Goal: Task Accomplishment & Management: Manage account settings

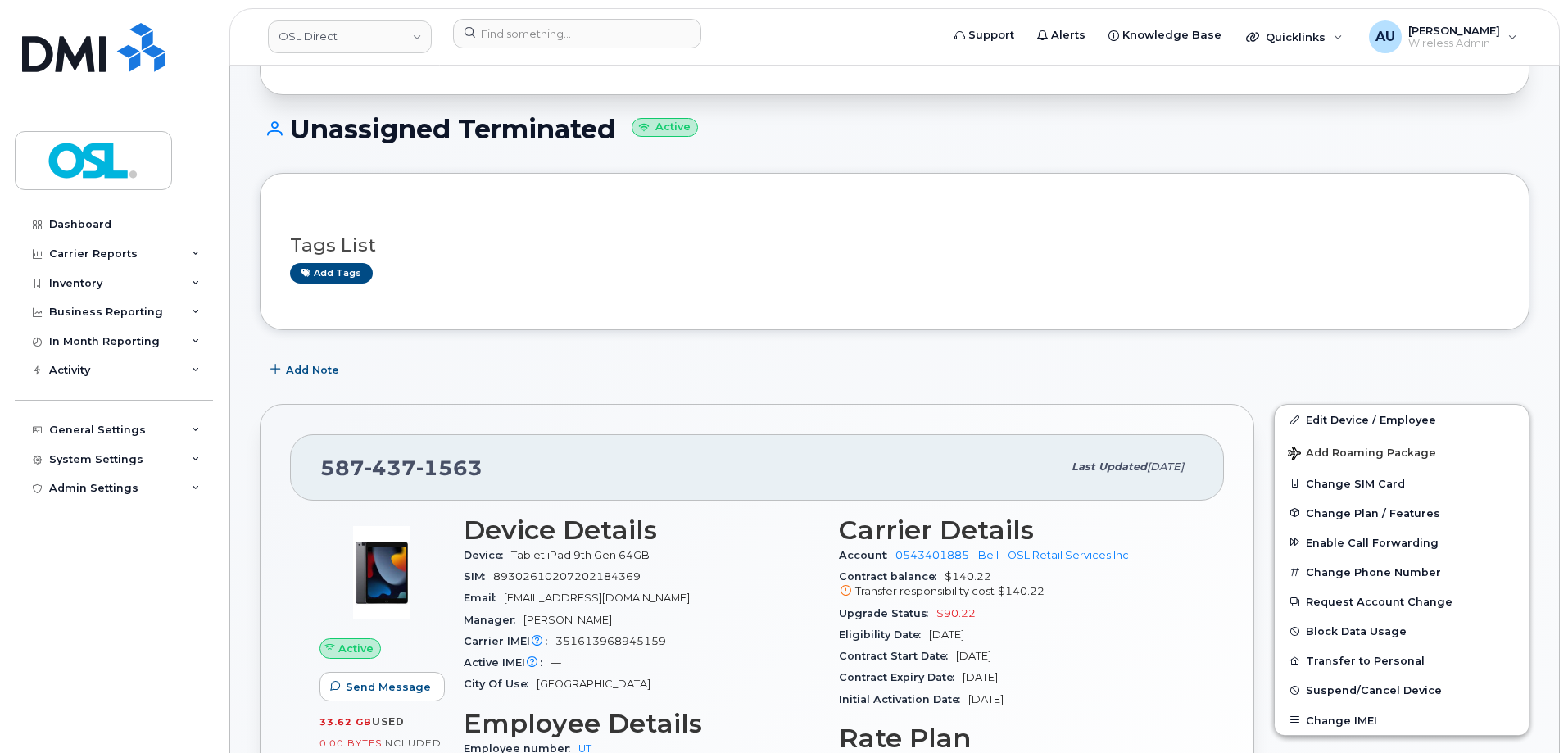
scroll to position [69, 0]
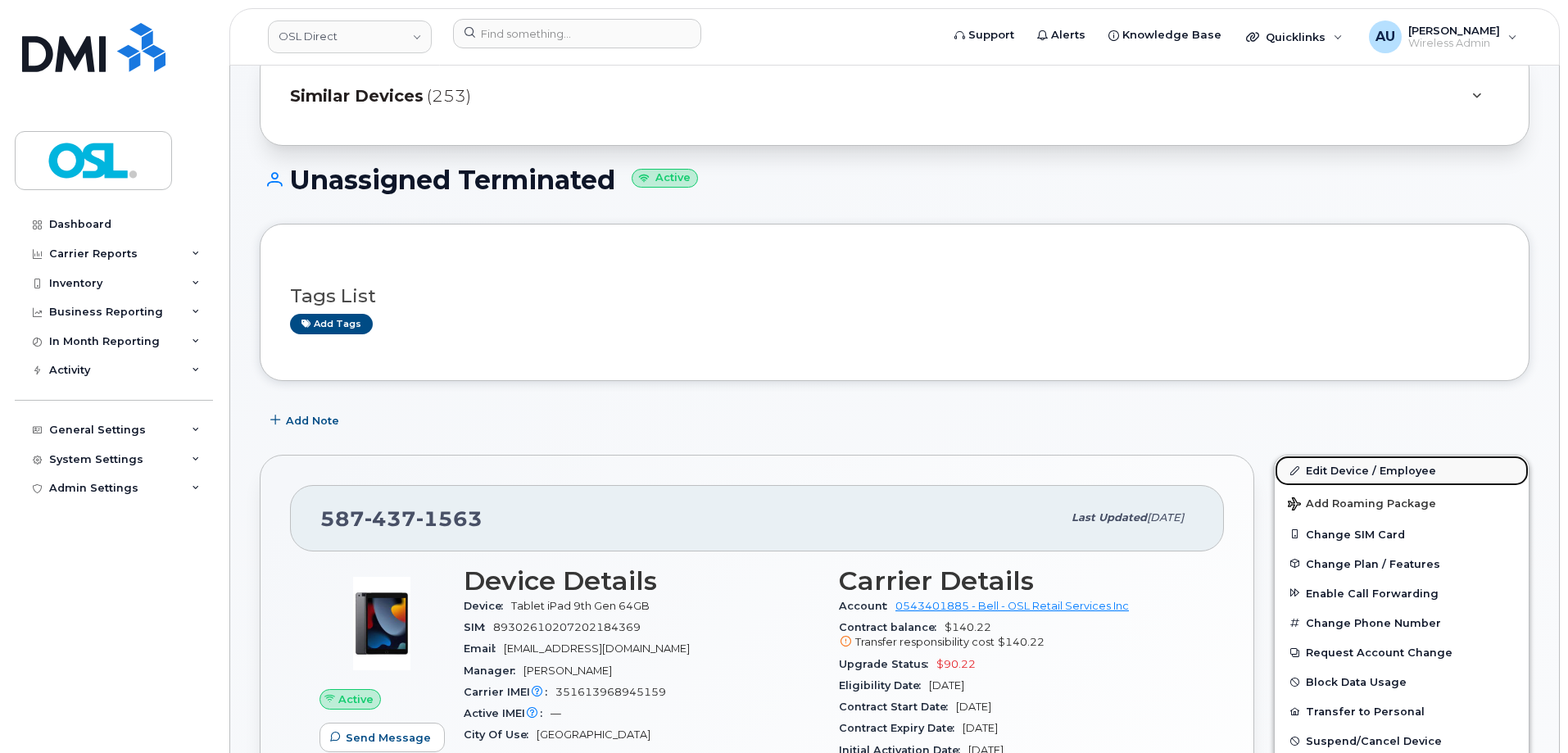
click at [1363, 470] on link "Edit Device / Employee" at bounding box center [1402, 470] width 254 height 29
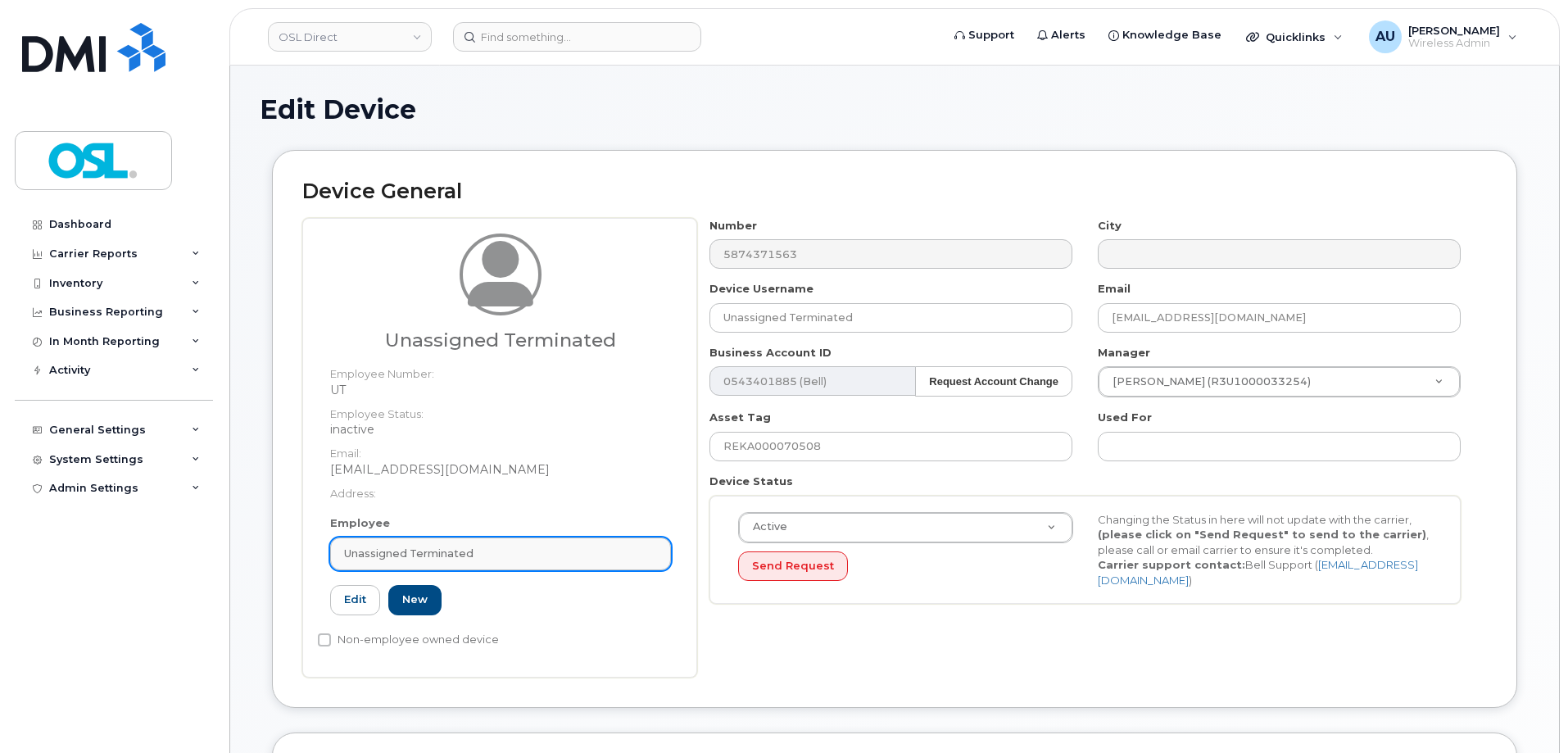
click at [531, 552] on div "Unassigned Terminated" at bounding box center [501, 553] width 313 height 16
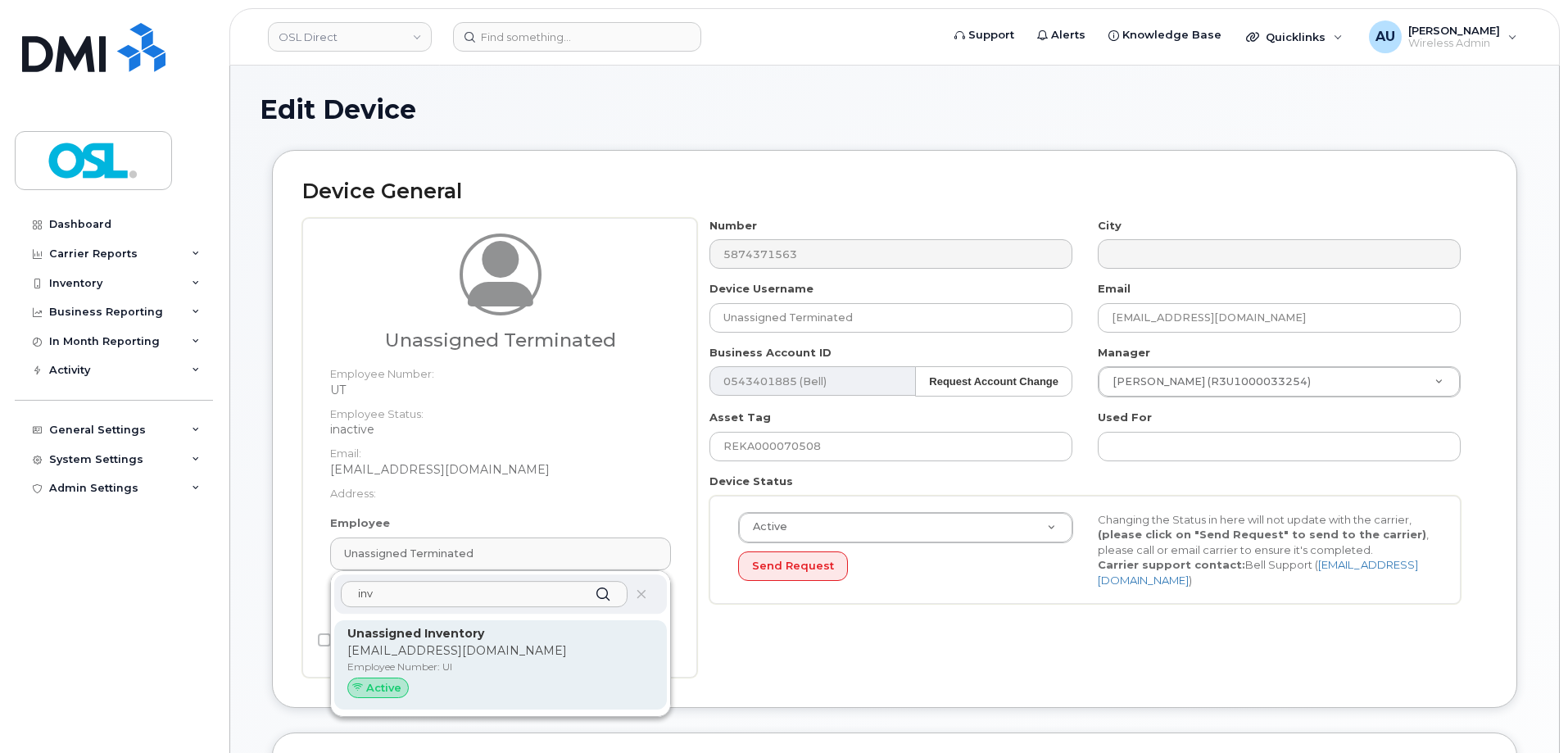
type input "inv"
click at [488, 696] on div "Active" at bounding box center [500, 688] width 306 height 21
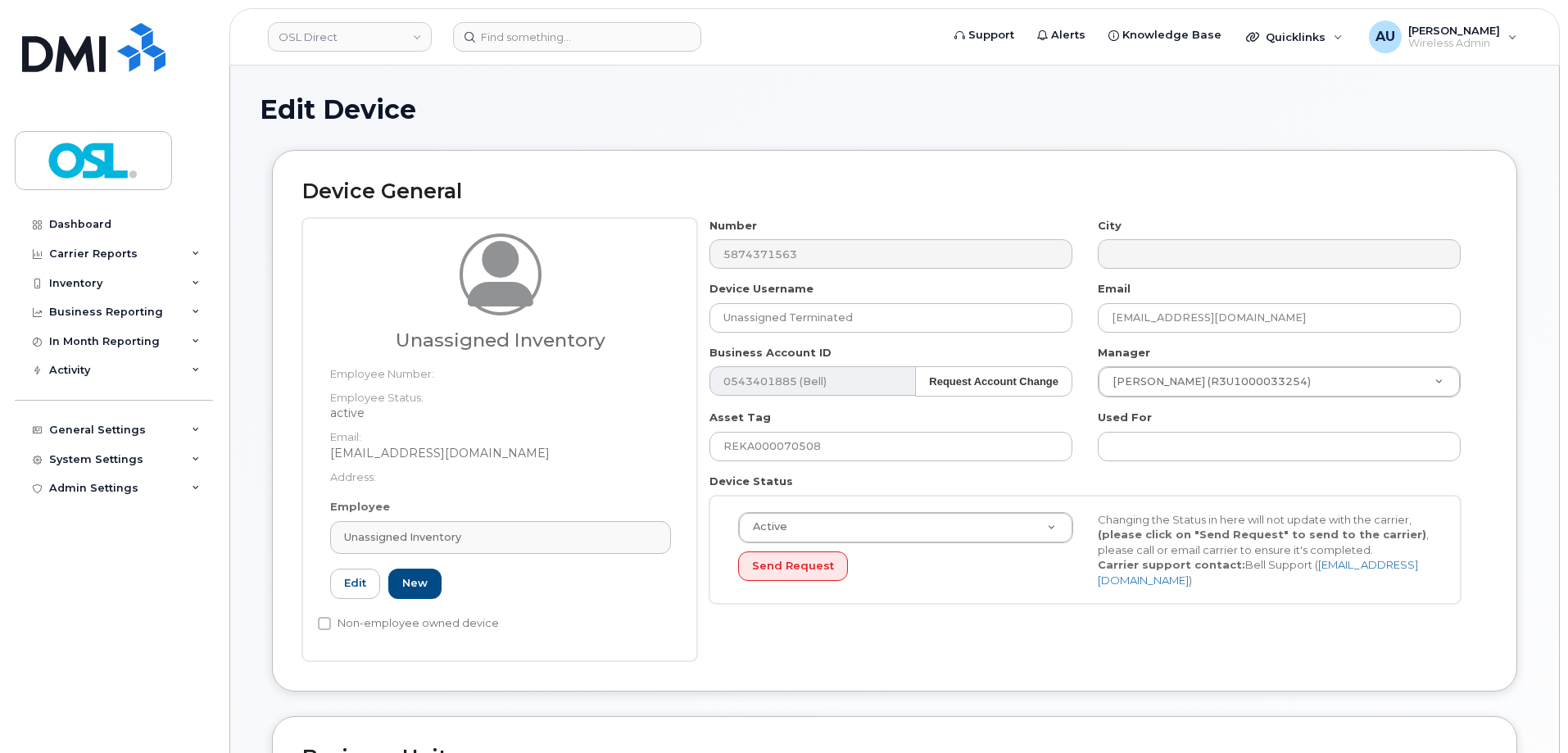
type input "Unassigned Inventory"
type input "support@osldirect.com"
type input "UI"
type input "4724252"
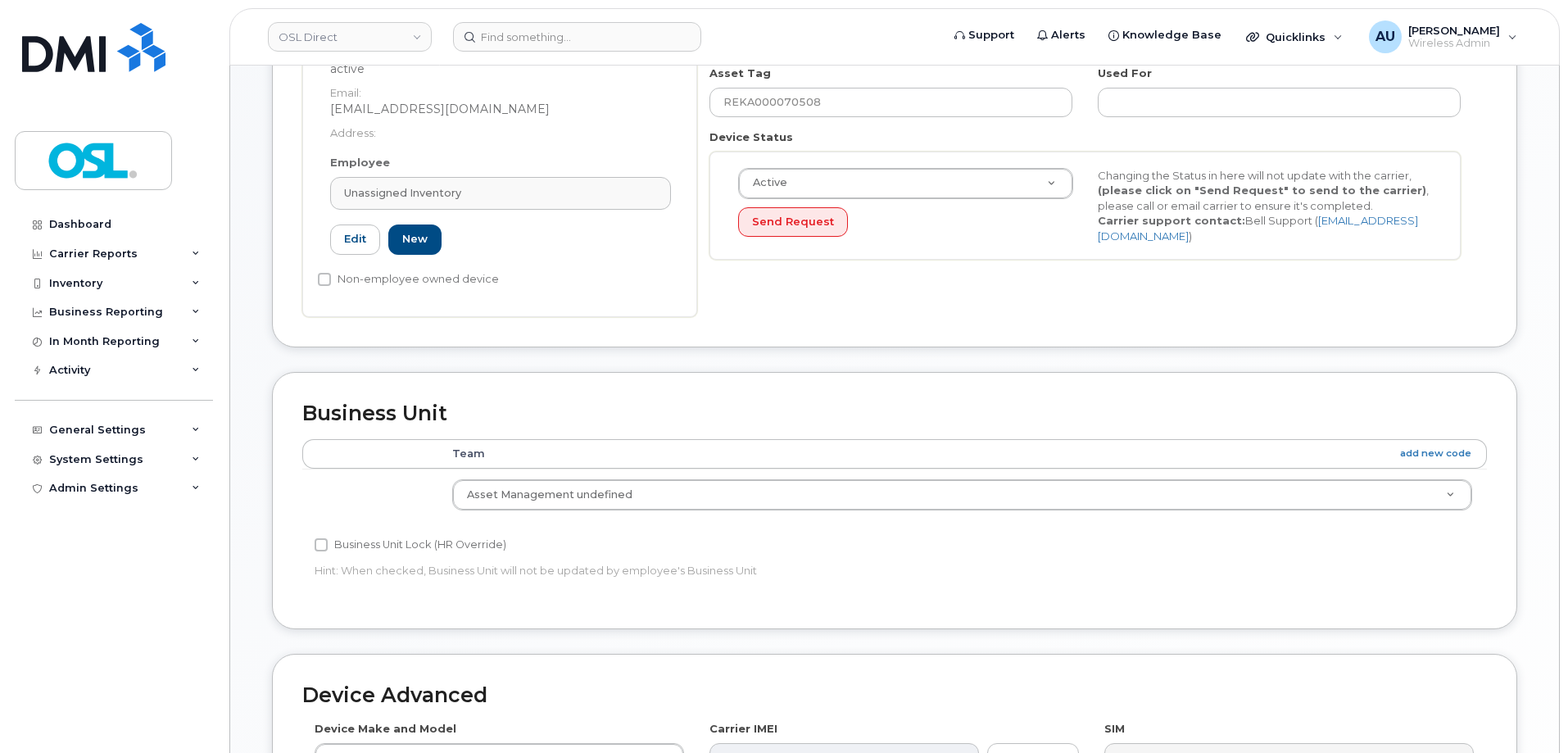
scroll to position [734, 0]
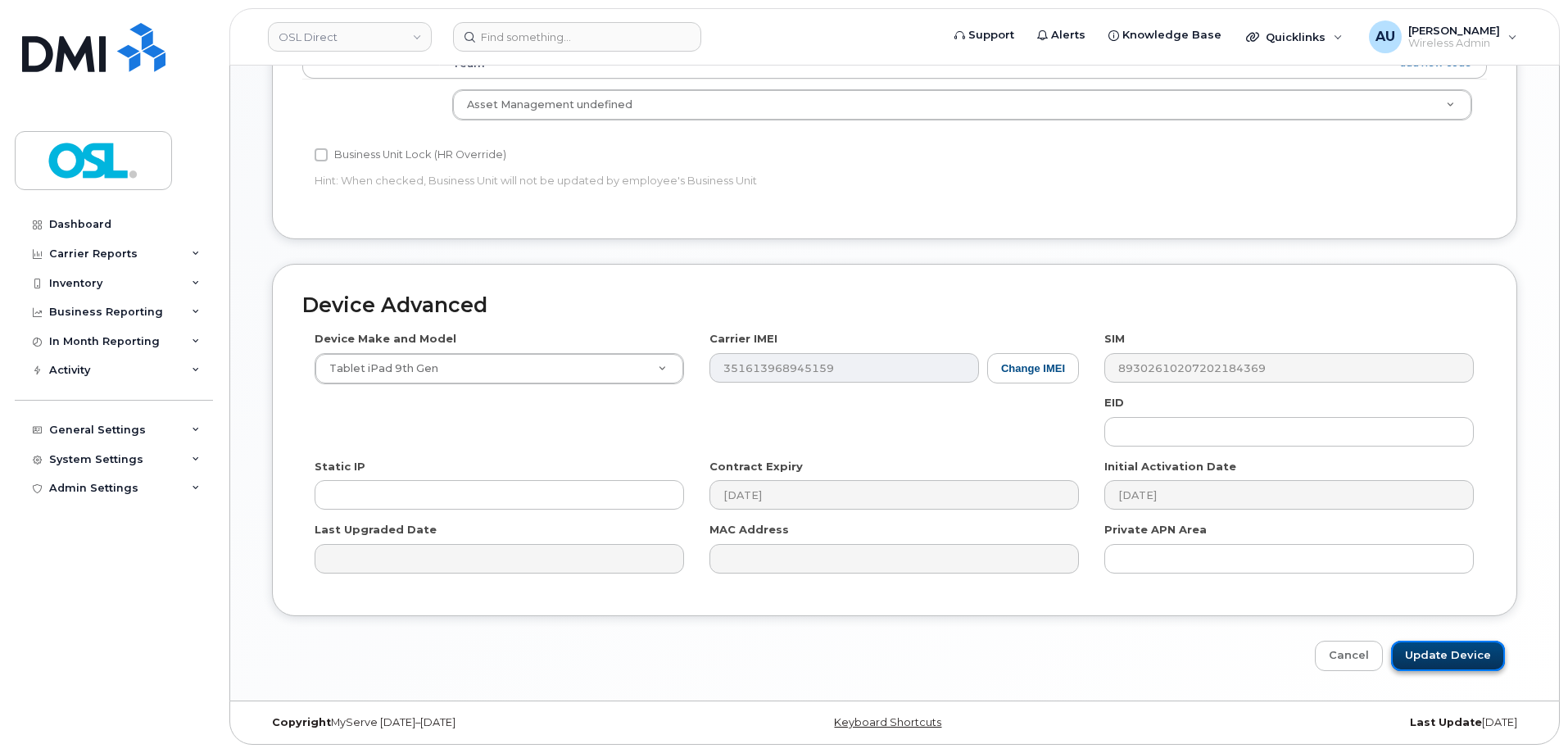
click at [1446, 653] on input "Update Device" at bounding box center [1448, 656] width 114 height 30
type input "Saving..."
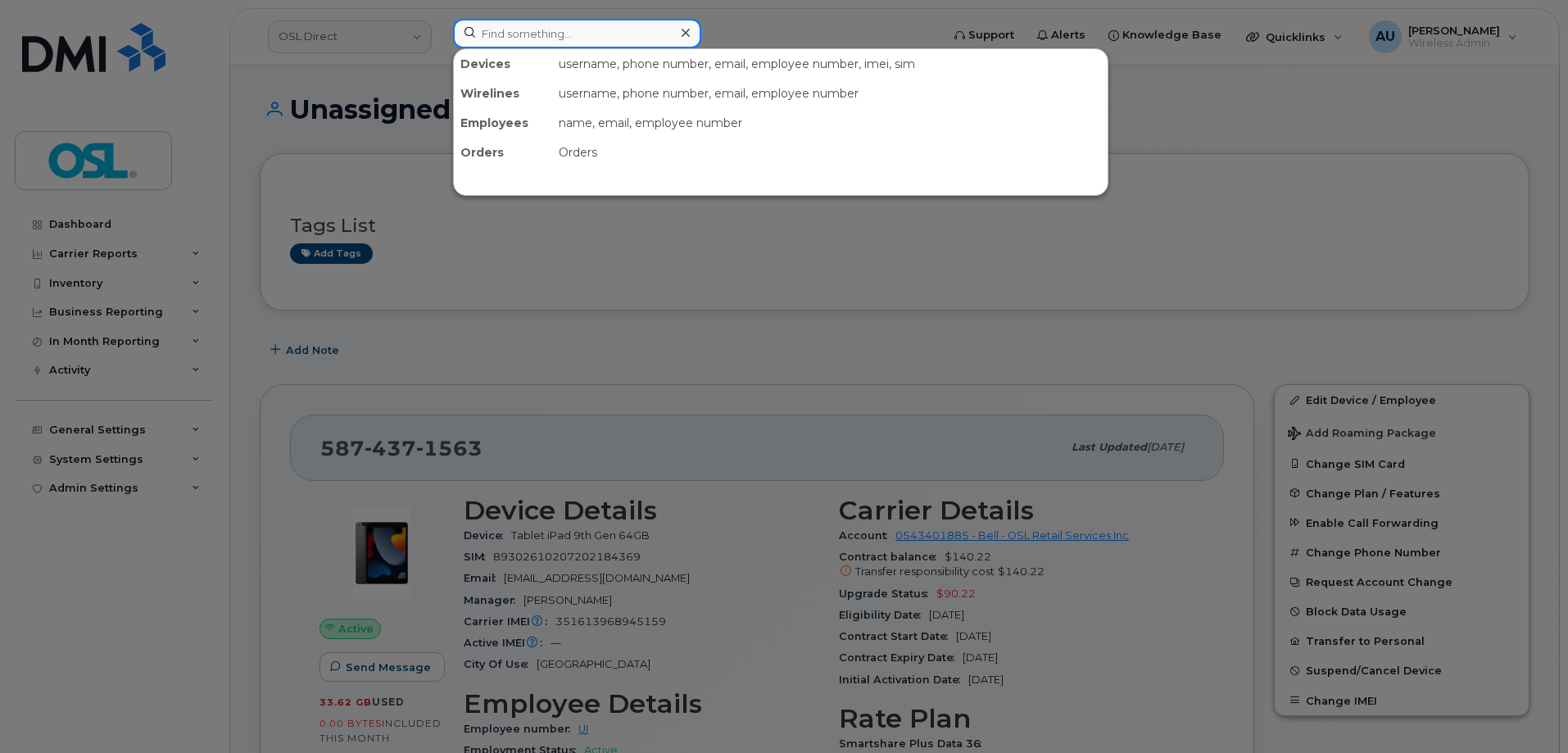
click at [506, 28] on input at bounding box center [577, 33] width 248 height 29
paste input "+14165715487"
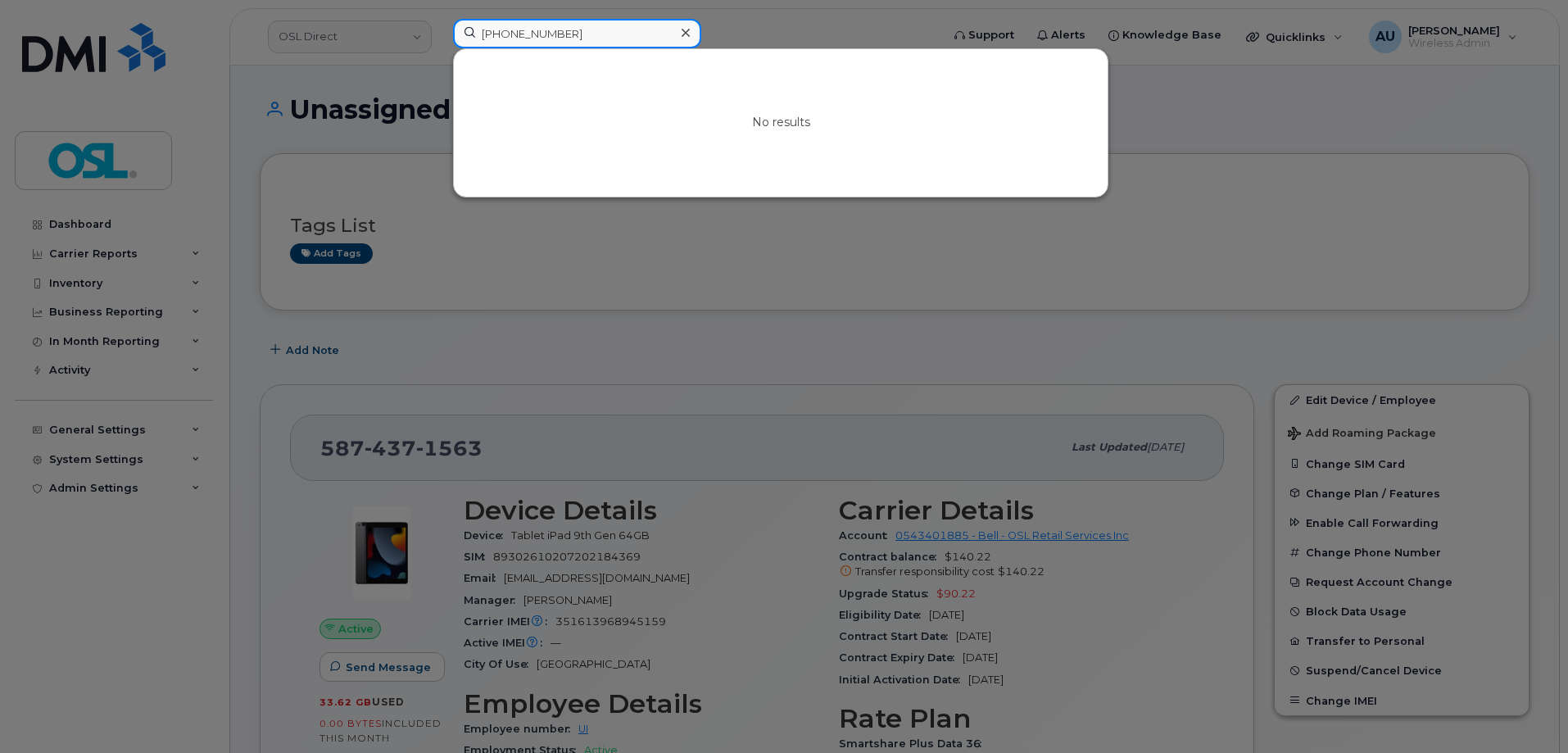
click at [494, 34] on input "+14165715487" at bounding box center [577, 33] width 248 height 29
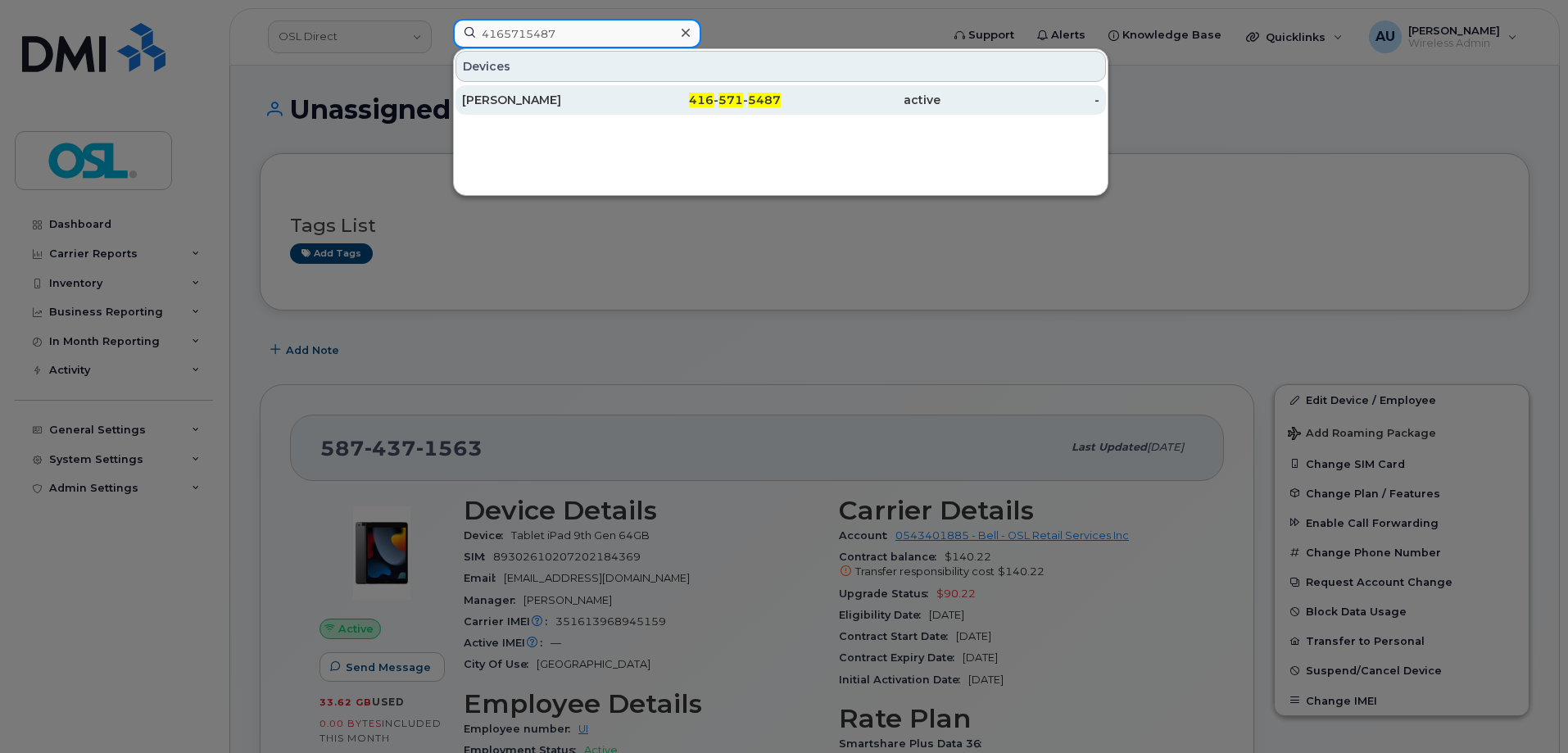
type input "4165715487"
click at [597, 103] on div "[PERSON_NAME]" at bounding box center [541, 100] width 160 height 17
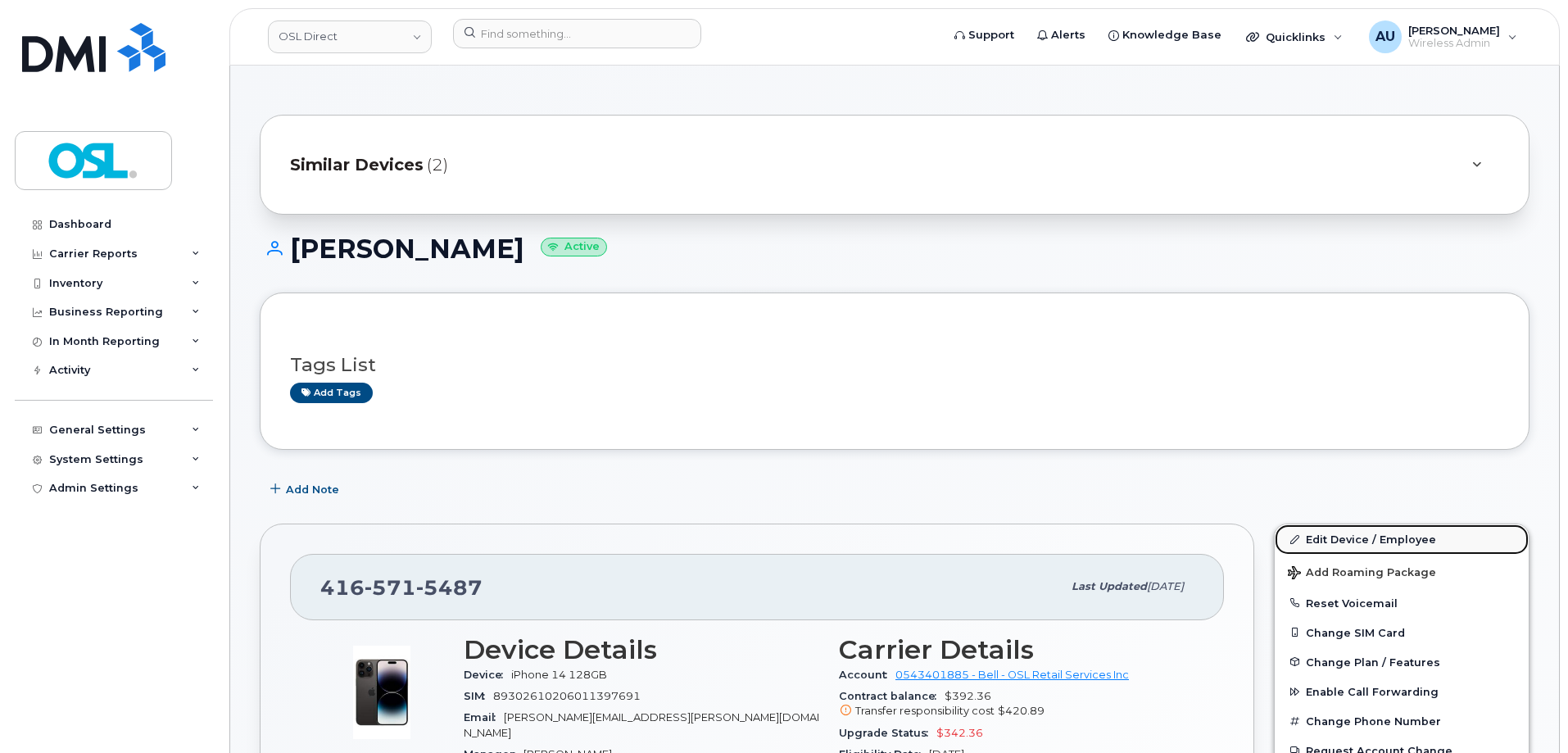
click at [1357, 540] on link "Edit Device / Employee" at bounding box center [1402, 538] width 254 height 29
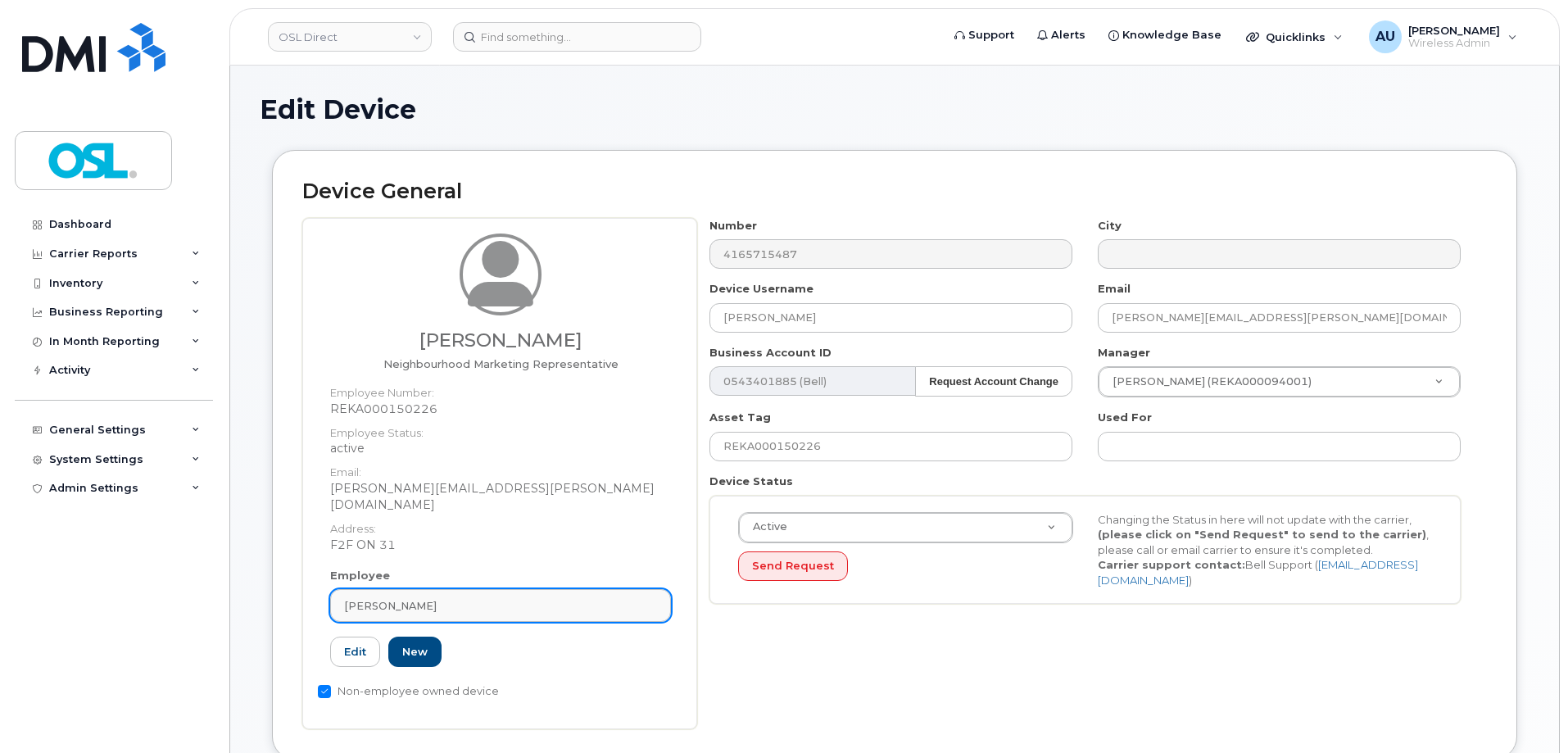
click at [461, 602] on link "[PERSON_NAME]" at bounding box center [501, 605] width 341 height 33
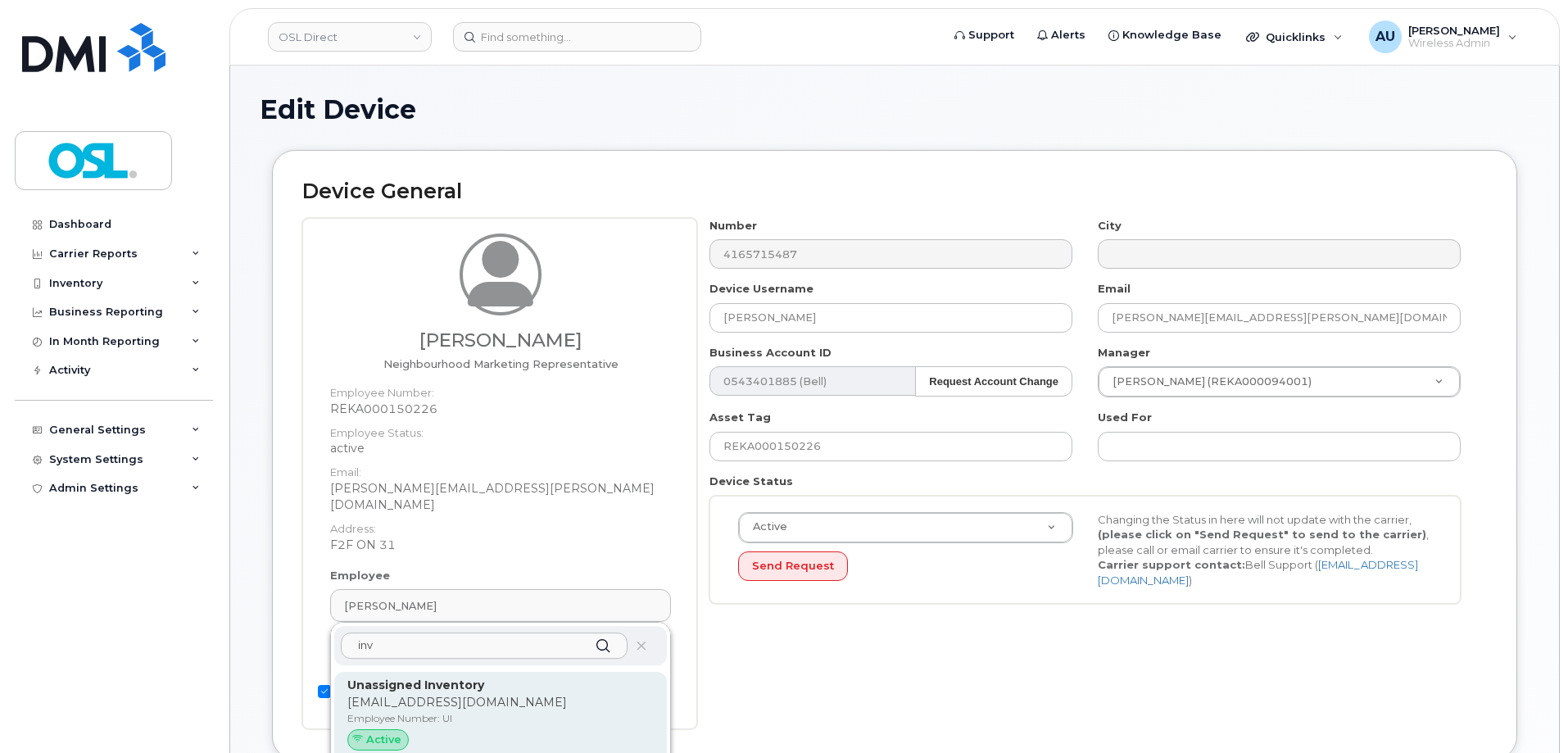
type input "inv"
click at [449, 677] on strong "Unassigned Inventory" at bounding box center [415, 684] width 137 height 15
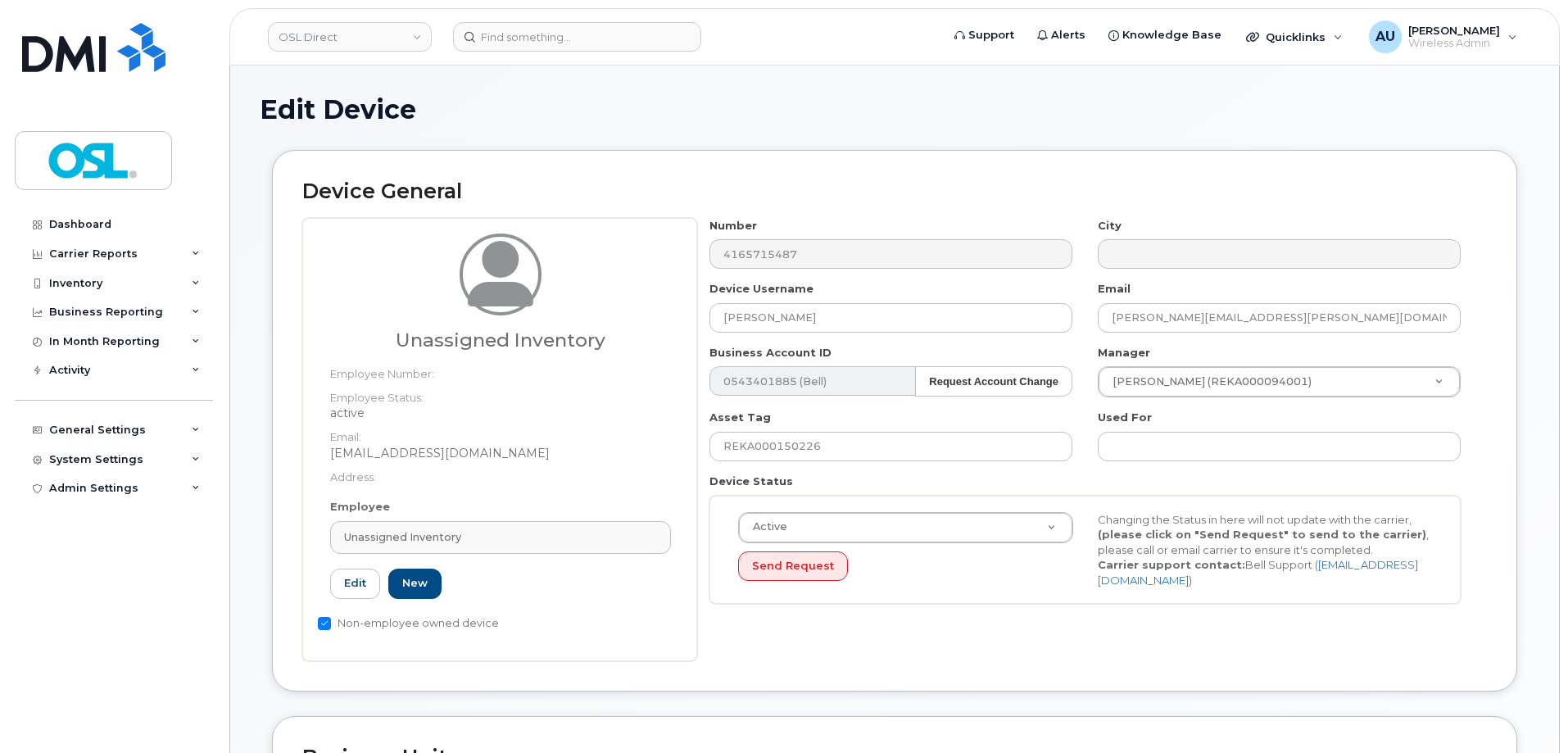
type input "UI"
type input "Unassigned Inventory"
type input "[EMAIL_ADDRESS][DOMAIN_NAME]"
type input "4724252"
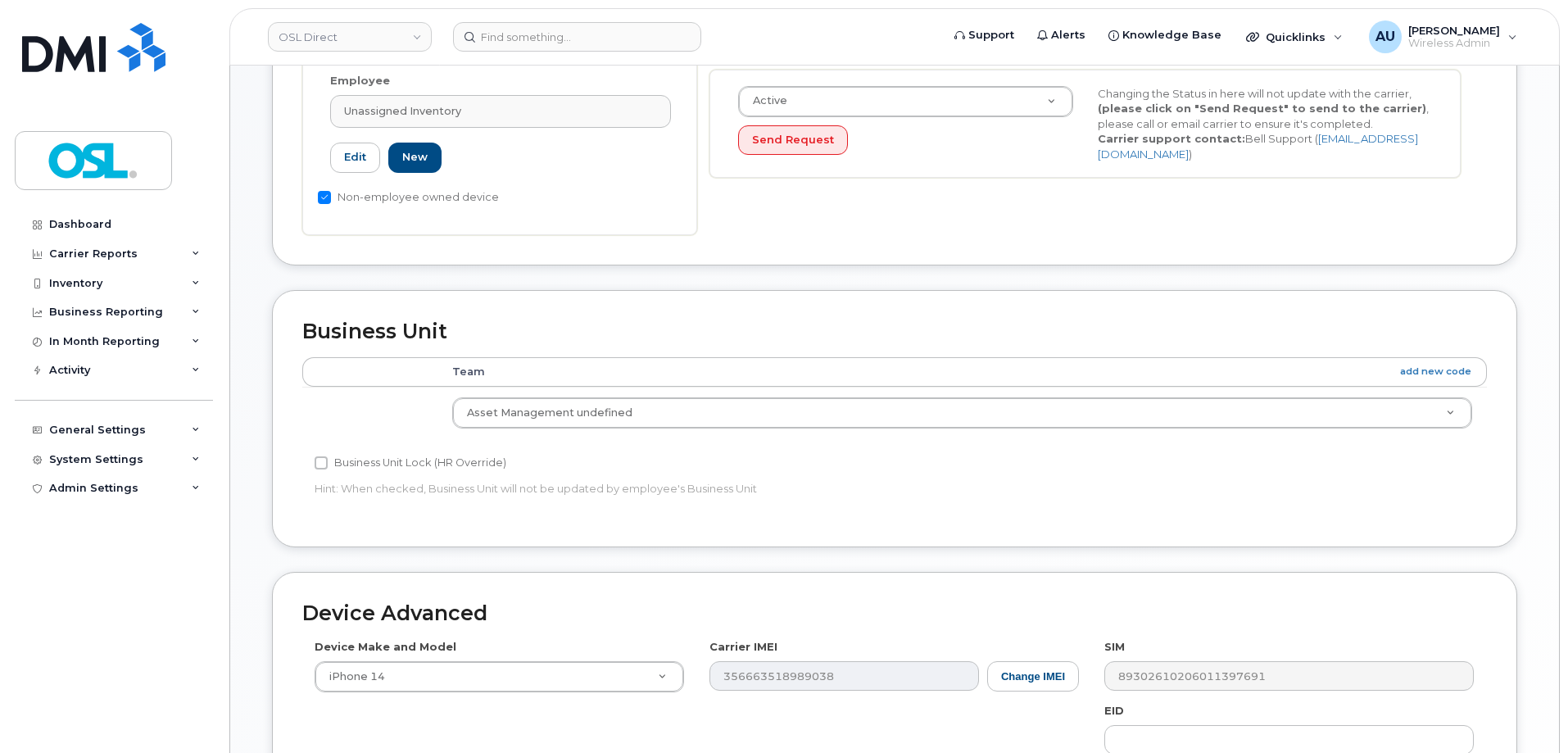
scroll to position [734, 0]
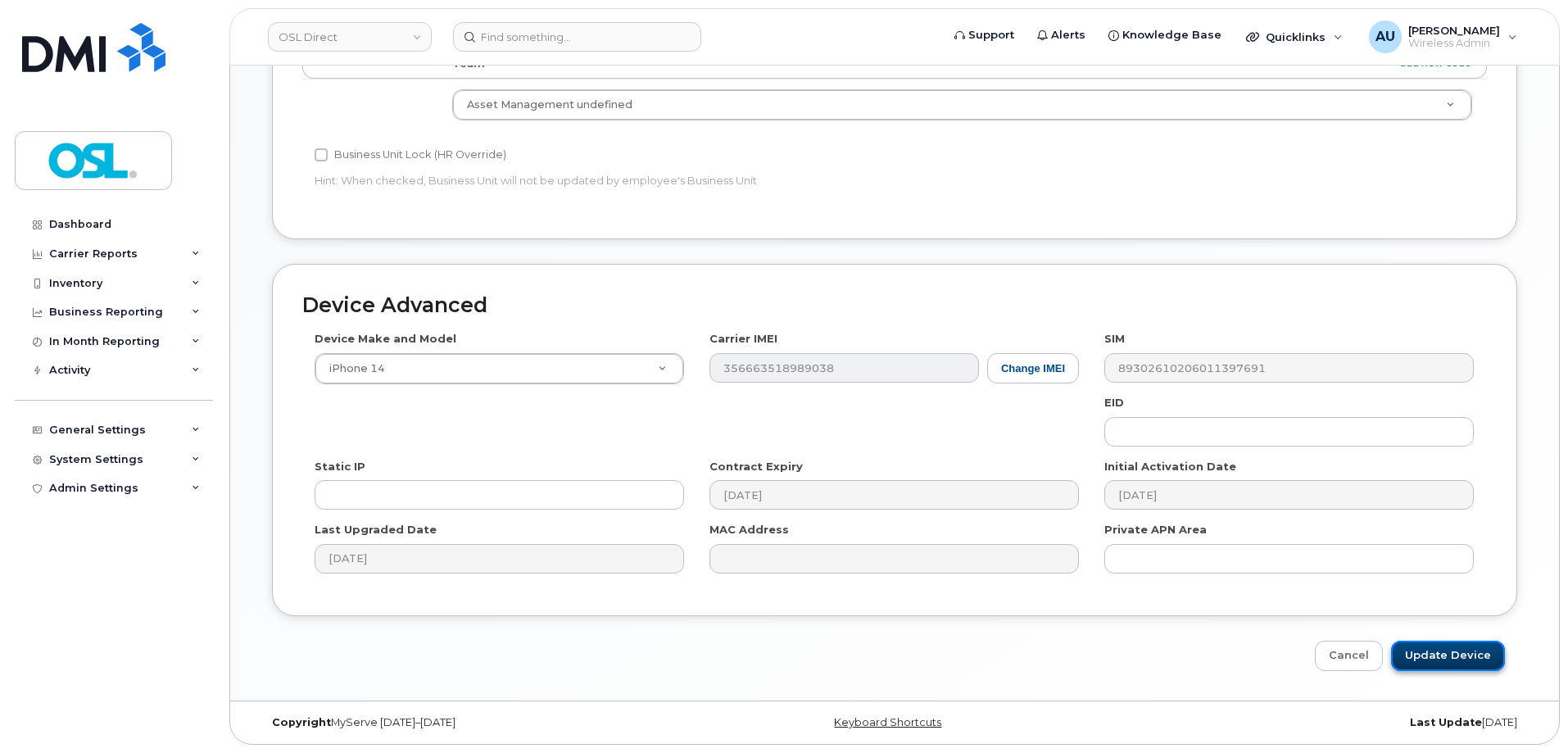
click at [1440, 659] on input "Update Device" at bounding box center [1448, 656] width 114 height 30
type input "Saving..."
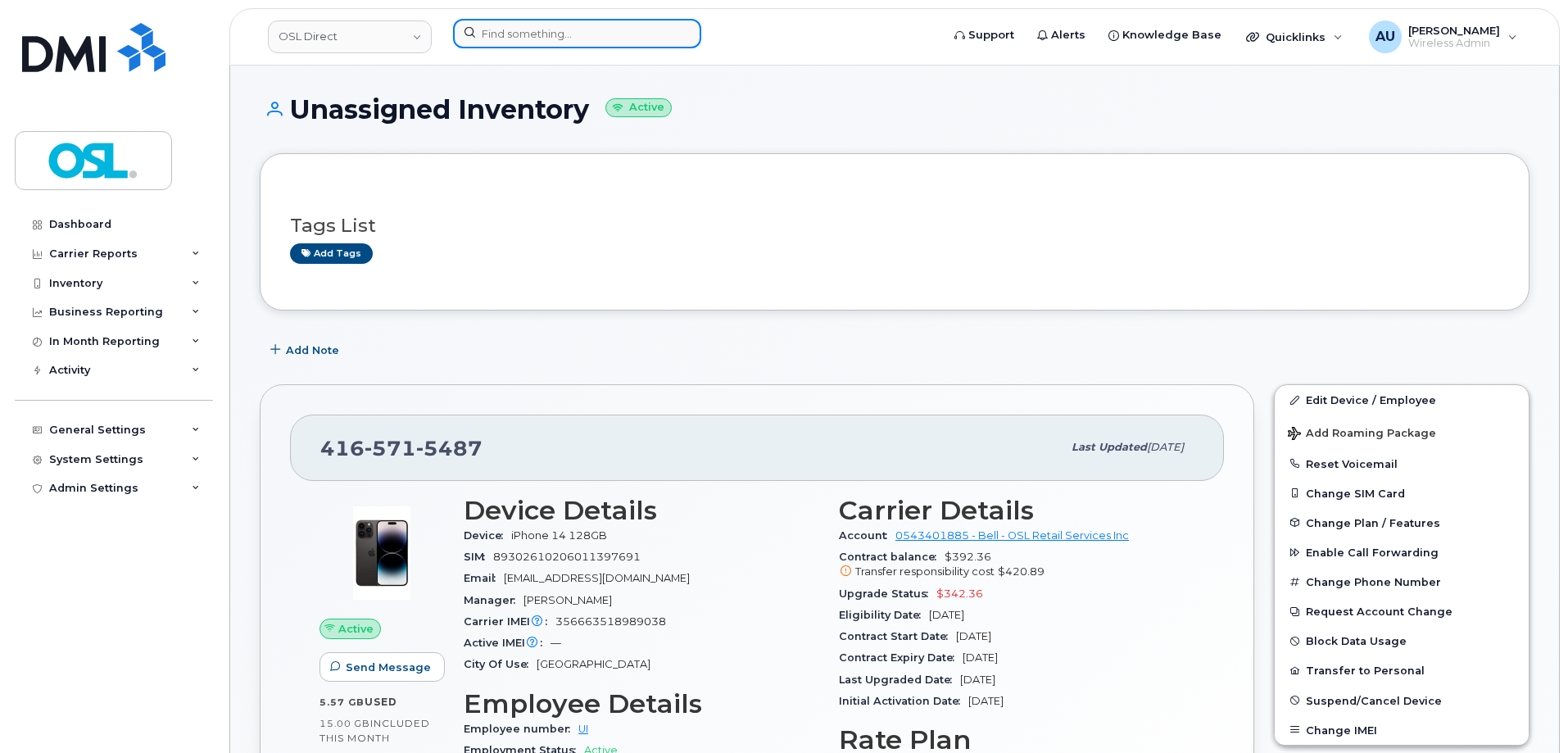
click at [569, 26] on input at bounding box center [577, 33] width 248 height 29
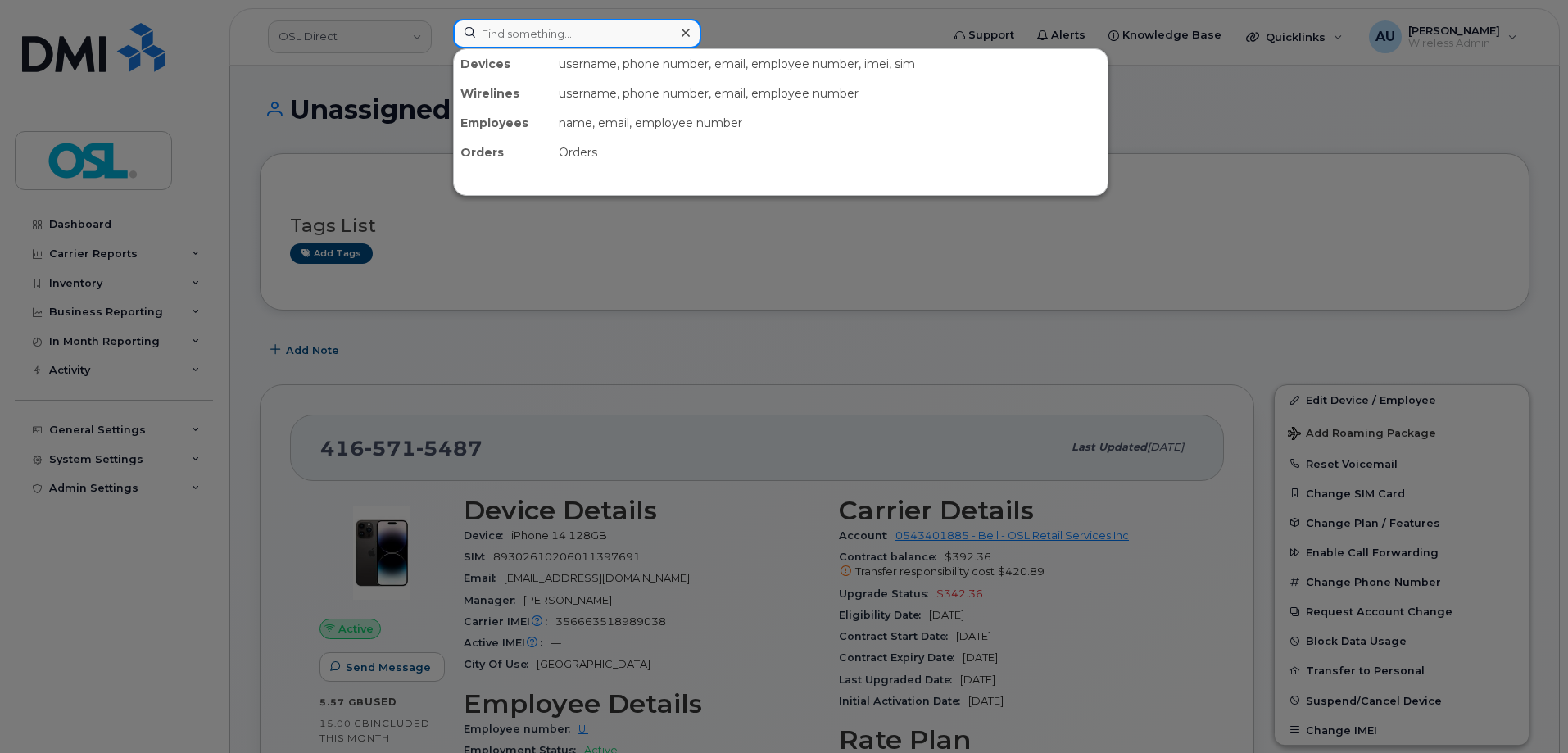
paste input "14165232331"
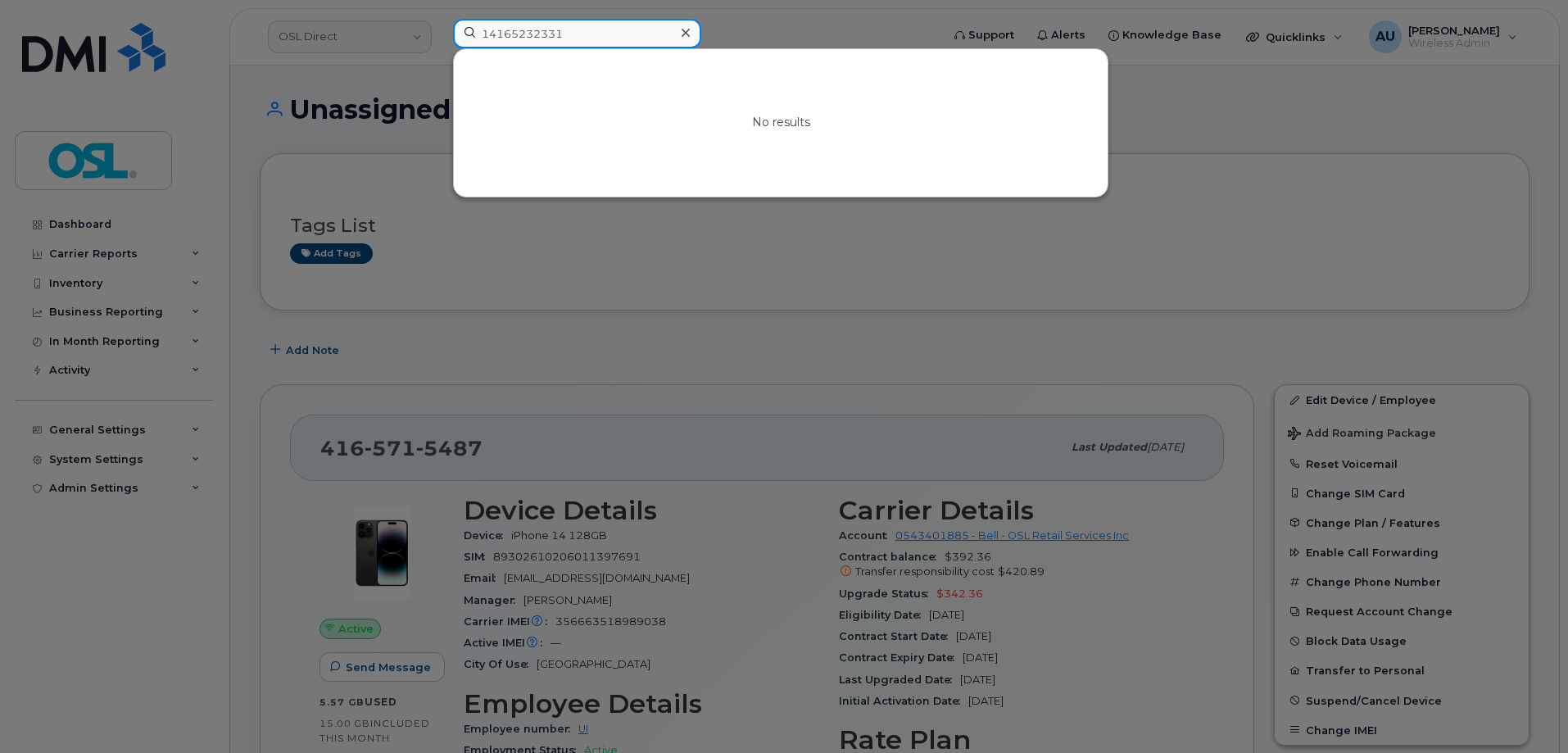
click at [487, 39] on input "14165232331" at bounding box center [577, 33] width 248 height 29
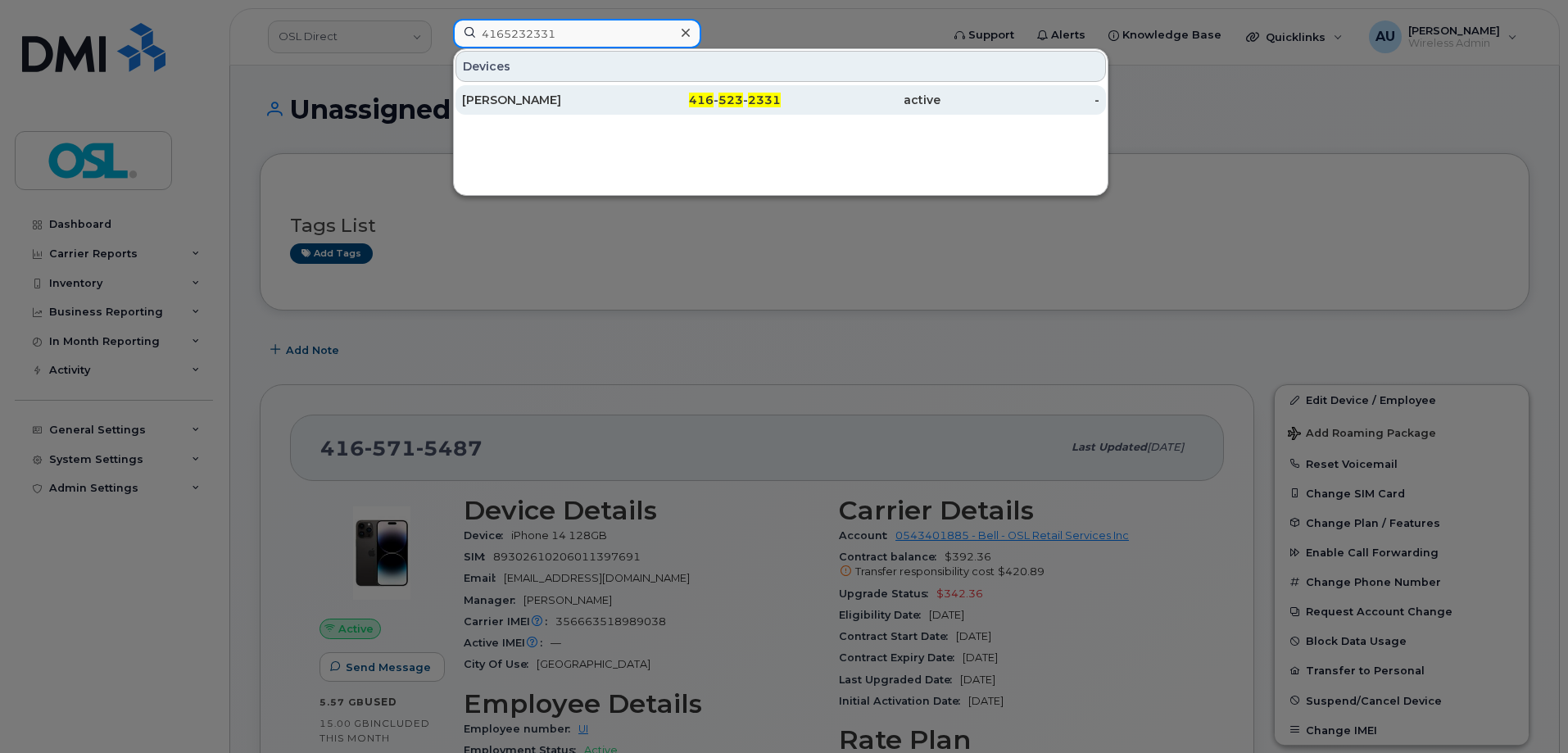
type input "4165232331"
click at [569, 107] on div "[PERSON_NAME]" at bounding box center [541, 100] width 160 height 17
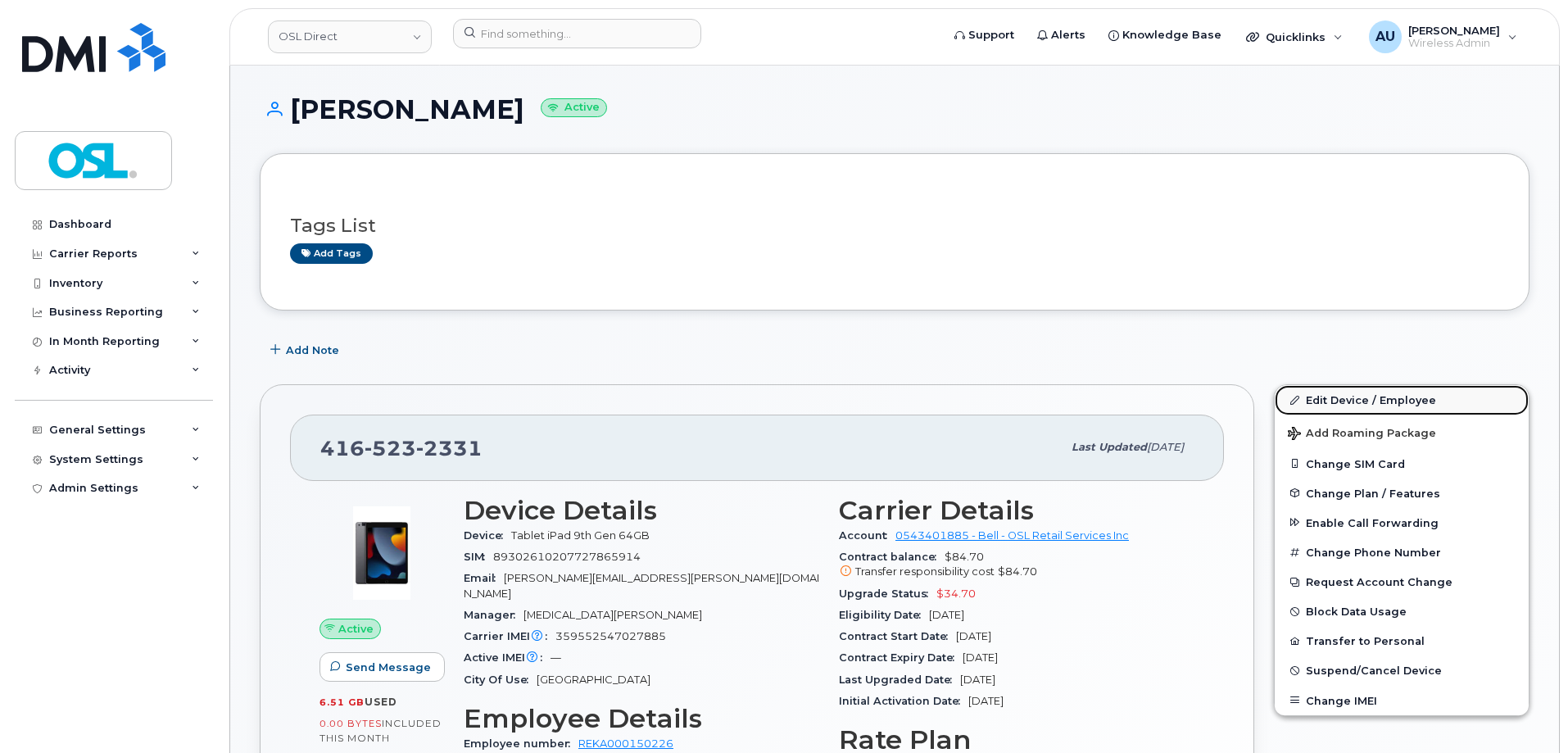
click at [1344, 410] on link "Edit Device / Employee" at bounding box center [1402, 399] width 254 height 29
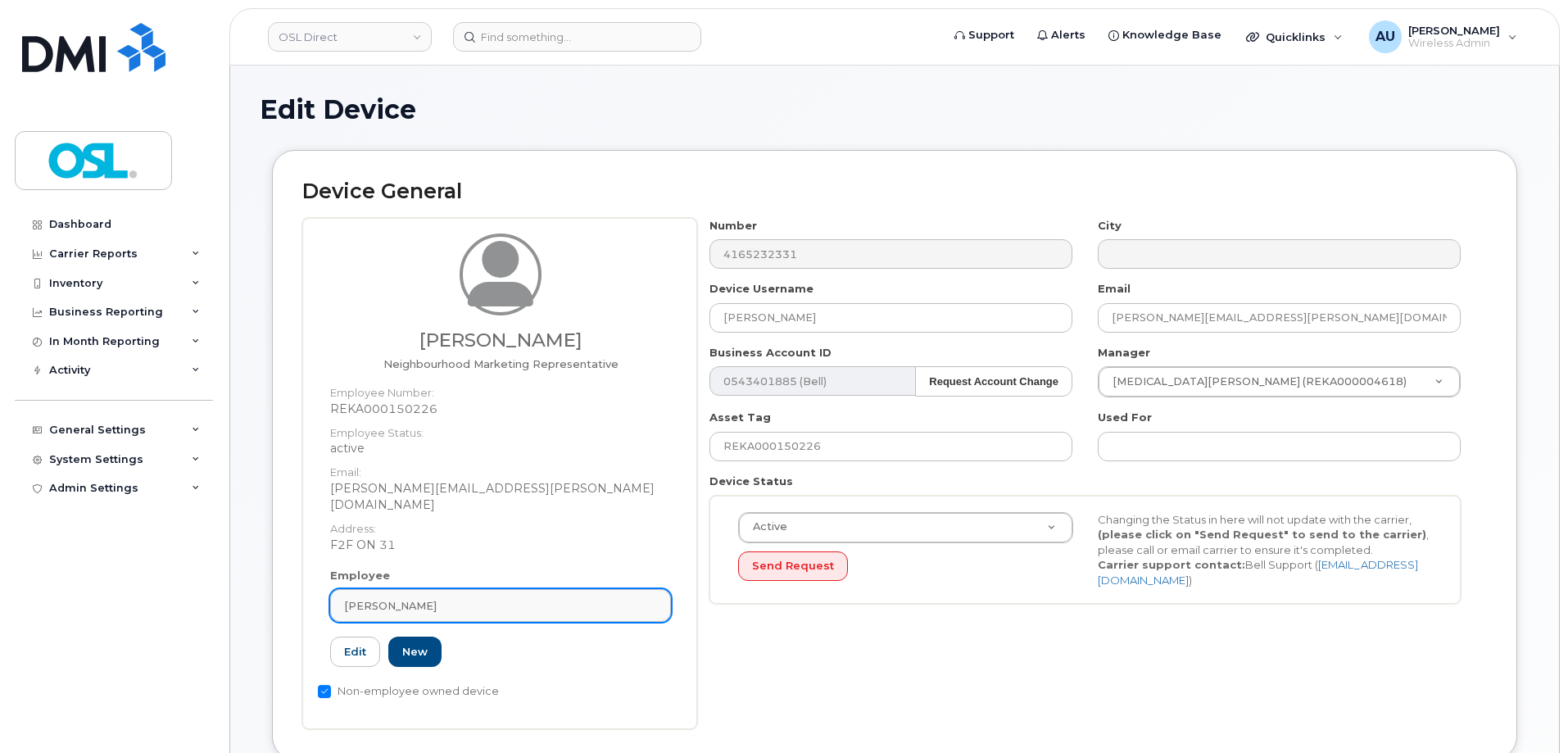
click at [634, 598] on div "[PERSON_NAME]" at bounding box center [501, 606] width 313 height 16
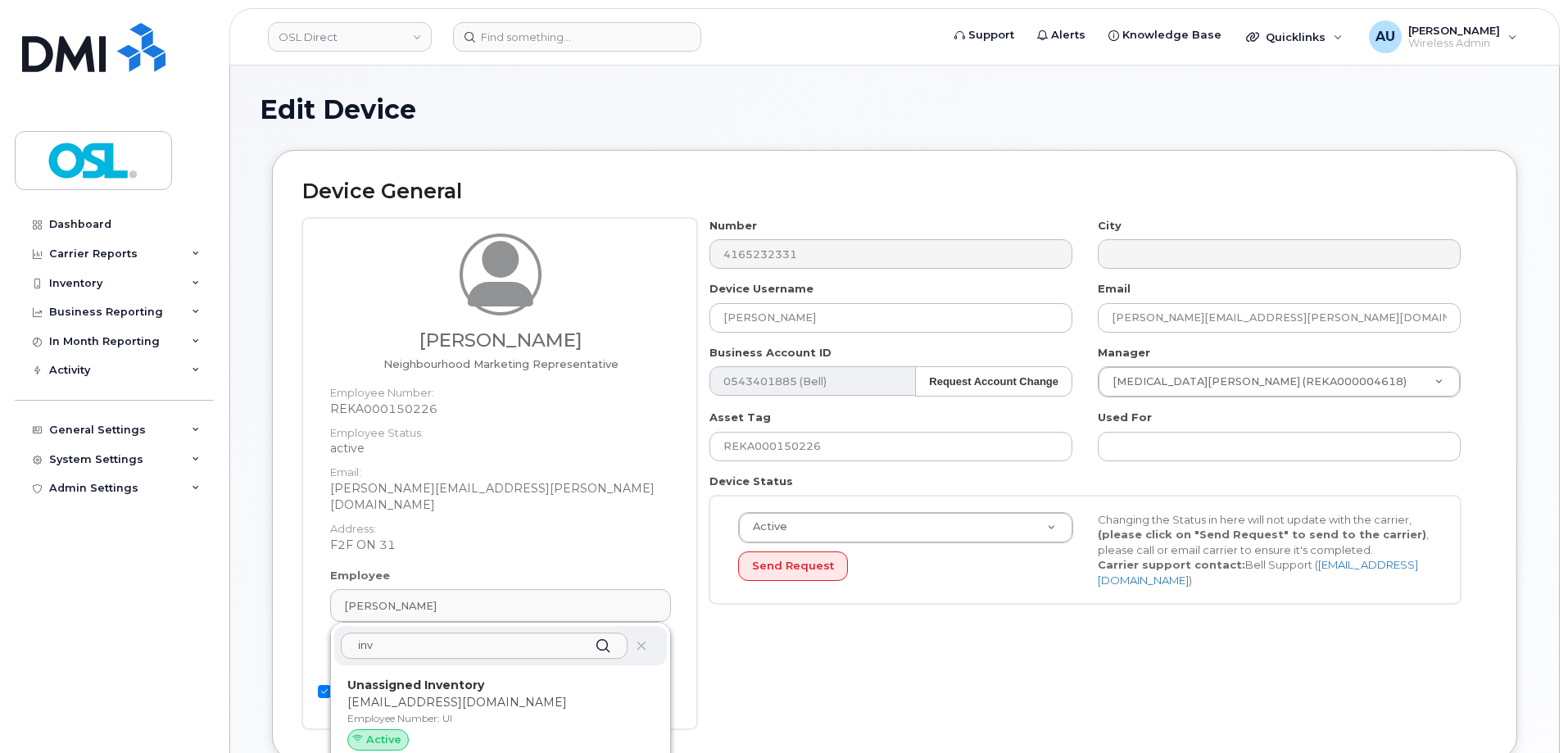
type input "inv"
click at [520, 694] on p "[EMAIL_ADDRESS][DOMAIN_NAME]" at bounding box center [500, 702] width 306 height 17
type input "UI"
type input "Unassigned Inventory"
type input "[EMAIL_ADDRESS][DOMAIN_NAME]"
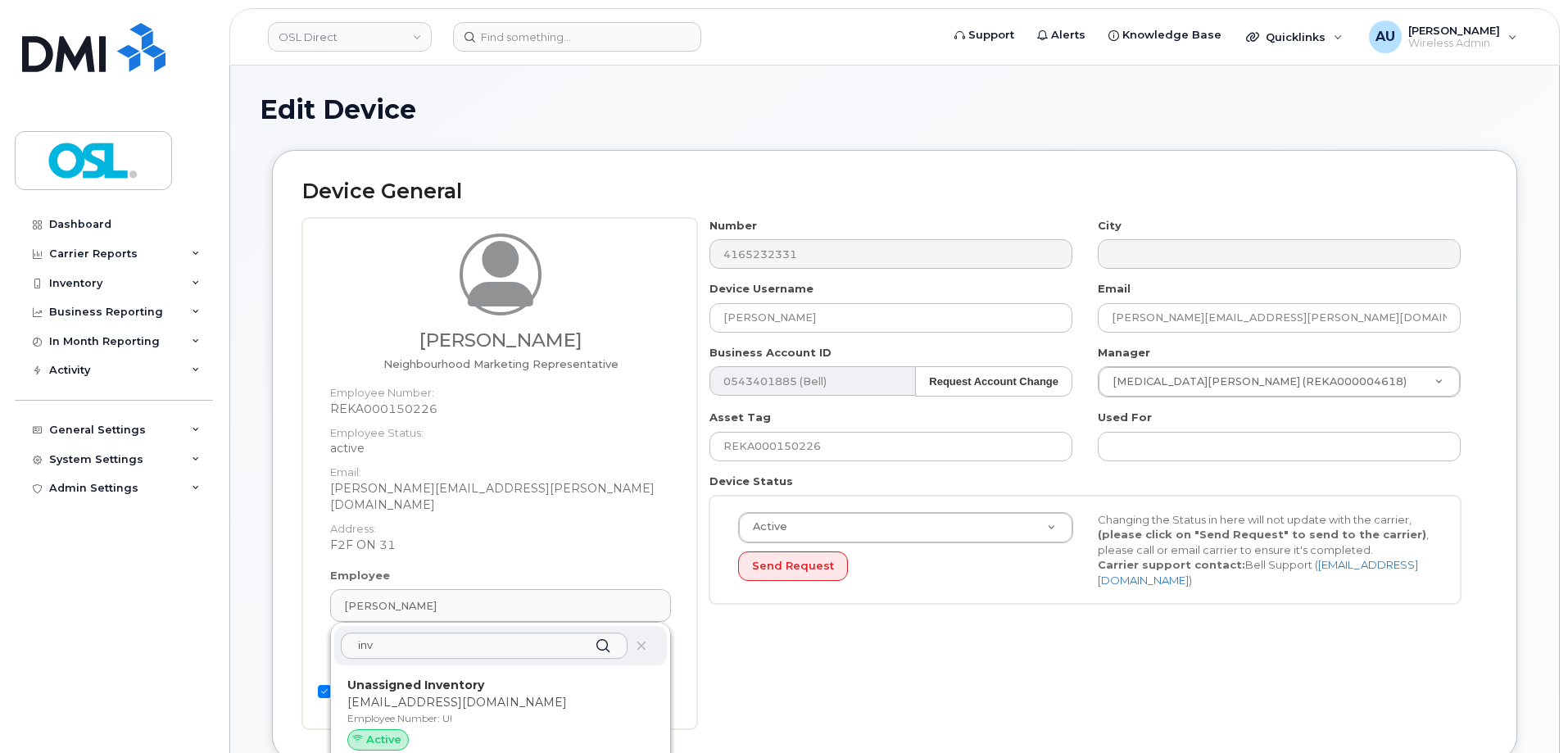
type input "4724252"
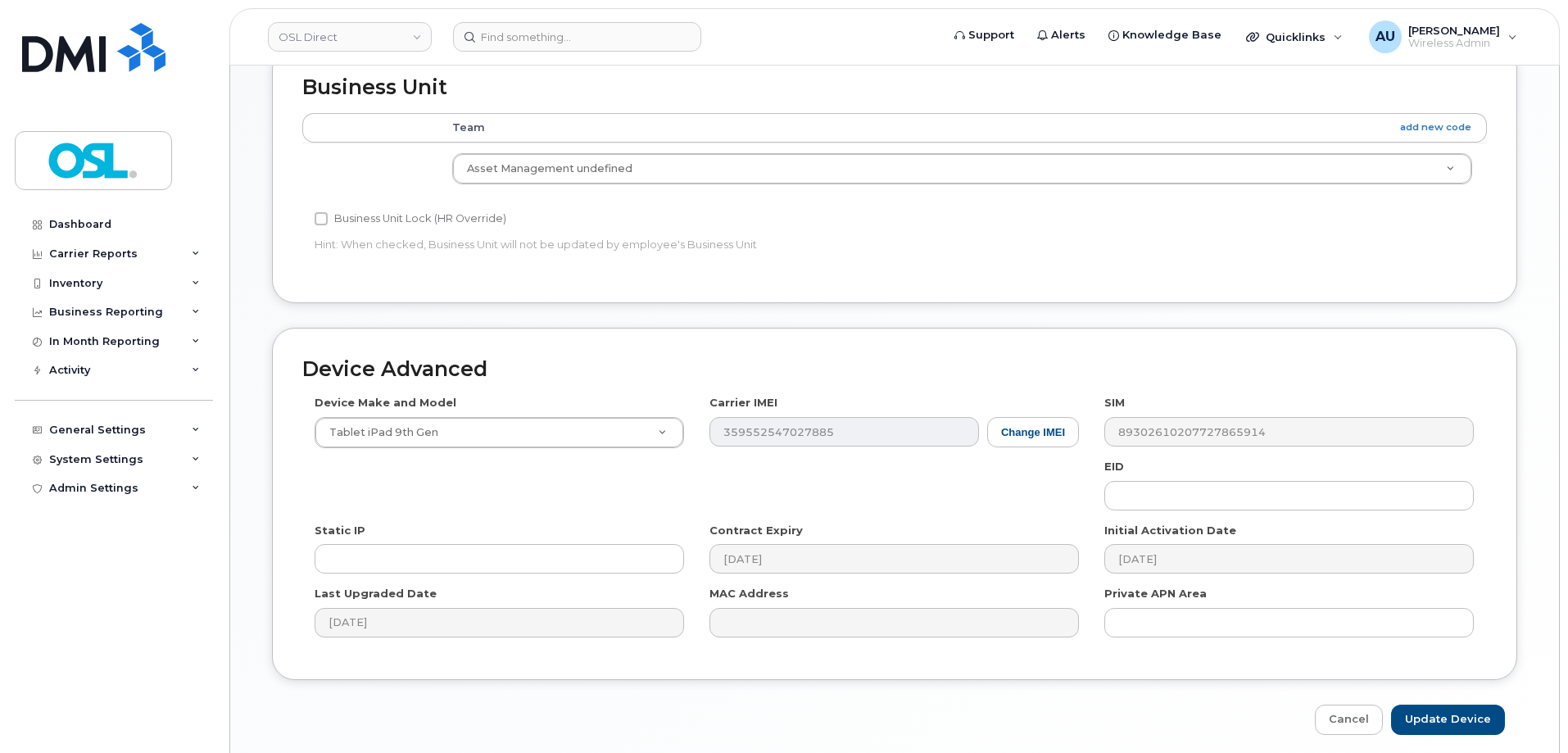
scroll to position [734, 0]
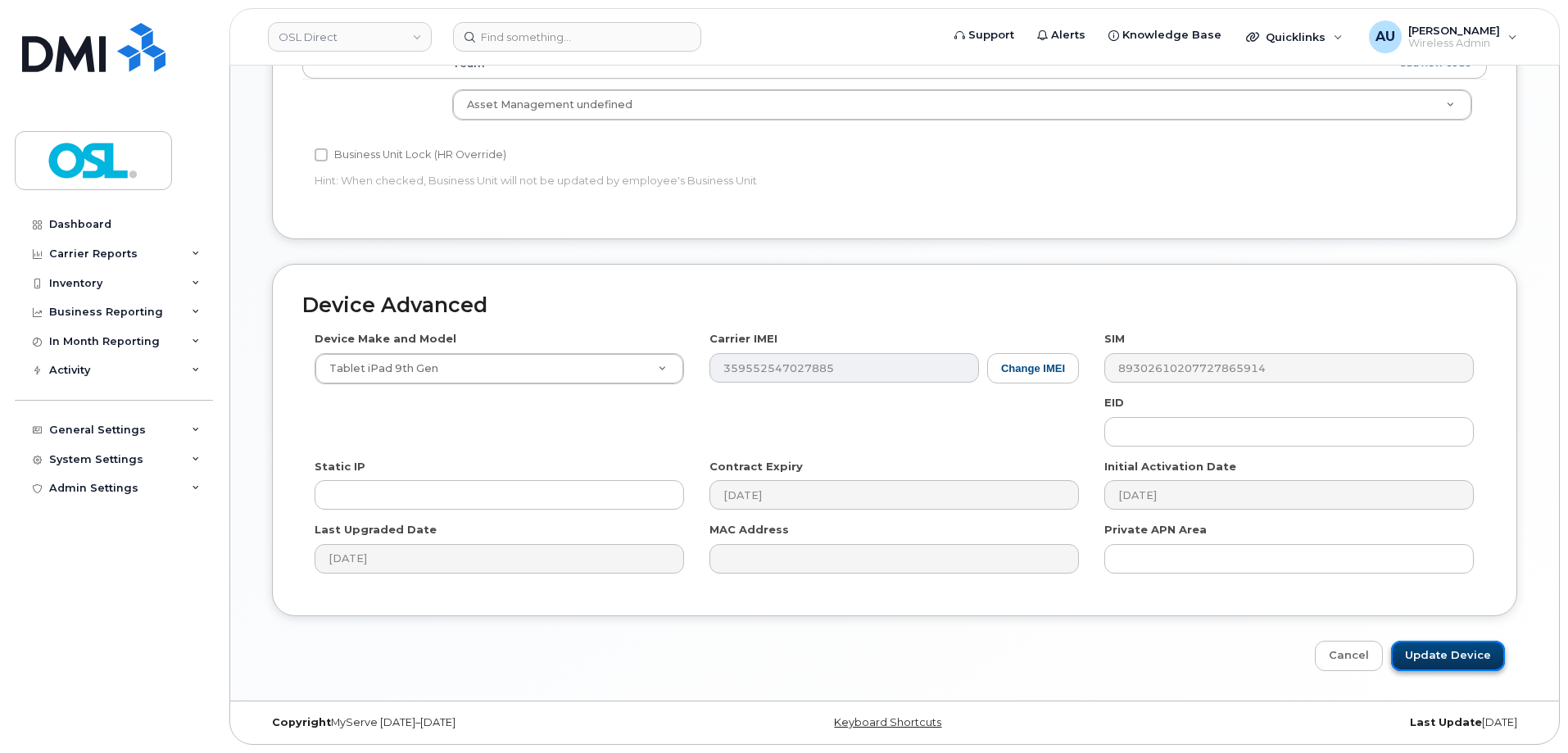
click at [1410, 661] on input "Update Device" at bounding box center [1448, 656] width 114 height 30
type input "Saving..."
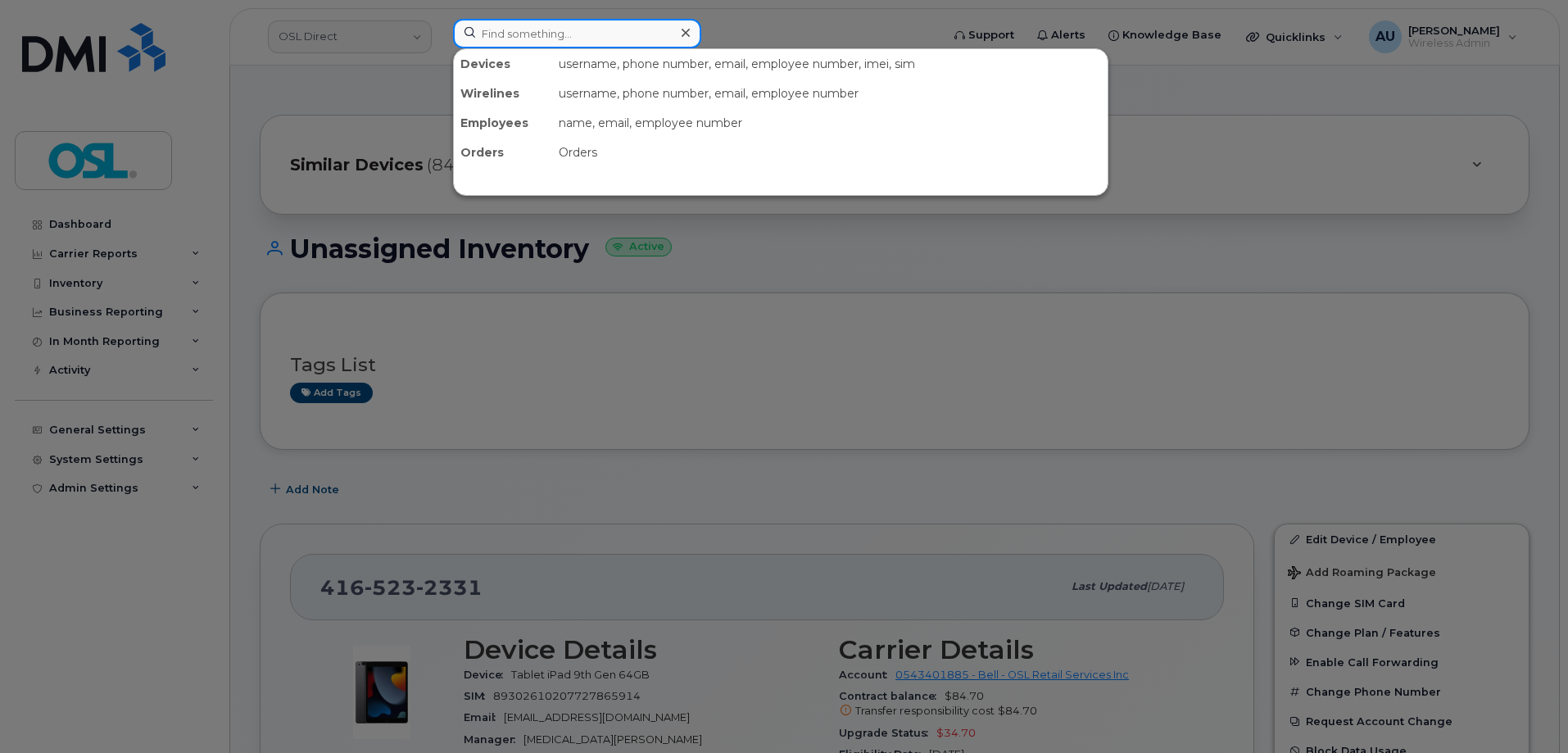
click at [514, 41] on input at bounding box center [577, 33] width 248 height 29
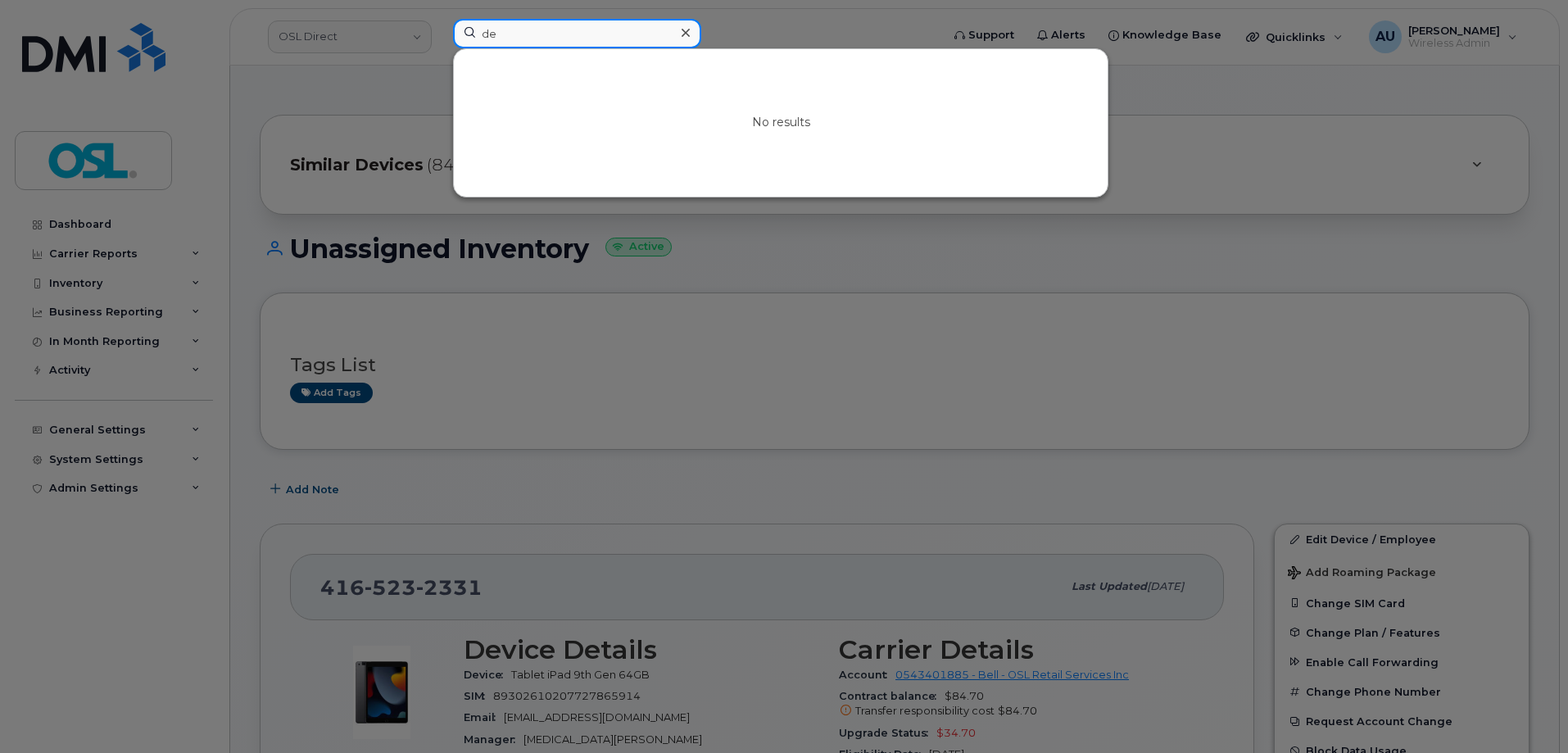
type input "d"
click at [584, 44] on input "[PERSON_NAME]" at bounding box center [577, 33] width 248 height 29
click at [564, 33] on input "[PERSON_NAME]" at bounding box center [577, 33] width 248 height 29
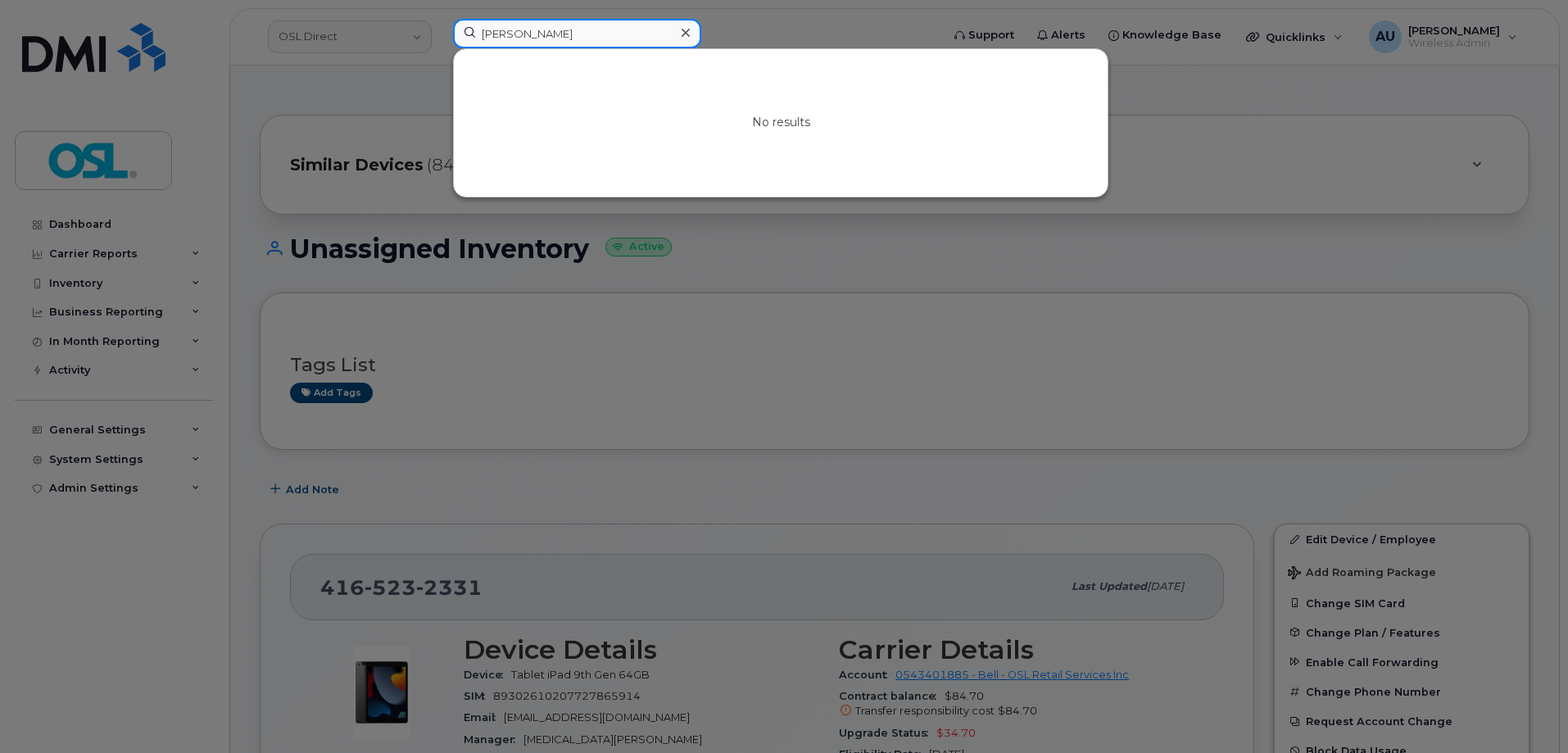
paste input "17053514092"
drag, startPoint x: 510, startPoint y: 29, endPoint x: 372, endPoint y: 19, distance: 138.4
click at [440, 19] on div "denis17053514092 No results" at bounding box center [691, 36] width 503 height 36
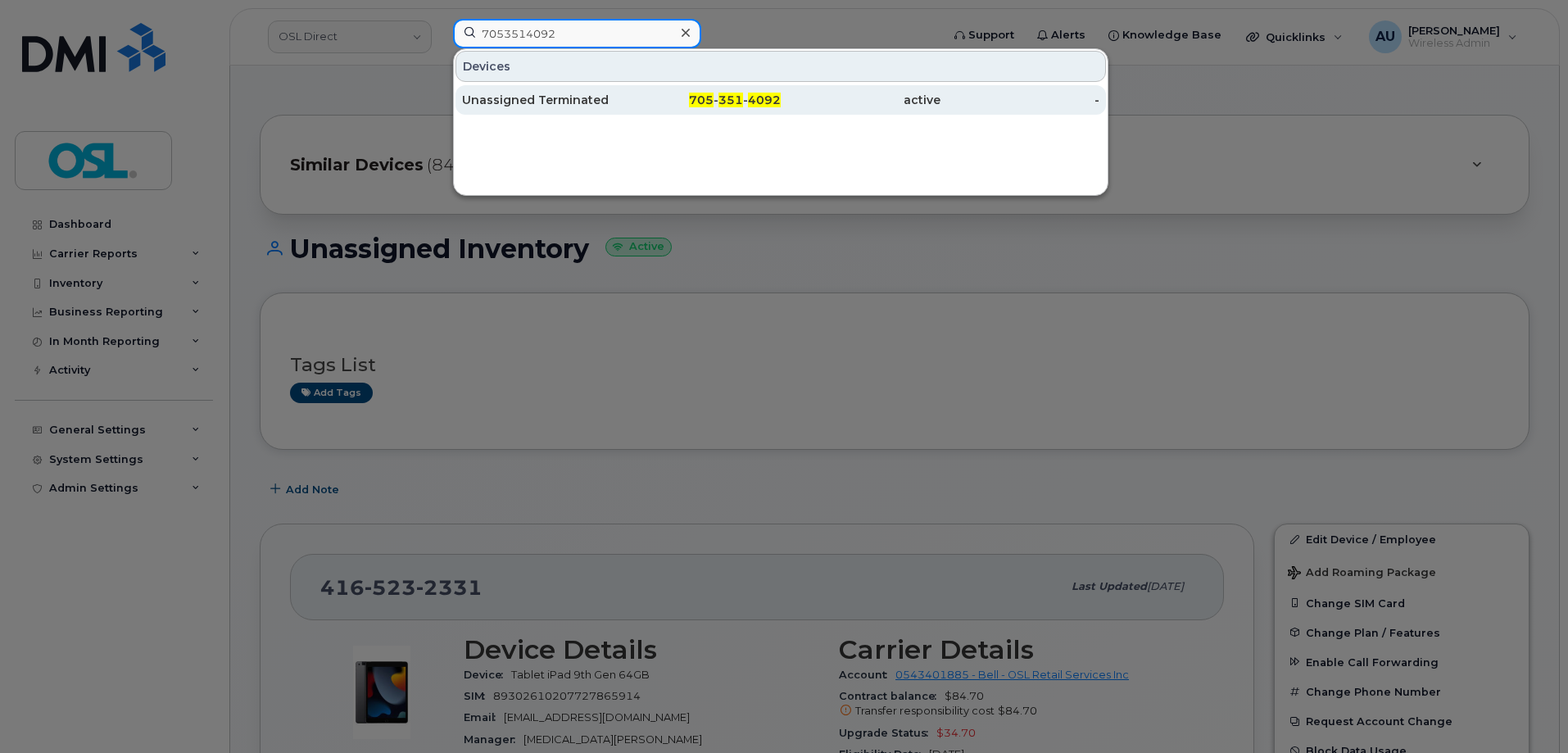
type input "7053514092"
click at [558, 103] on div "Unassigned Terminated" at bounding box center [541, 100] width 160 height 17
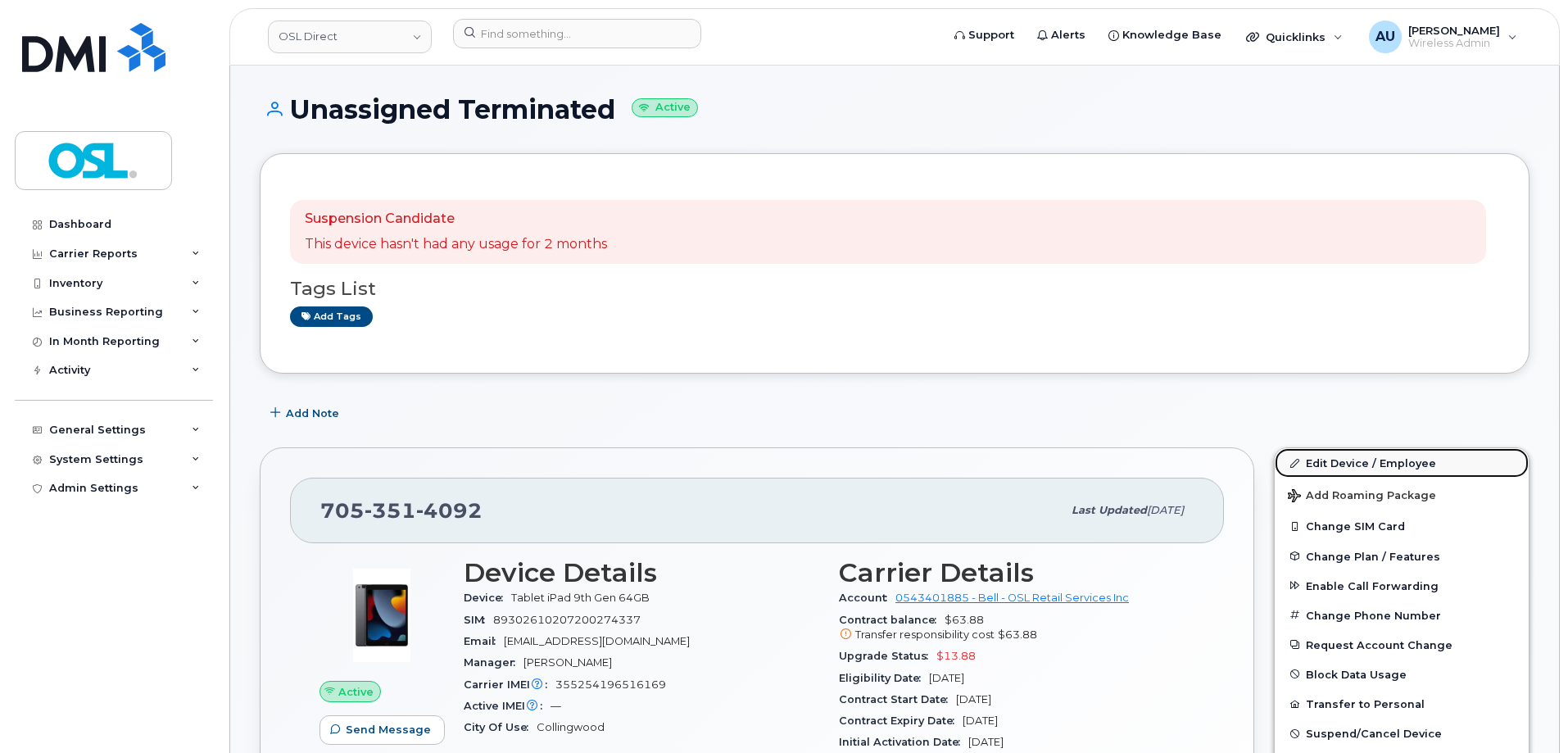
click at [1422, 456] on link "Edit Device / Employee" at bounding box center [1402, 463] width 254 height 29
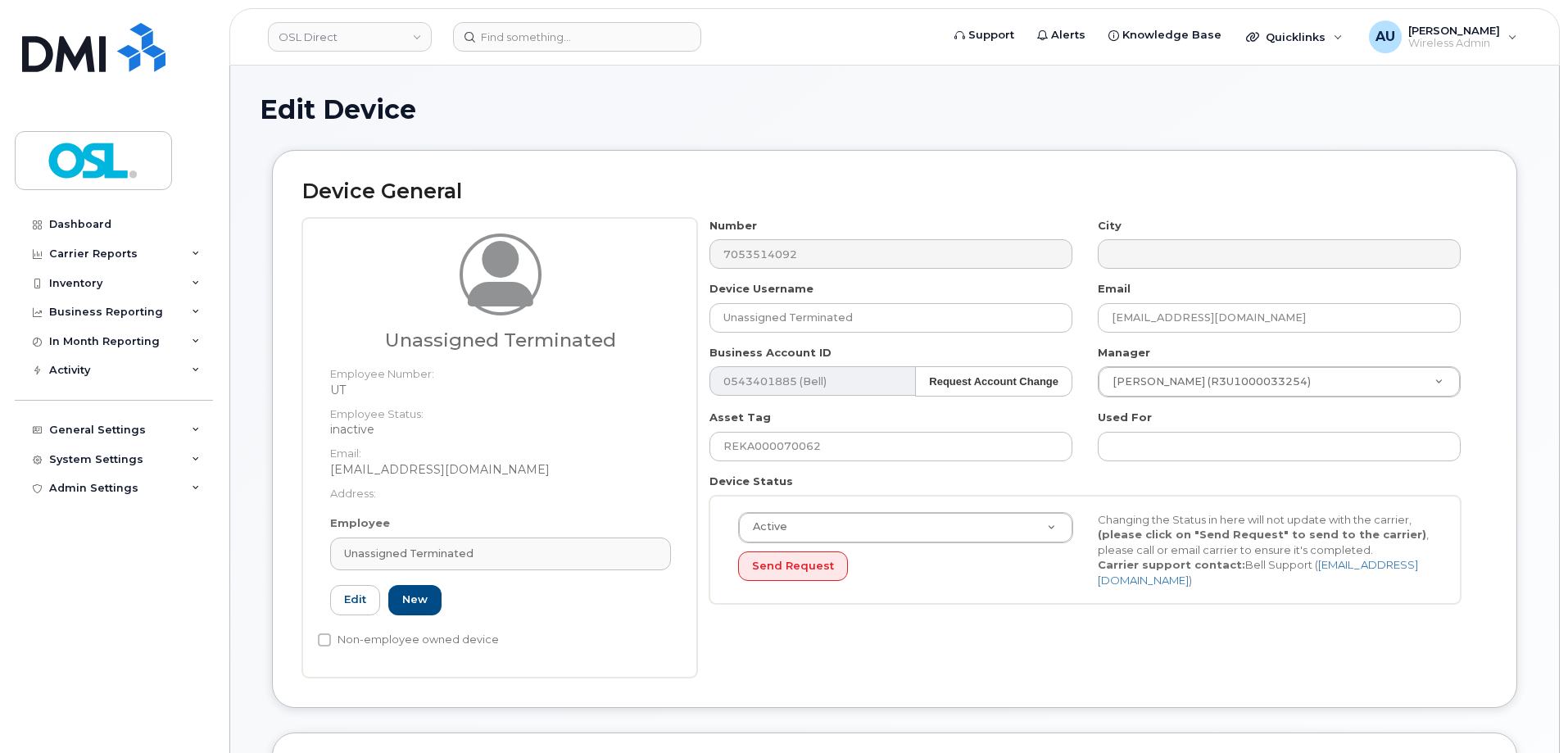
scroll to position [62, 0]
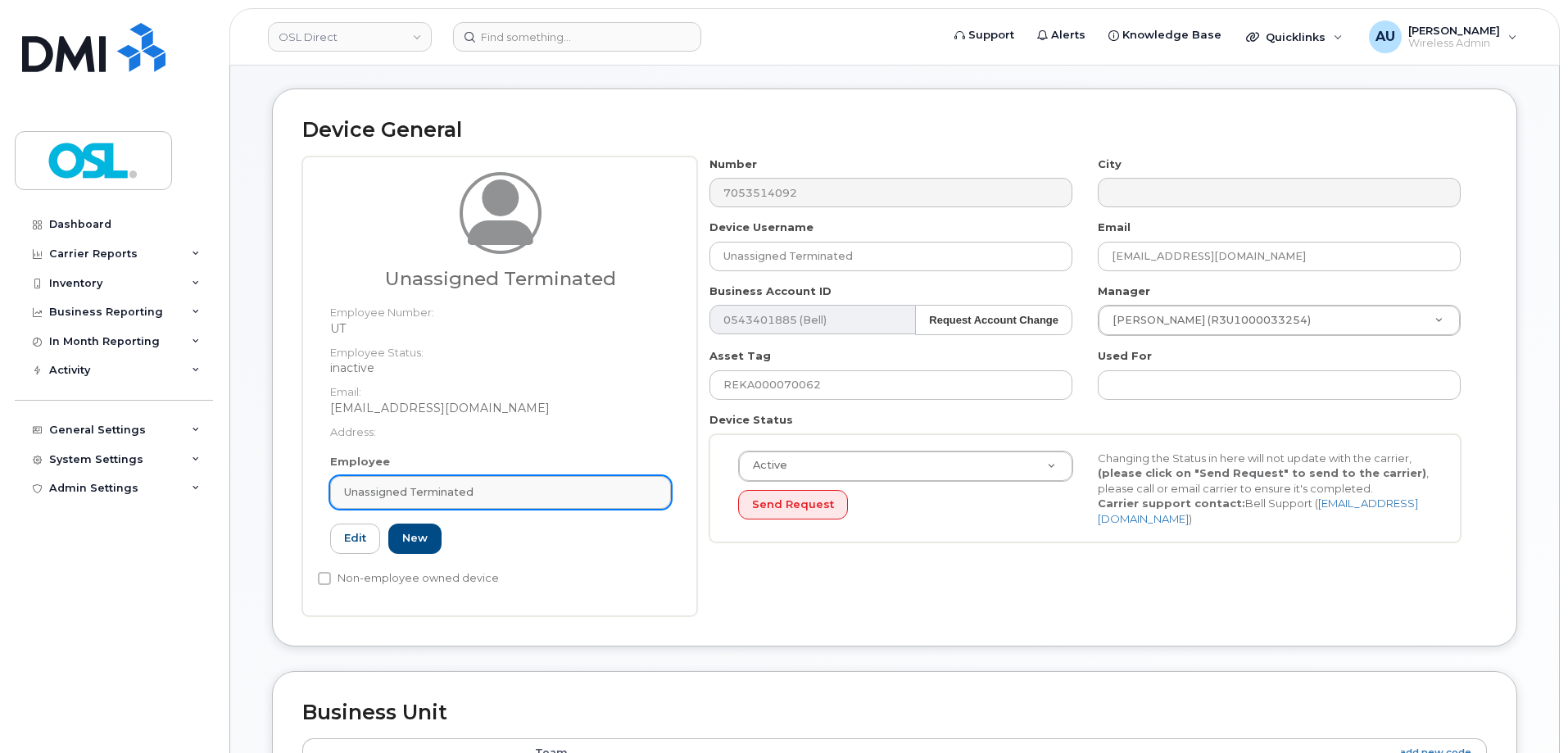
click at [587, 498] on div "Unassigned Terminated" at bounding box center [501, 492] width 313 height 16
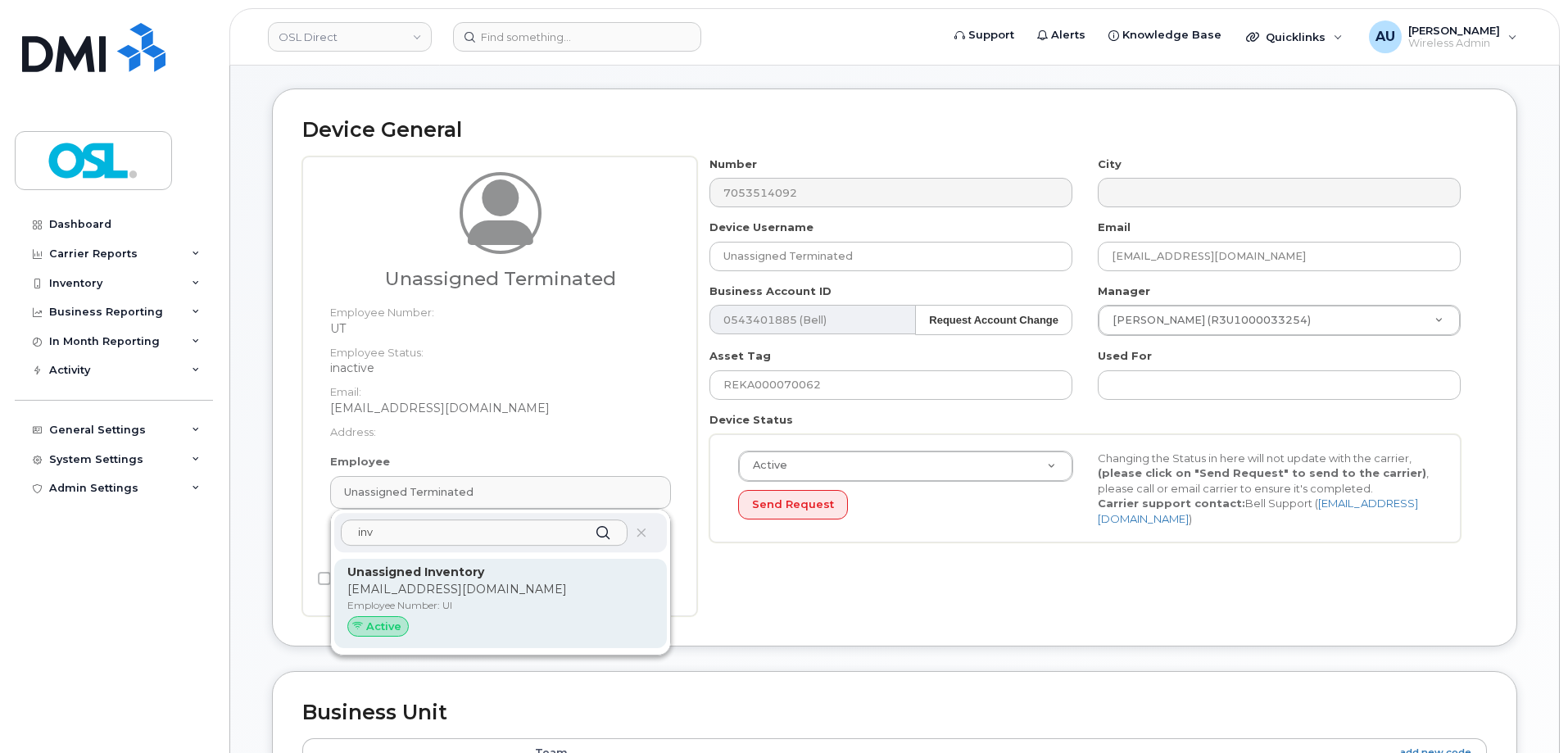
type input "inv"
click at [461, 602] on p "Employee Number: UI" at bounding box center [500, 605] width 306 height 15
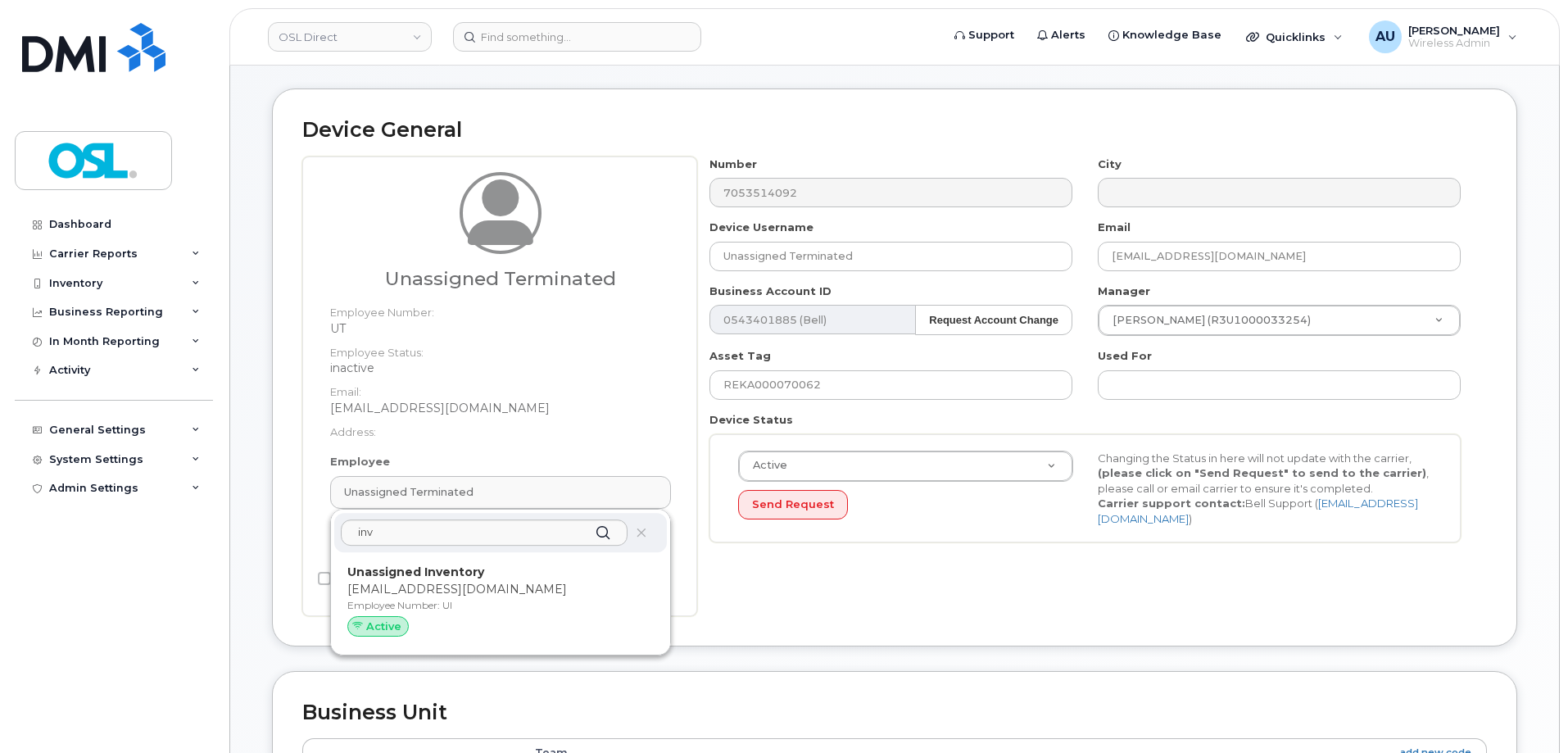
type input "UI"
type input "Unassigned Inventory"
type input "support@osldirect.com"
type input "4724252"
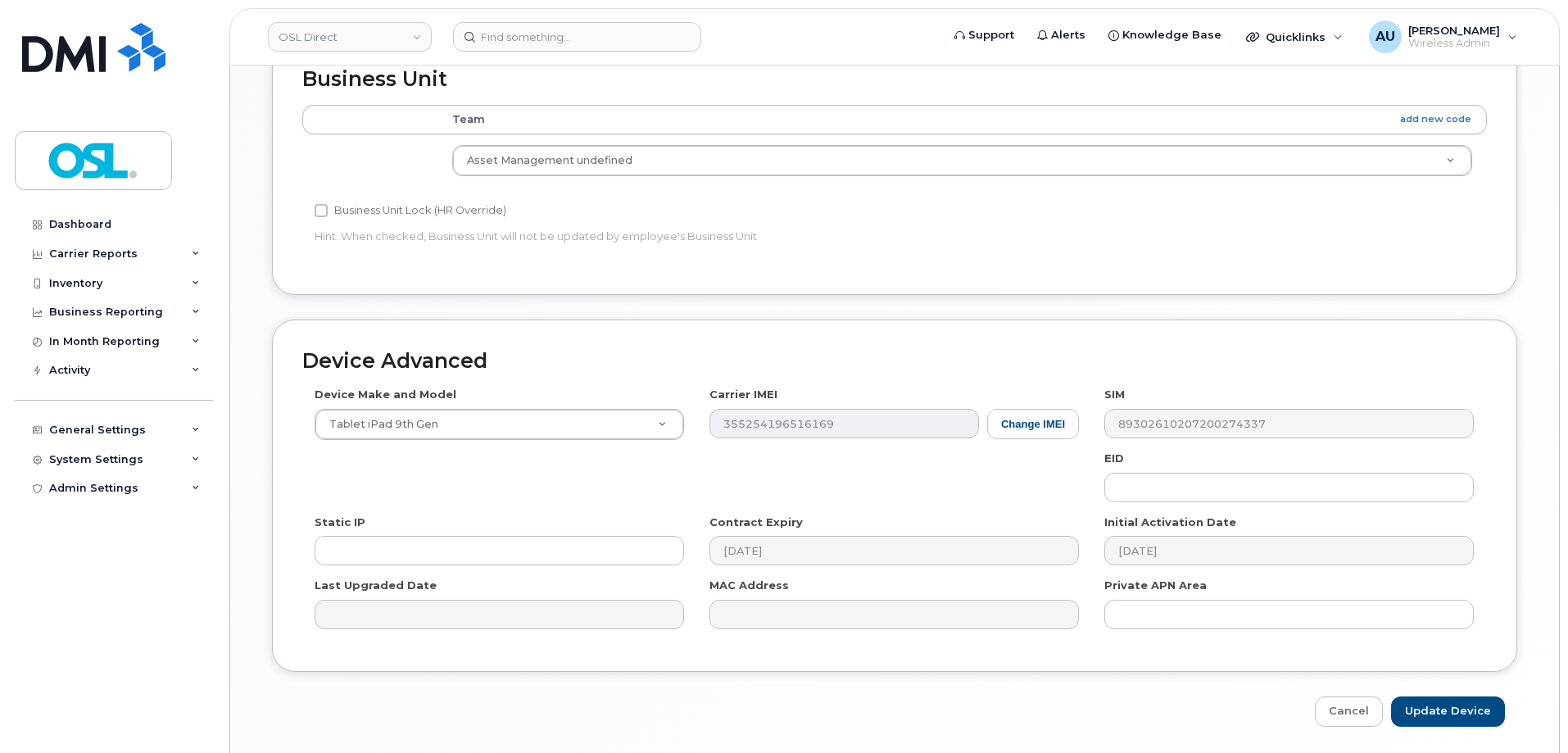
scroll to position [734, 0]
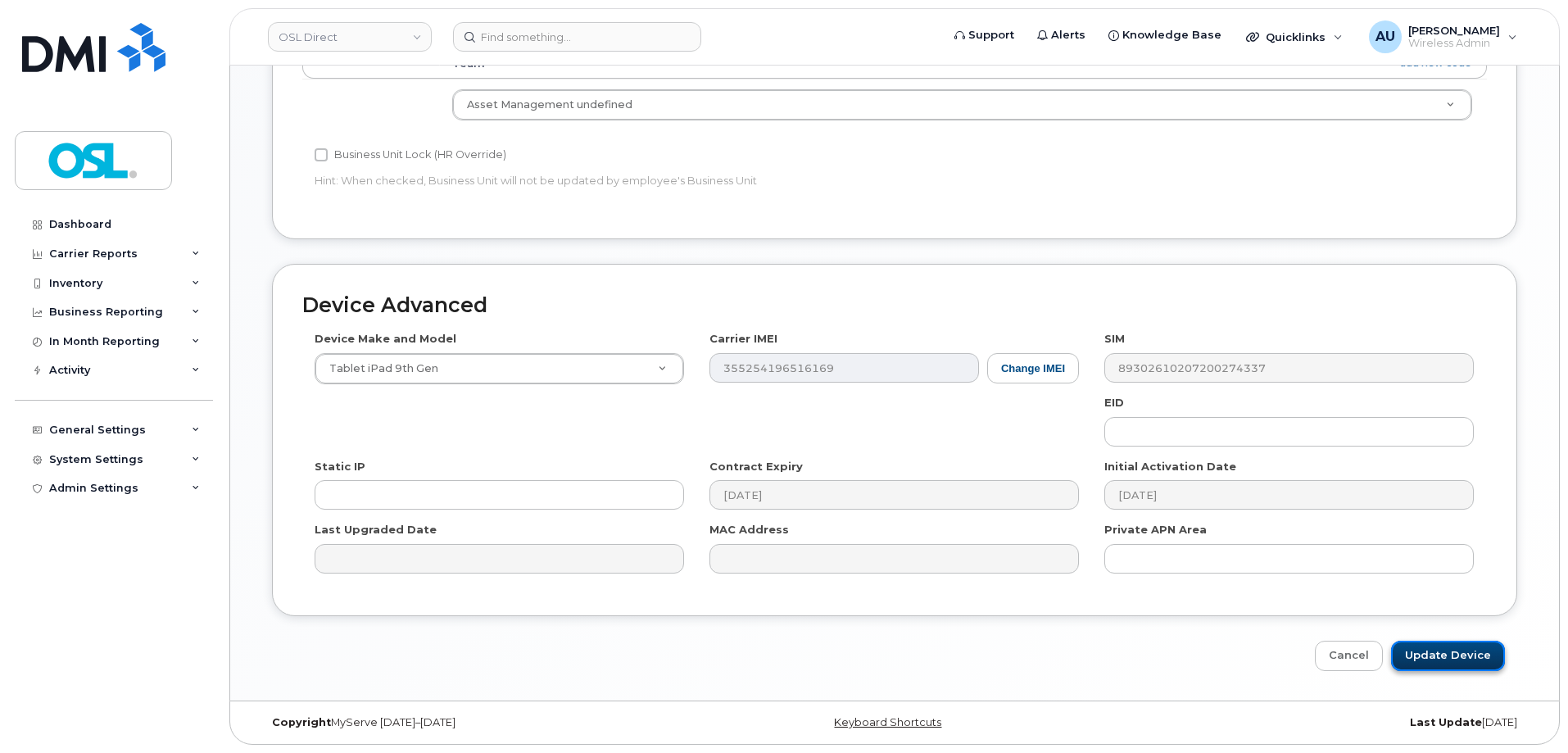
click at [1466, 645] on input "Update Device" at bounding box center [1448, 656] width 114 height 30
type input "Saving..."
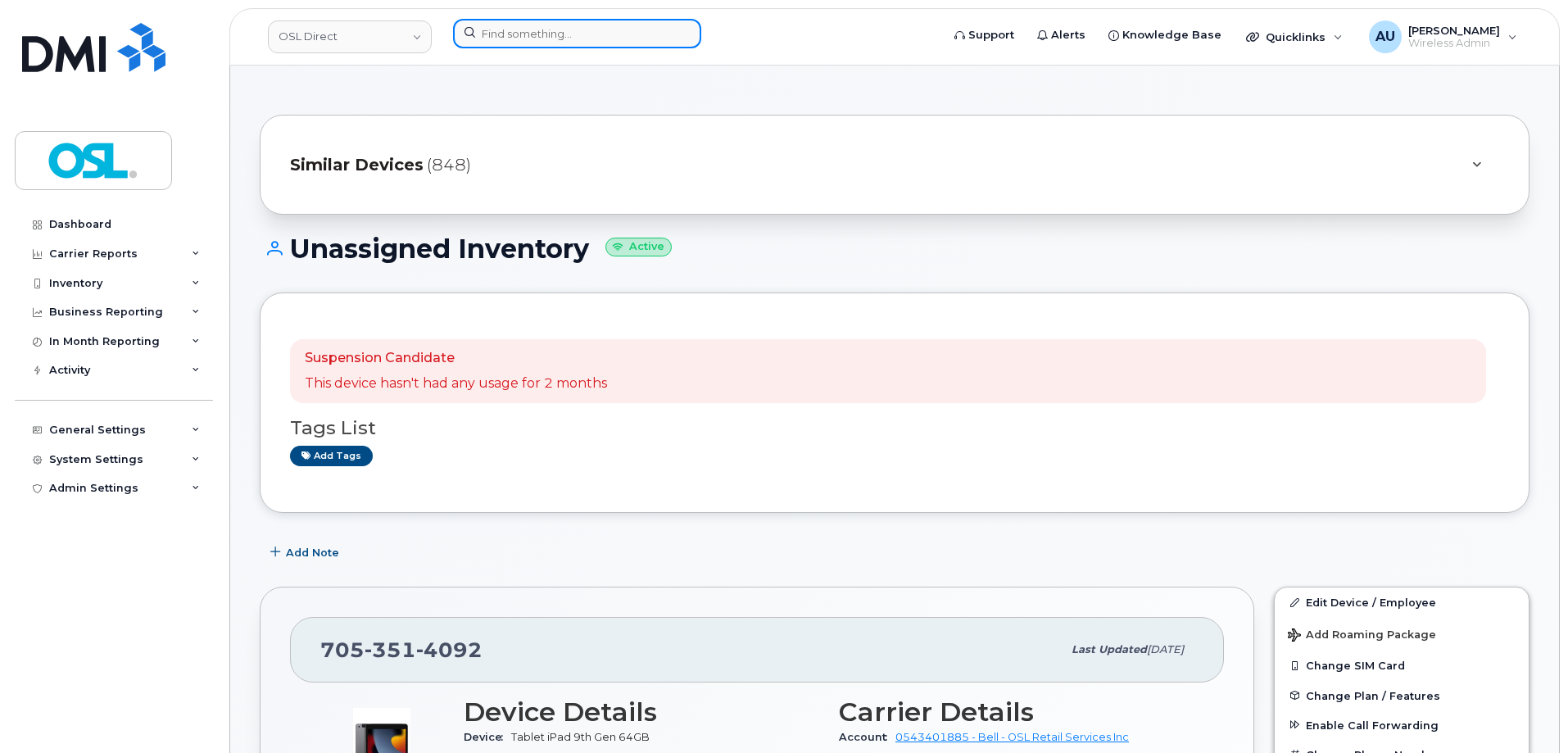
click at [495, 31] on input at bounding box center [577, 33] width 248 height 29
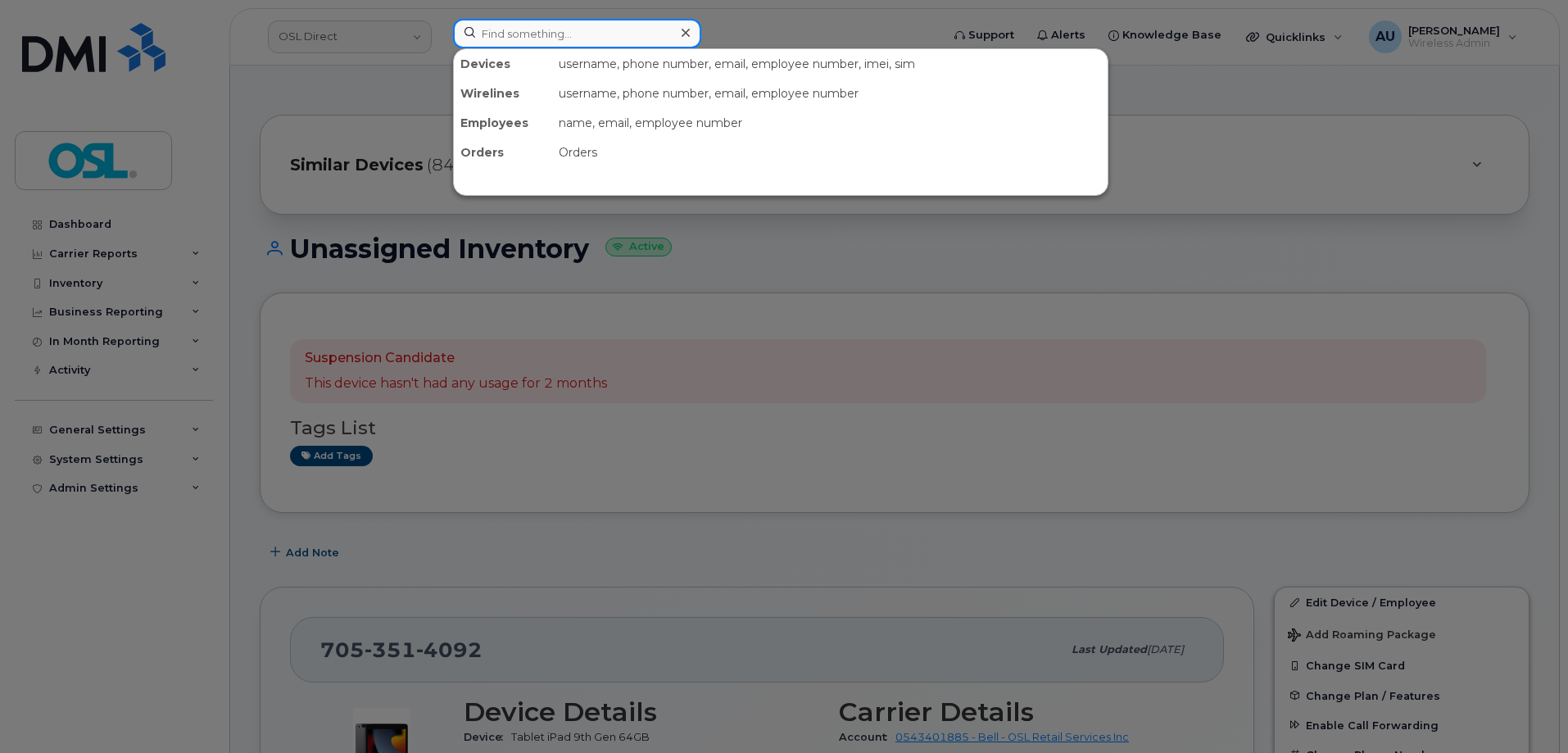
click at [498, 38] on input at bounding box center [577, 33] width 248 height 29
paste input "+15142386534"
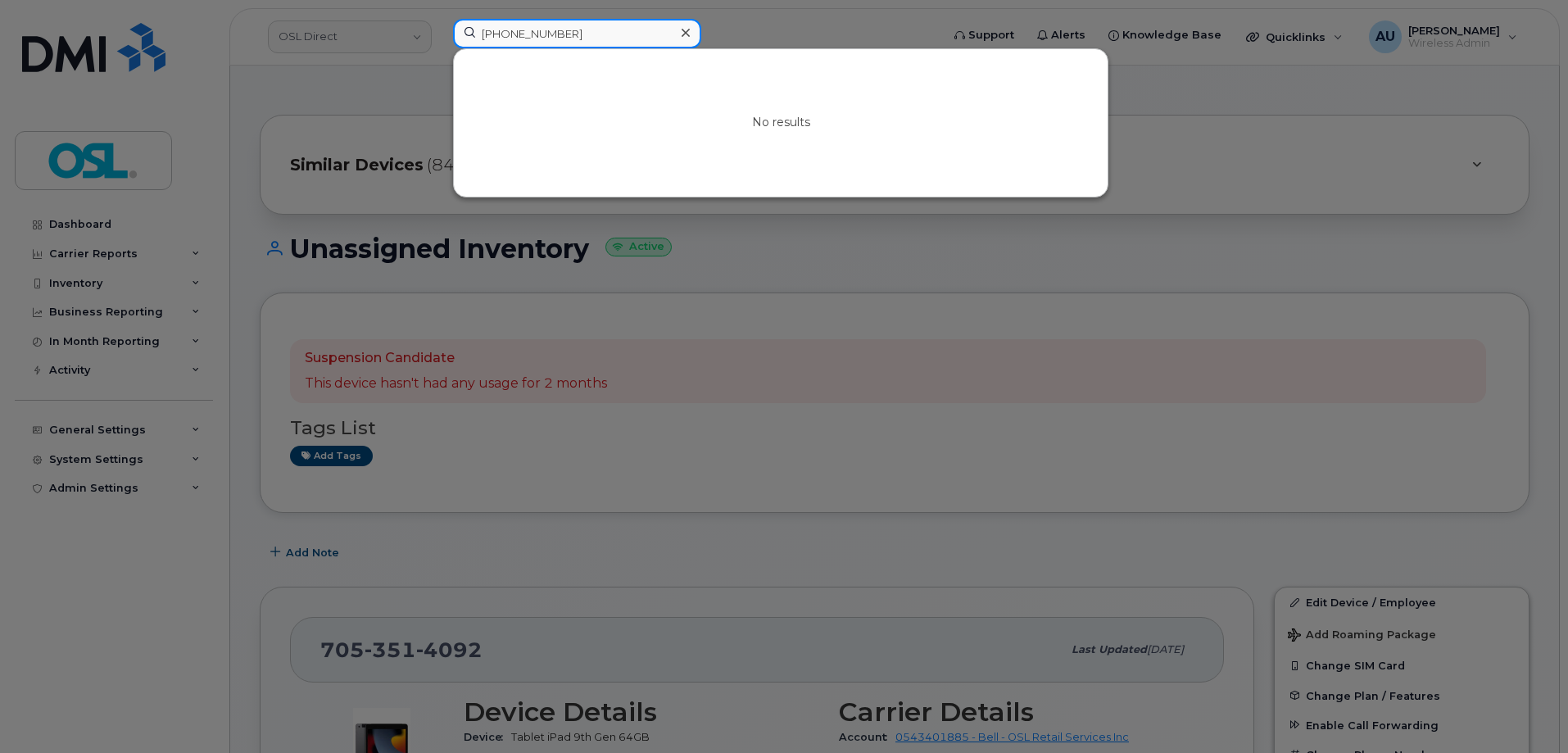
click at [497, 35] on input "+15142386534" at bounding box center [577, 33] width 248 height 29
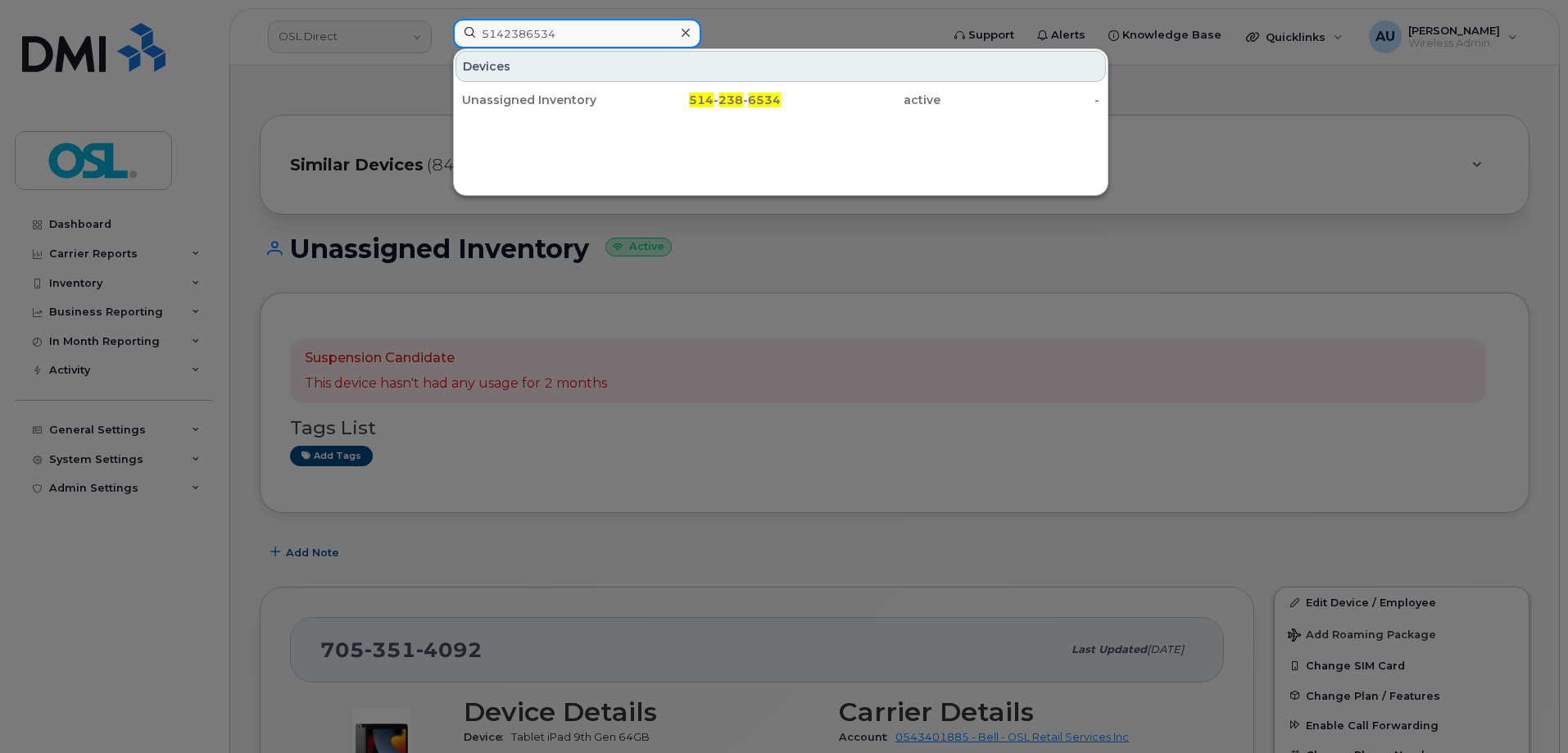
click at [622, 26] on input "5142386534" at bounding box center [577, 33] width 248 height 29
click at [622, 26] on input "5142386534" at bounding box center [577, 33] width 248 height 29
paste input "17053514079"
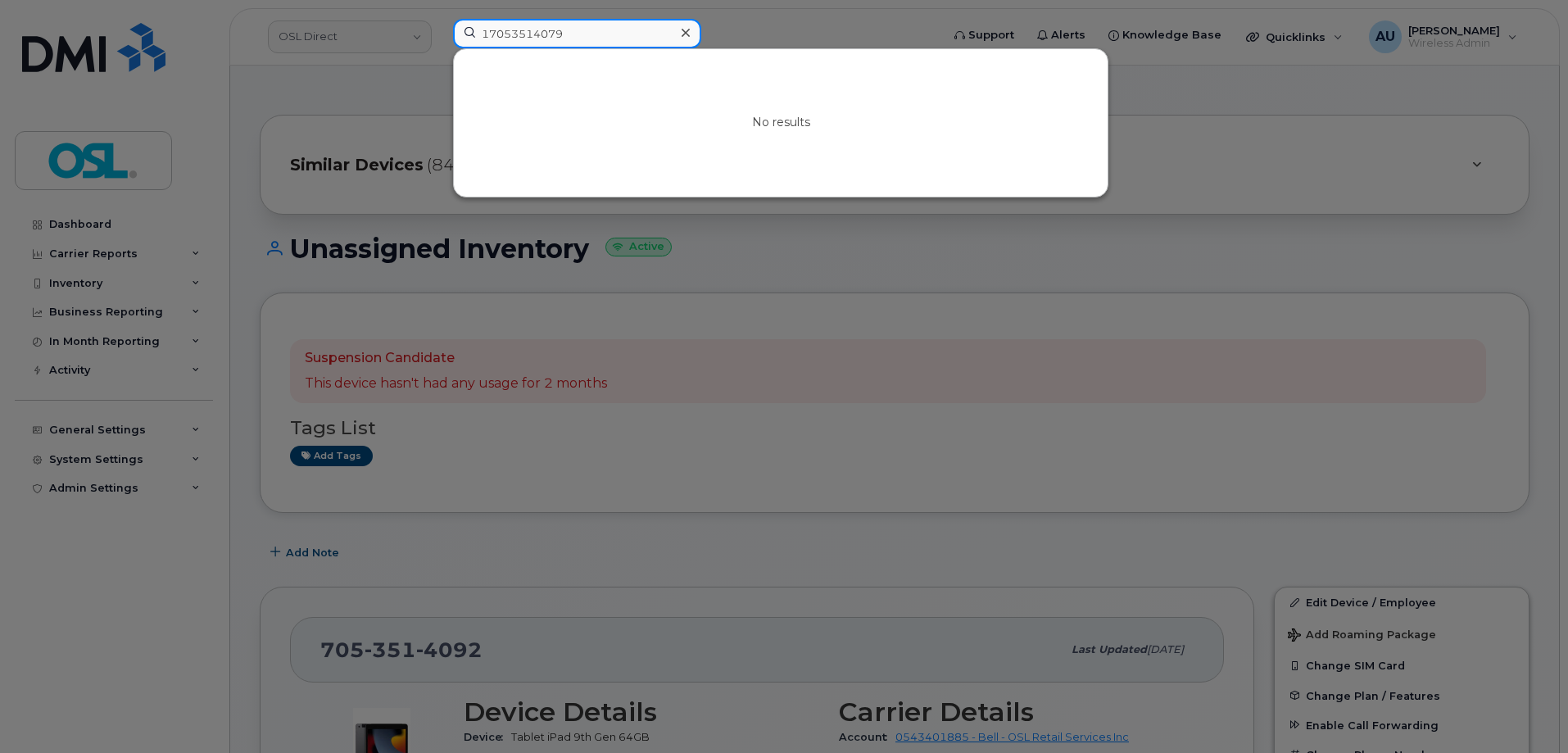
click at [486, 34] on input "17053514079" at bounding box center [577, 33] width 248 height 29
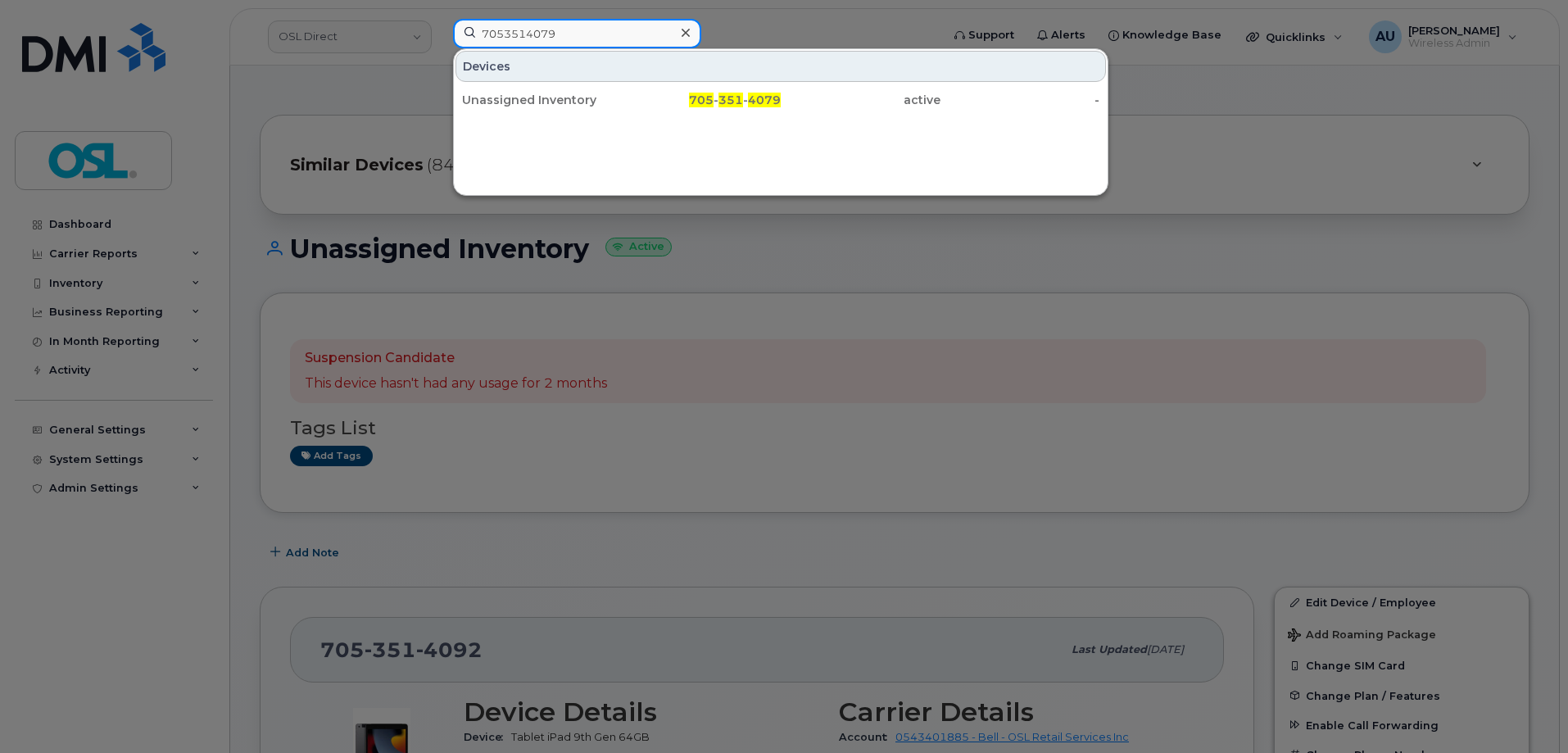
click at [551, 45] on input "7053514079" at bounding box center [577, 33] width 248 height 29
paste input "5142386534"
type input "5142386534"
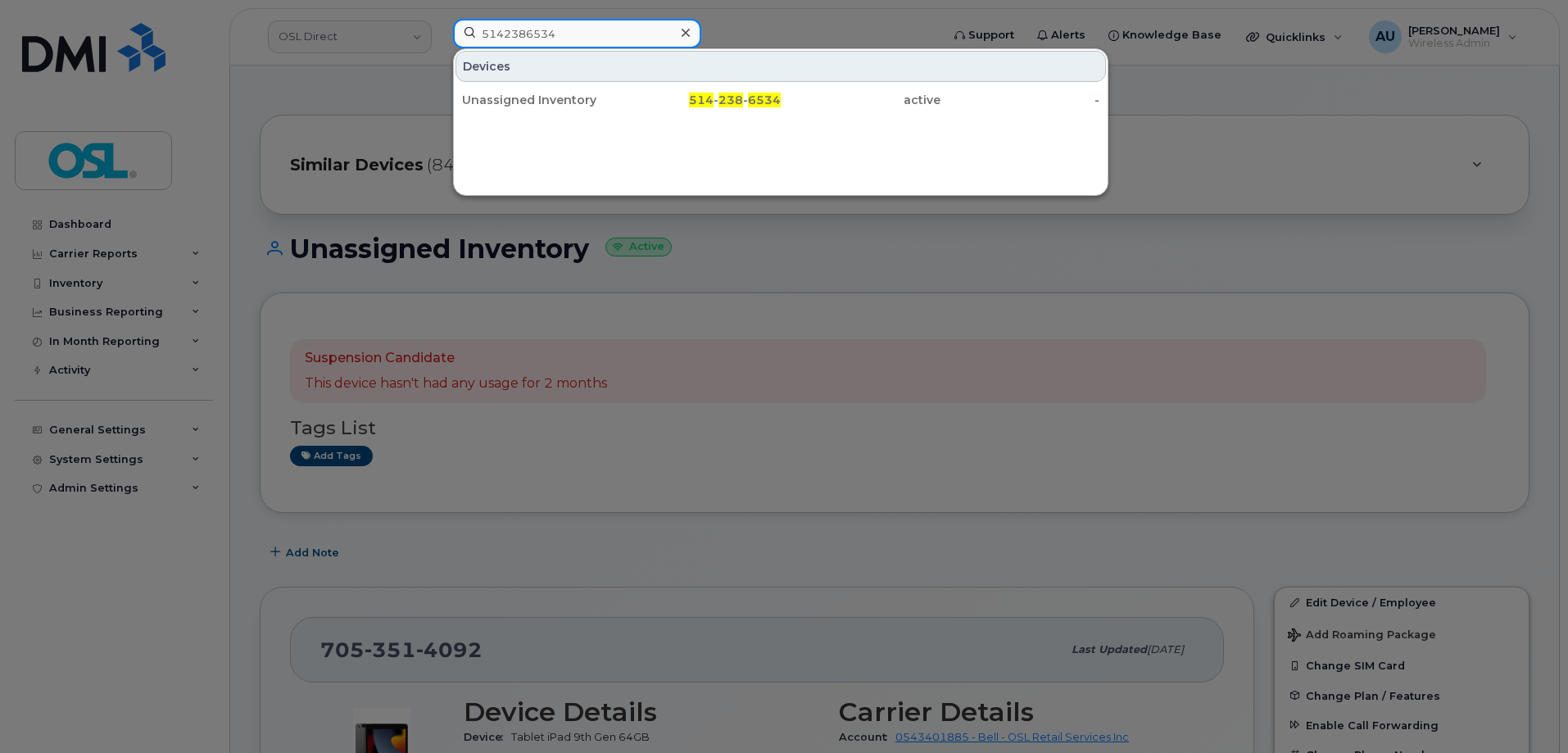
click at [594, 32] on input "5142386534" at bounding box center [577, 33] width 248 height 29
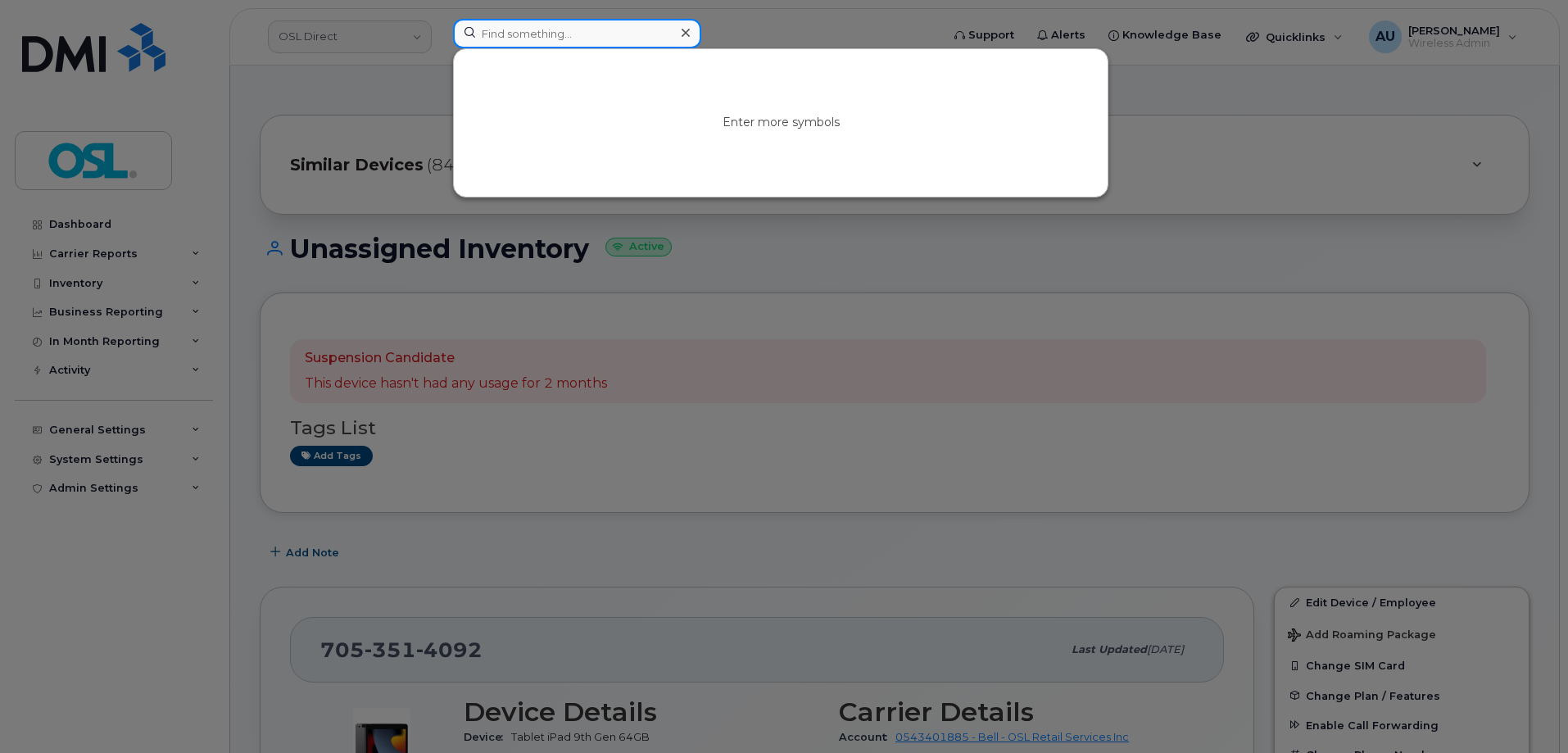
click at [575, 29] on input at bounding box center [577, 33] width 248 height 29
paste input "+17097259162"
click at [494, 35] on input "+17097259162" at bounding box center [577, 33] width 248 height 29
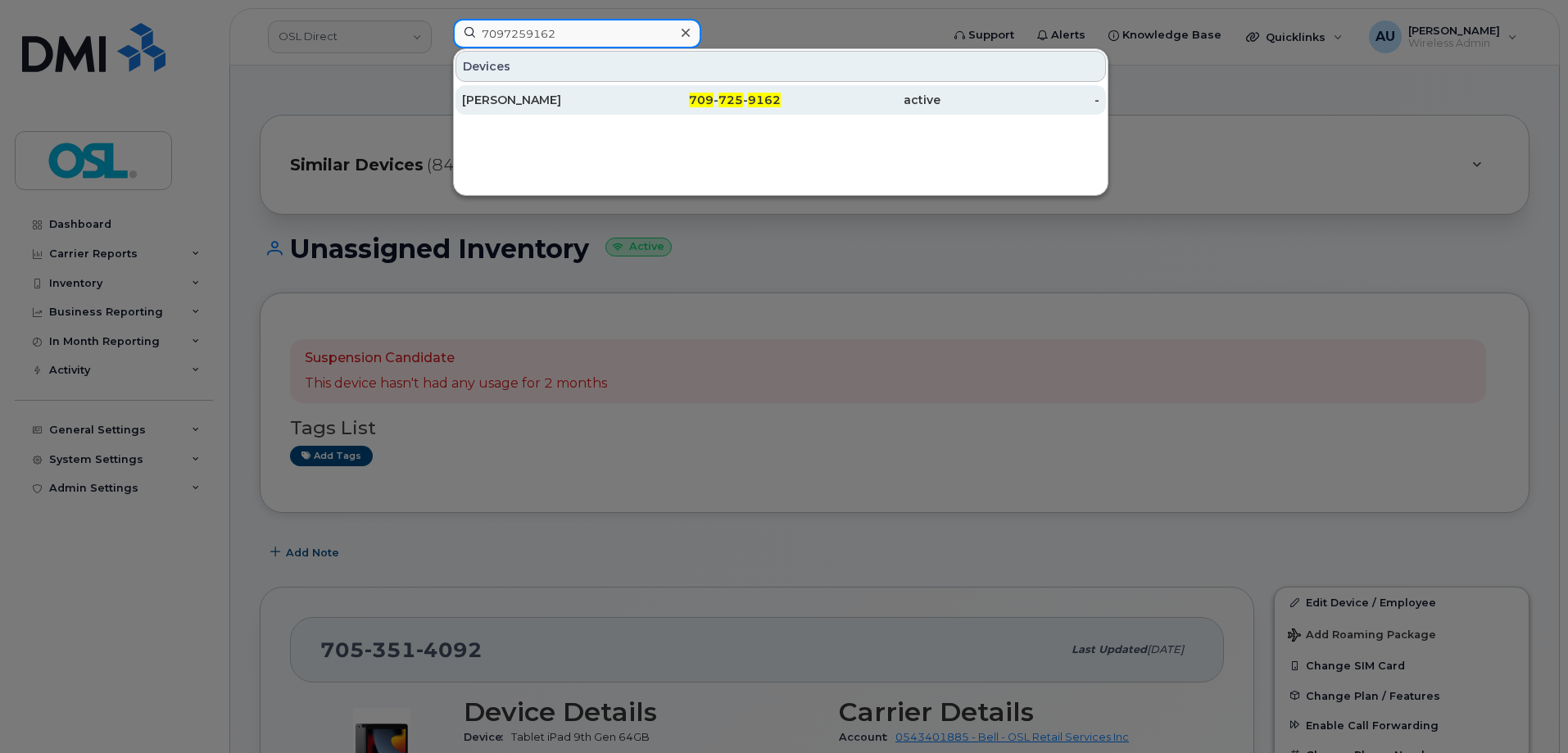
type input "7097259162"
click at [571, 99] on div "[PERSON_NAME]" at bounding box center [541, 100] width 160 height 17
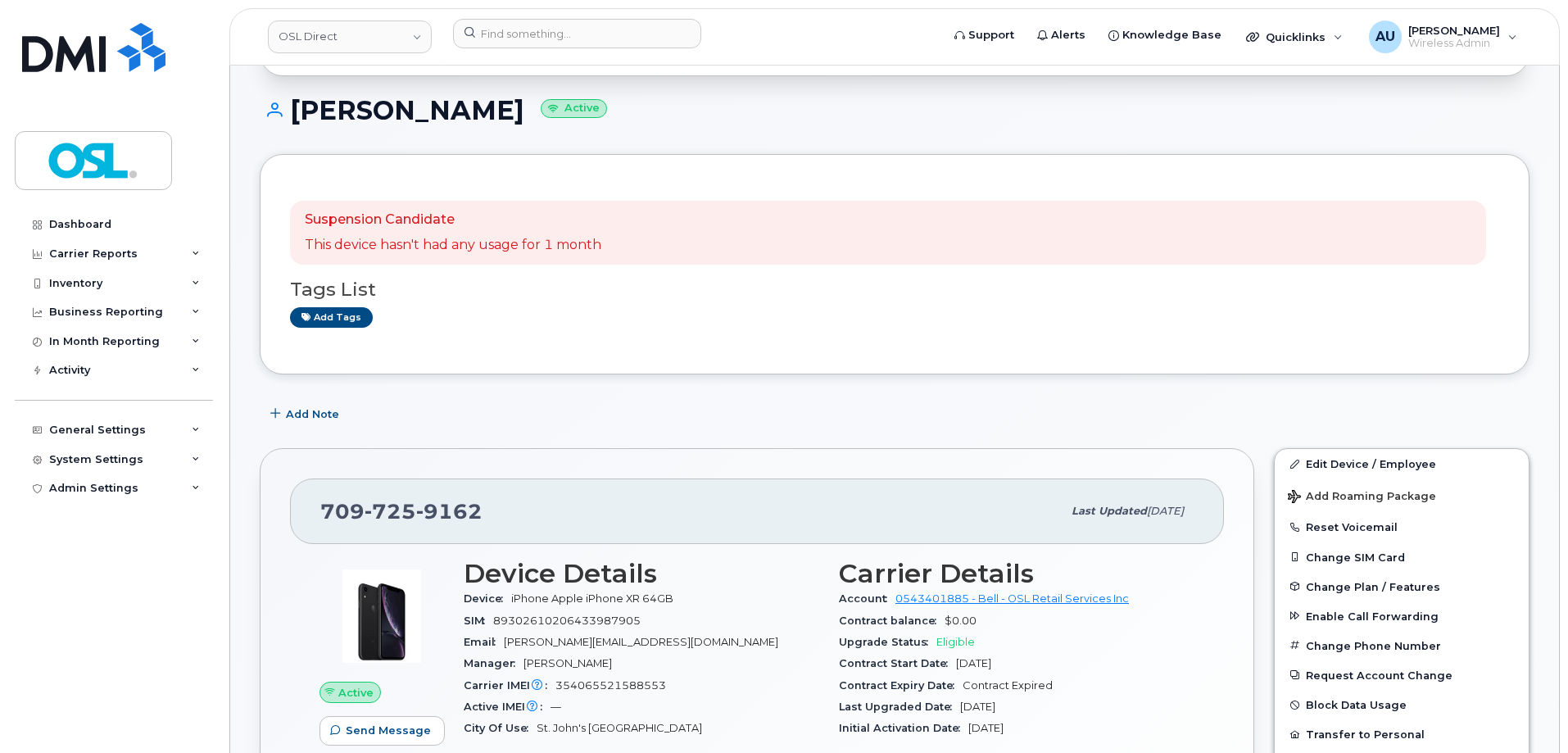
scroll to position [164, 0]
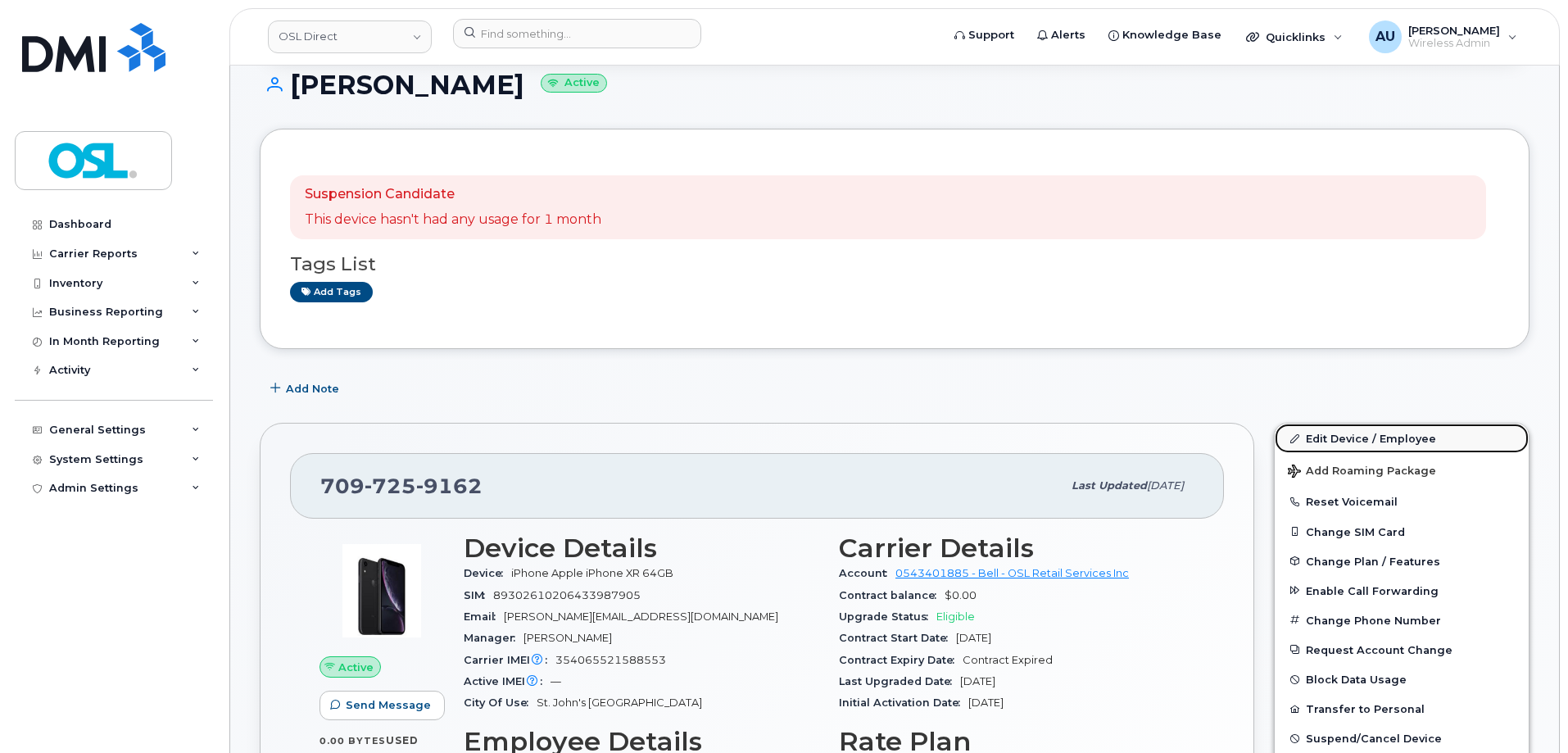
click at [1300, 439] on span at bounding box center [1294, 438] width 13 height 13
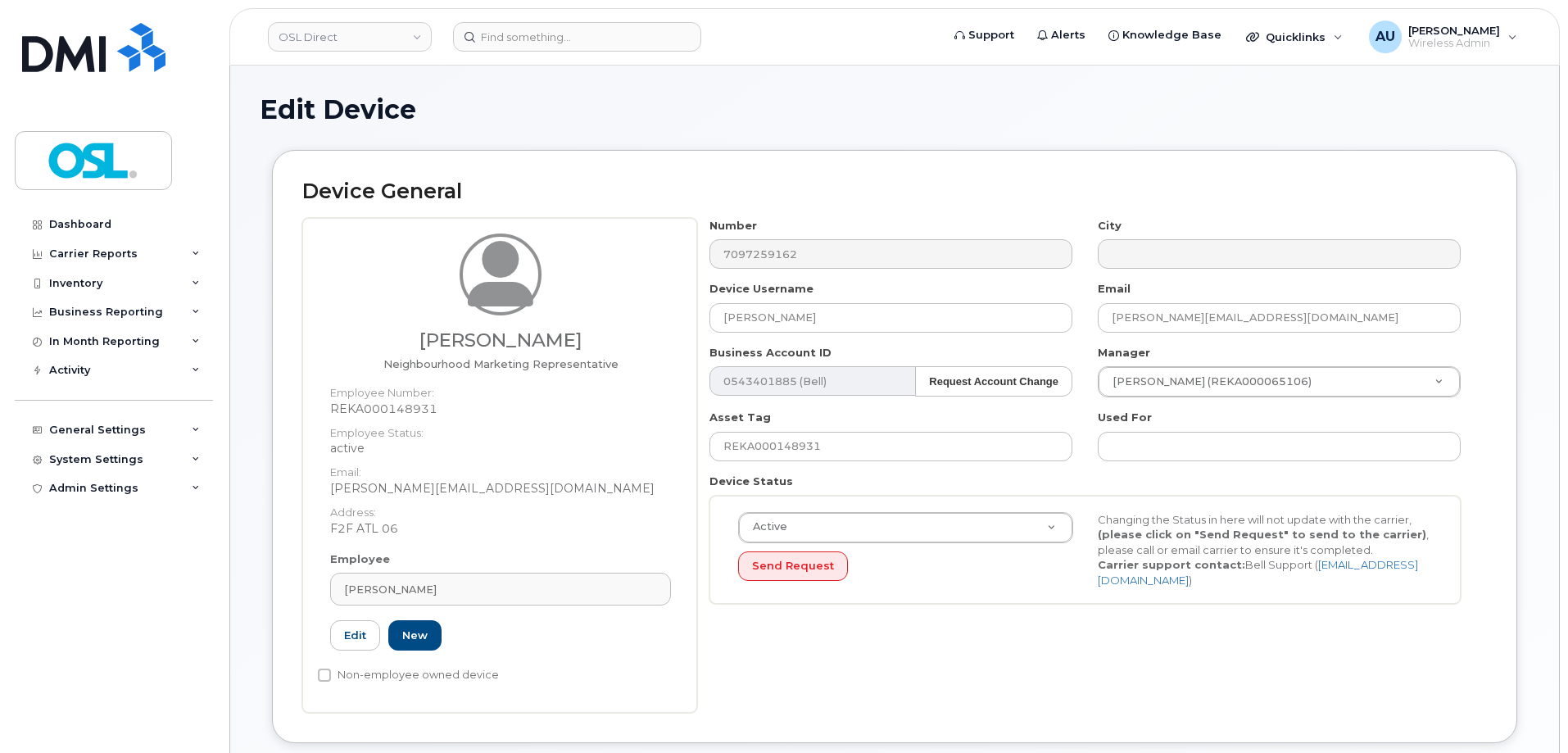
click at [440, 569] on div "Employee [PERSON_NAME] Type first three symbols or more REKA000148931 Edit New" at bounding box center [501, 607] width 366 height 114
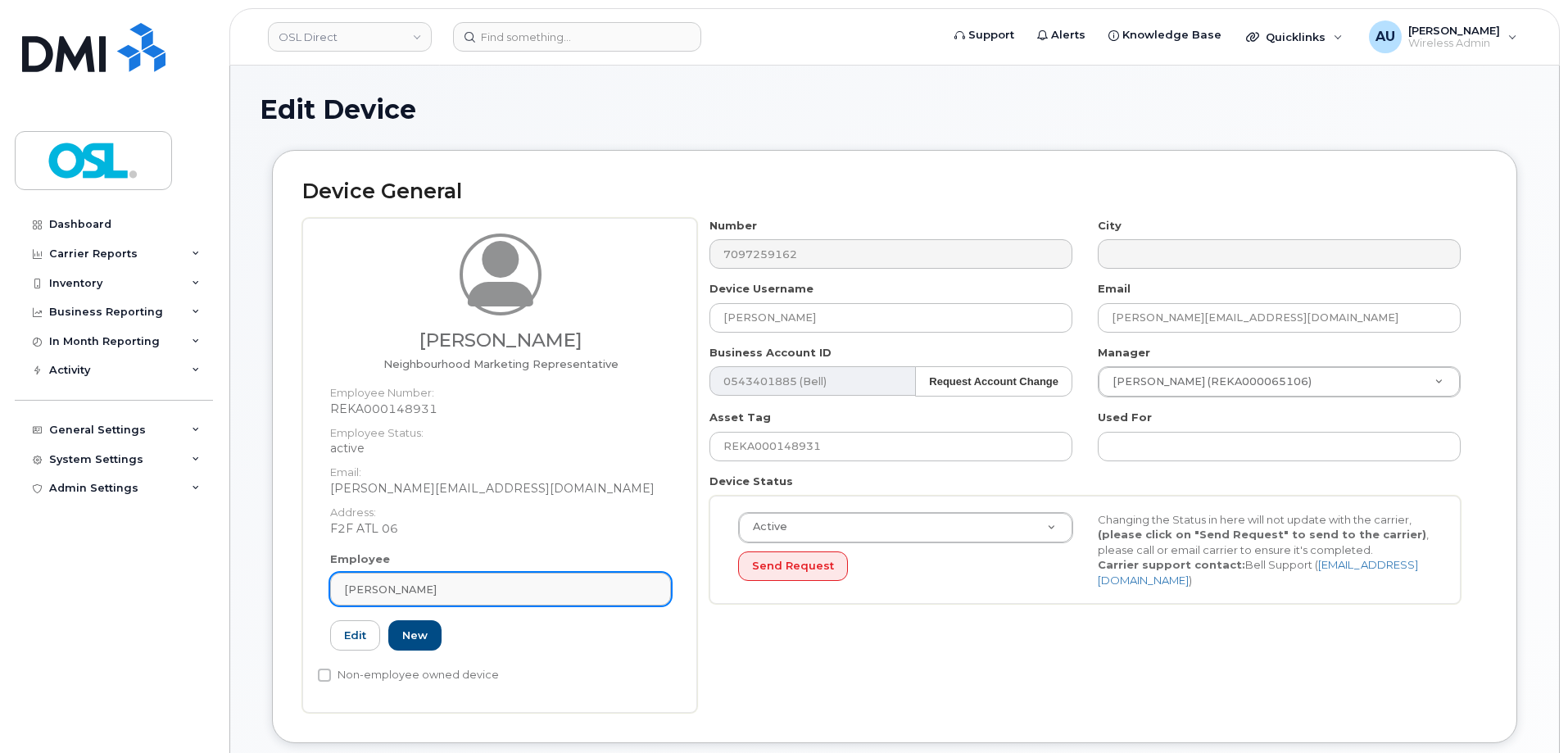
click at [449, 578] on link "[PERSON_NAME]" at bounding box center [501, 589] width 341 height 33
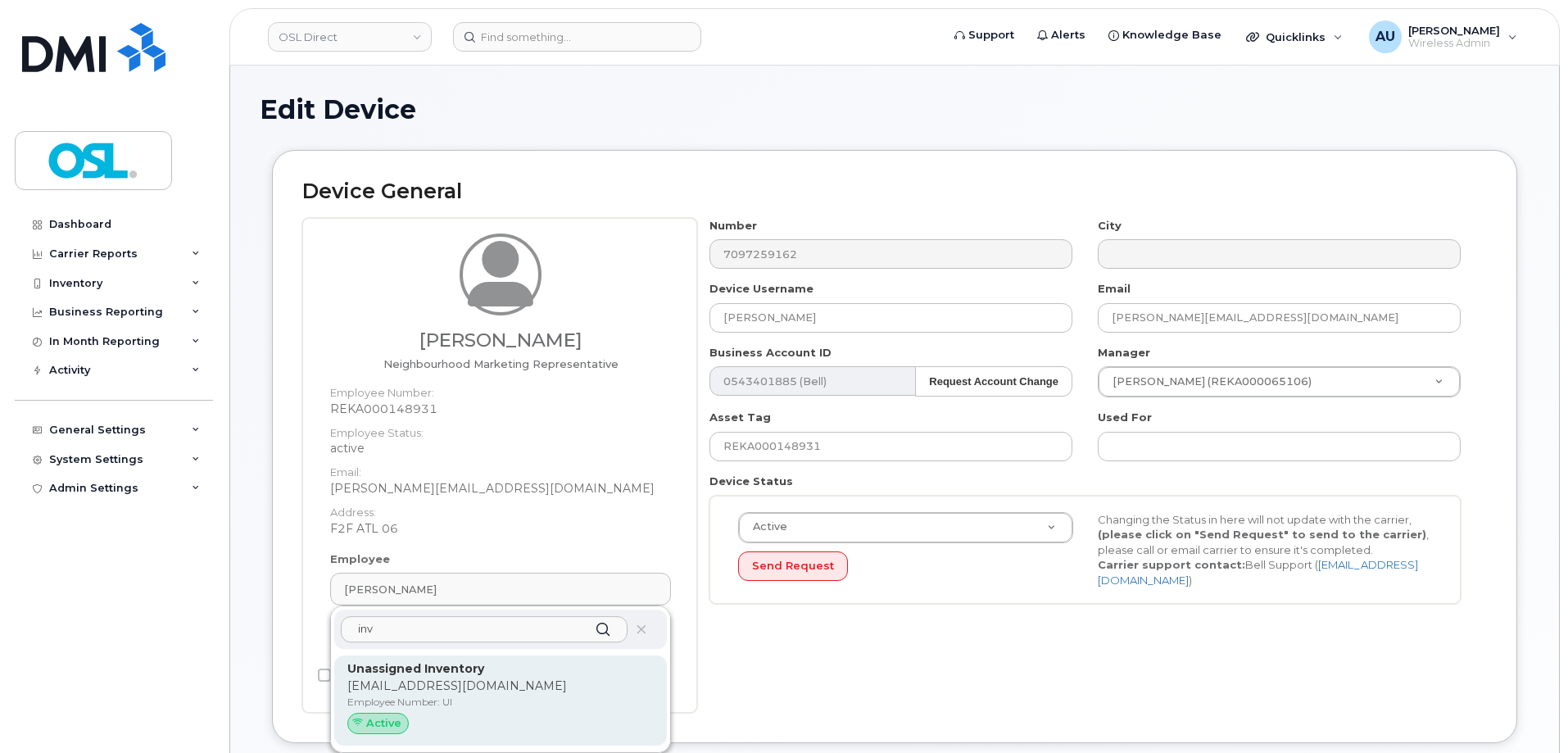
type input "inv"
click at [484, 691] on p "[EMAIL_ADDRESS][DOMAIN_NAME]" at bounding box center [500, 685] width 306 height 17
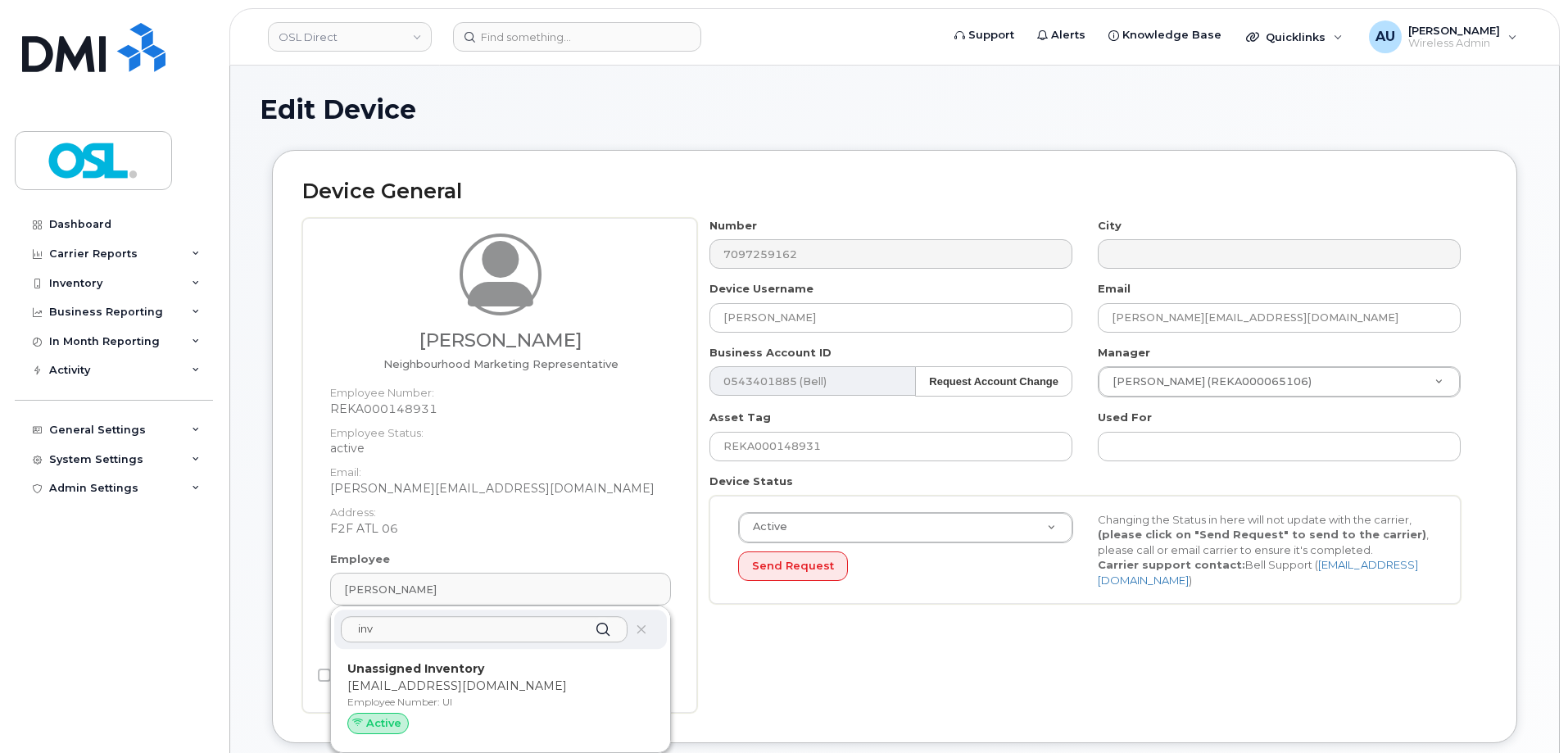
type input "UI"
type input "Unassigned Inventory"
type input "[EMAIL_ADDRESS][DOMAIN_NAME]"
type input "4724252"
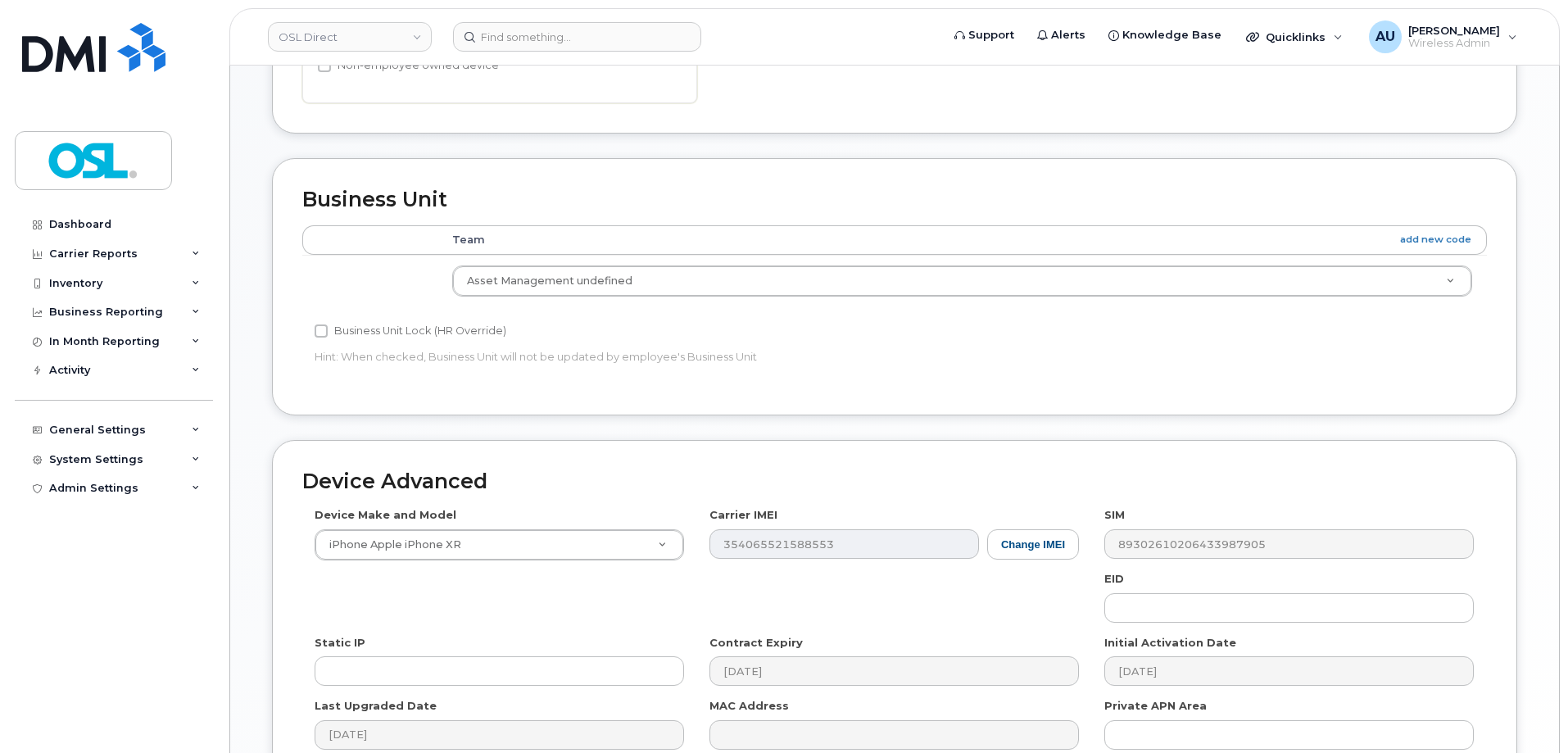
scroll to position [734, 0]
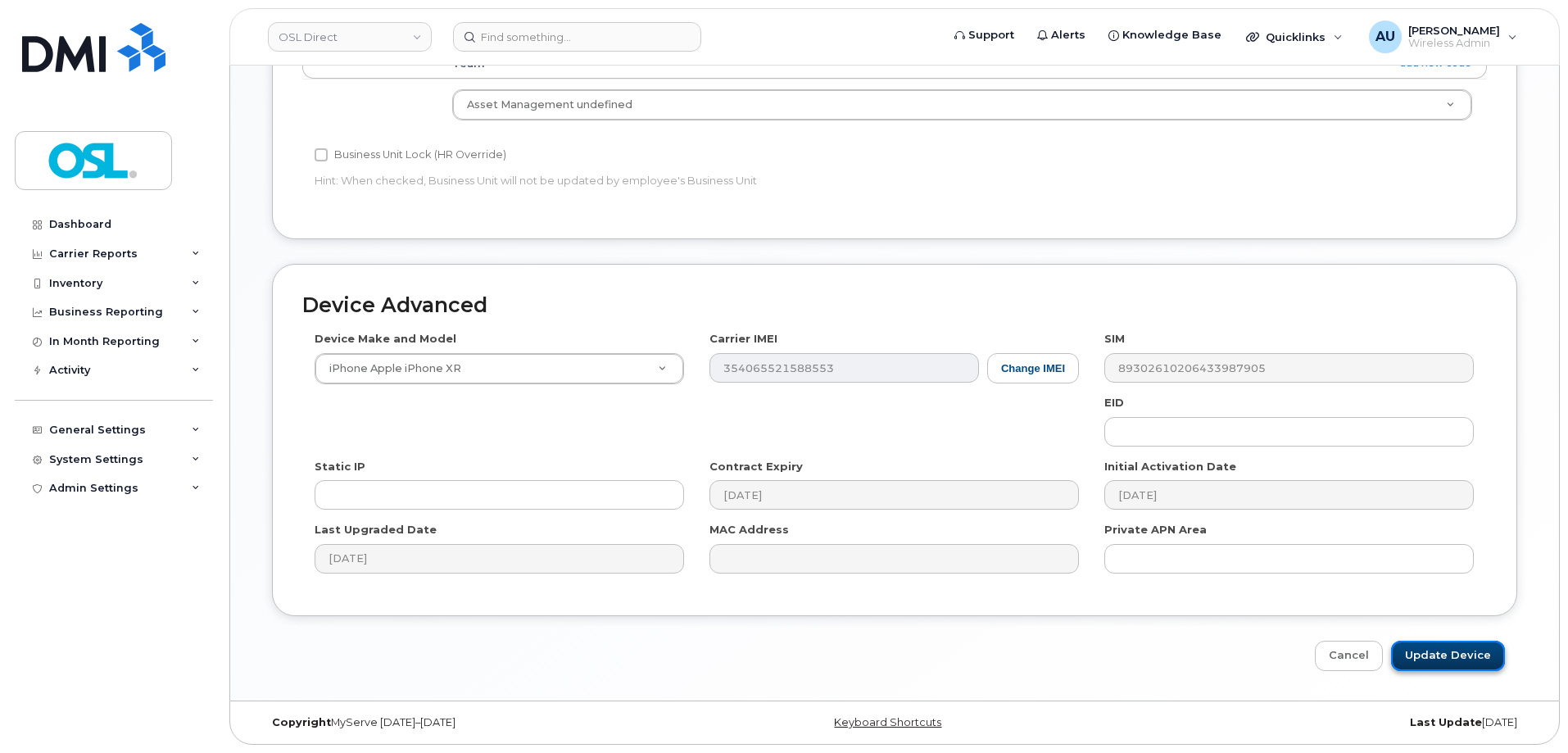
click at [1444, 654] on input "Update Device" at bounding box center [1448, 656] width 114 height 30
type input "Saving..."
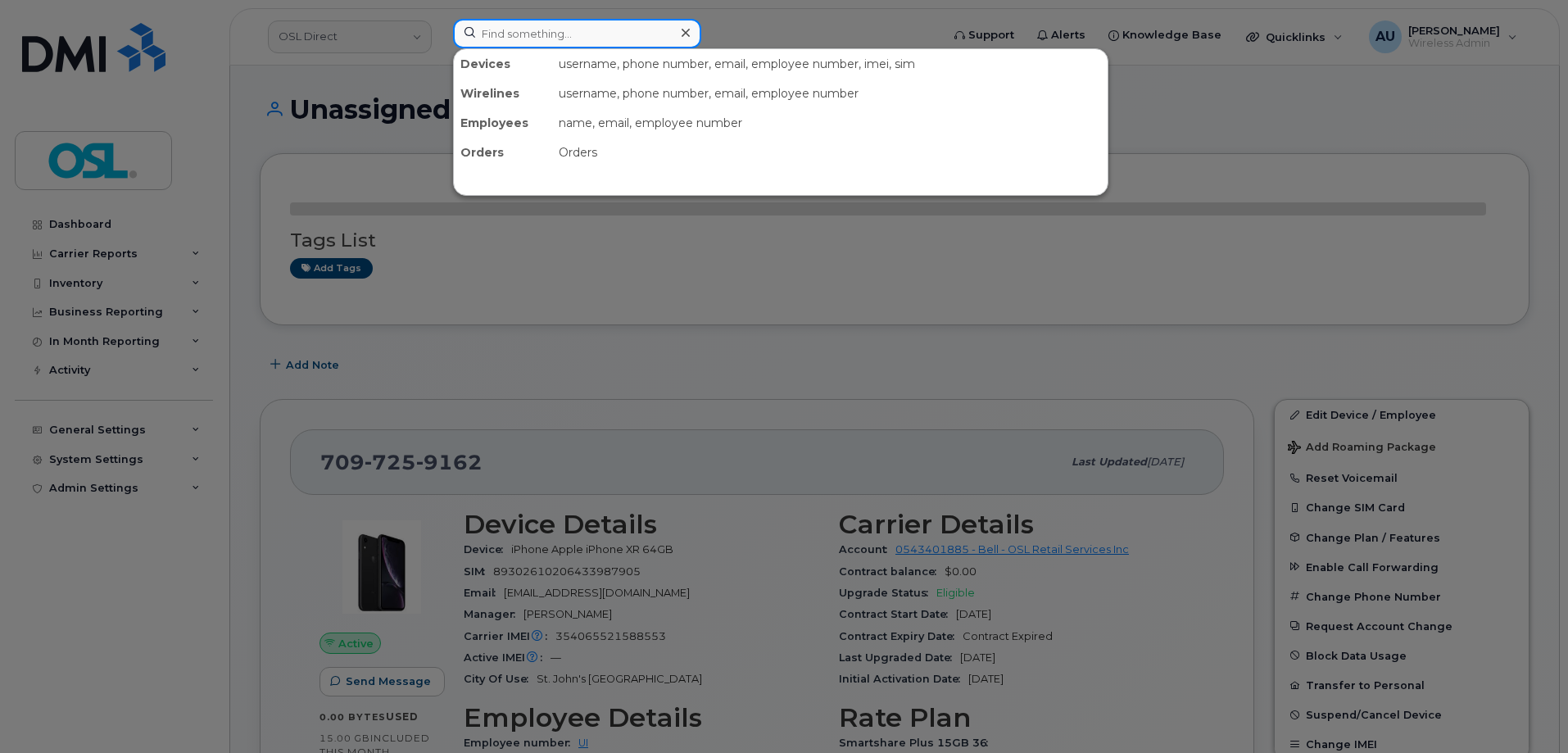
click at [472, 40] on input at bounding box center [577, 33] width 248 height 29
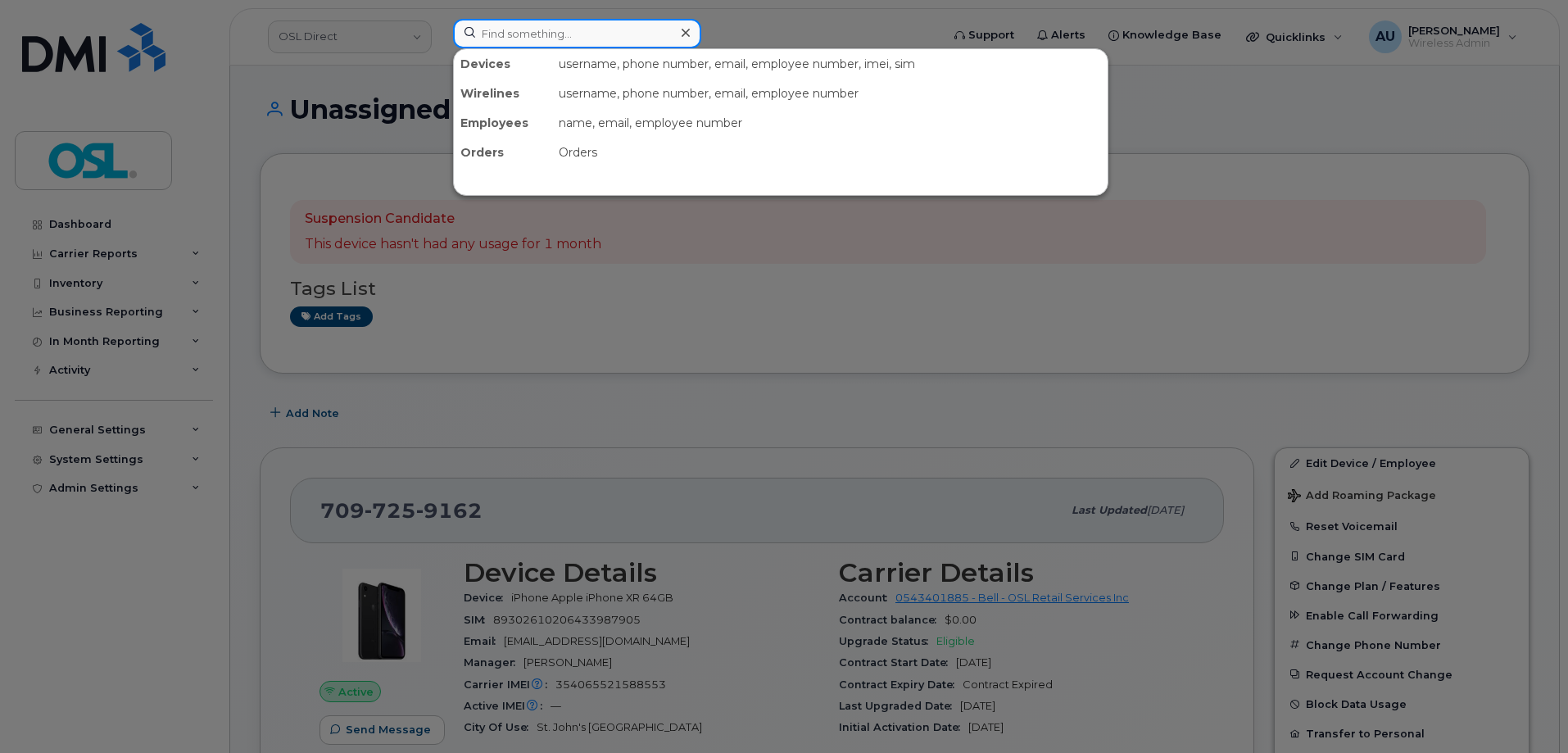
paste input "14164338125"
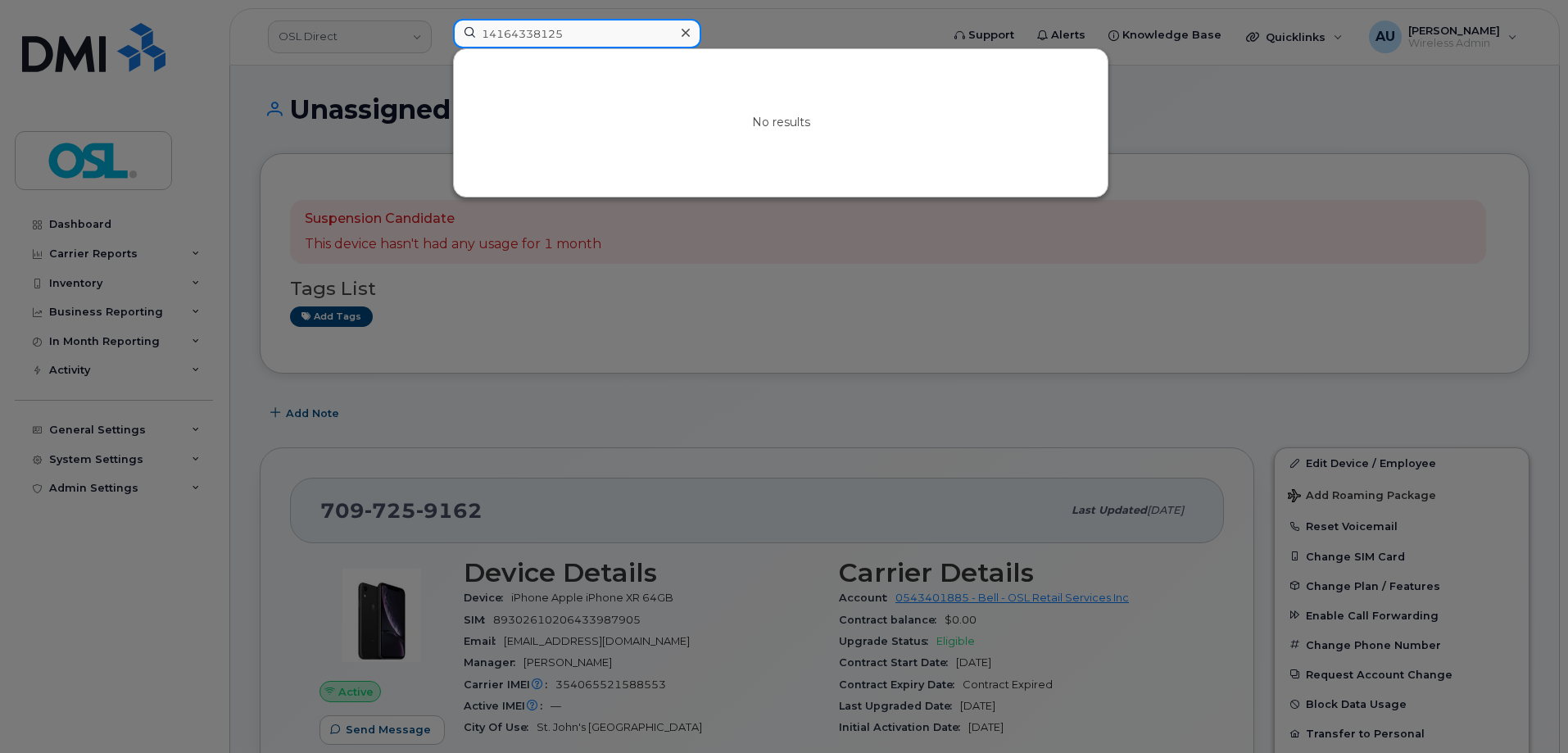
click at [486, 40] on input "14164338125" at bounding box center [577, 33] width 248 height 29
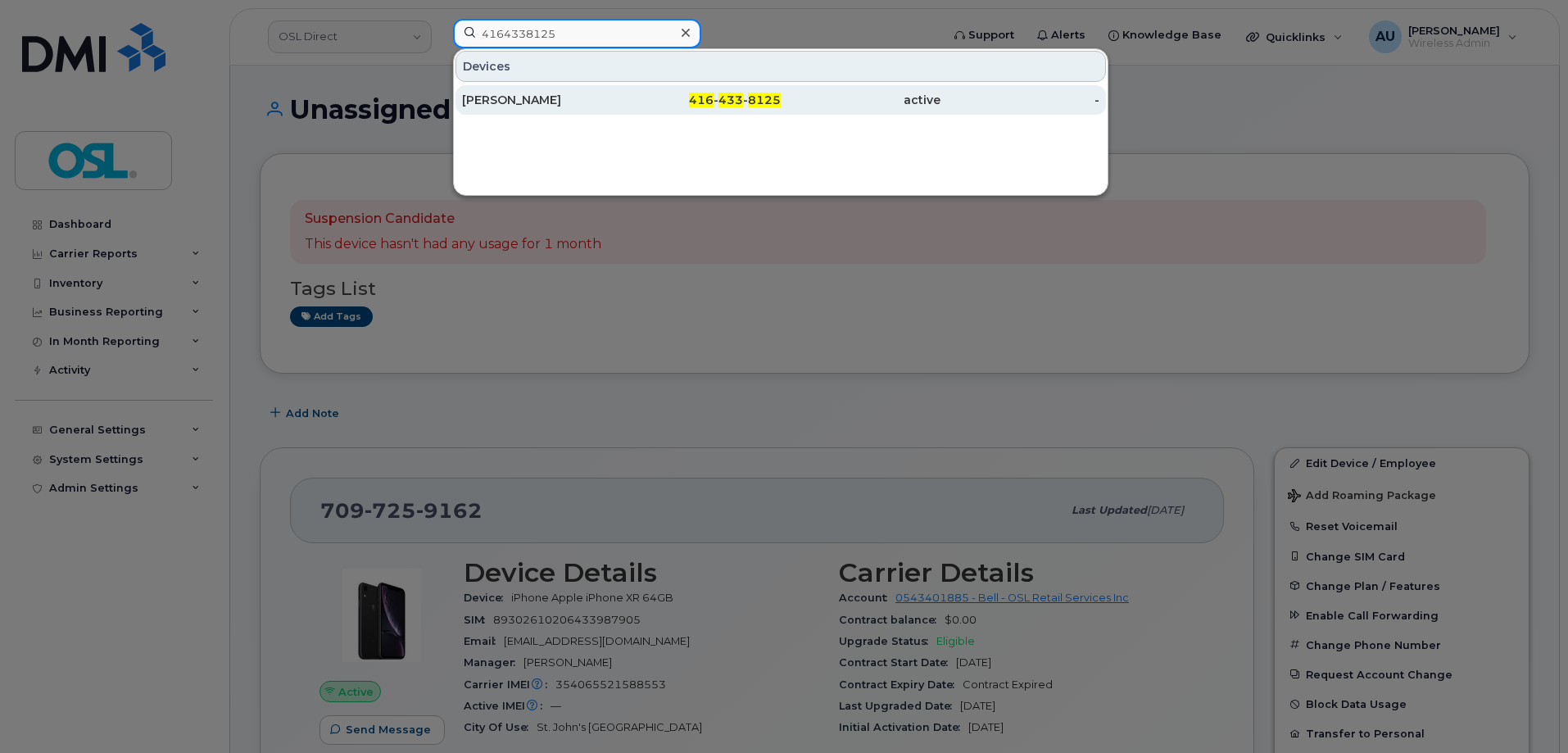
type input "4164338125"
click at [531, 105] on div "[PERSON_NAME]" at bounding box center [541, 100] width 160 height 17
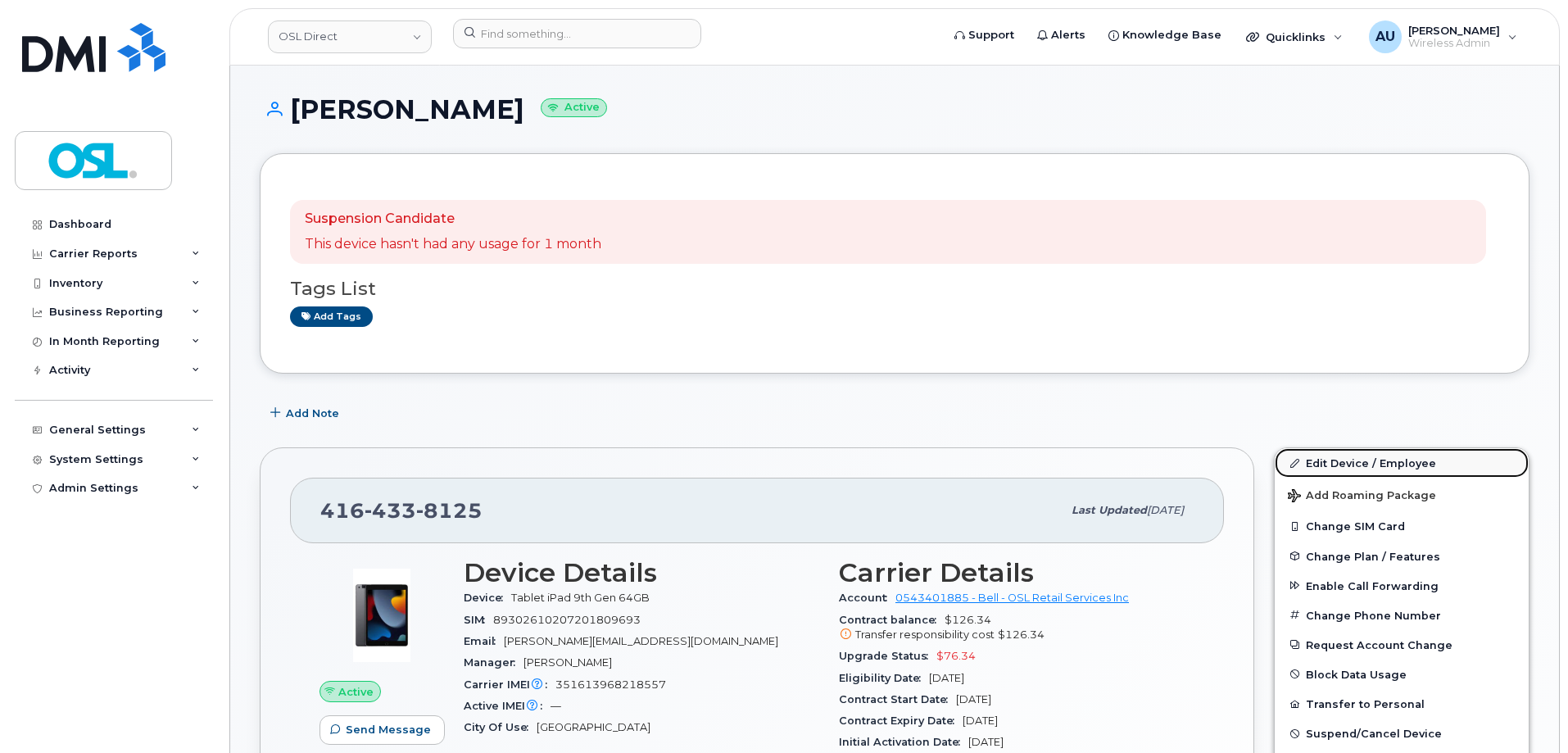
click at [1353, 459] on link "Edit Device / Employee" at bounding box center [1402, 463] width 254 height 29
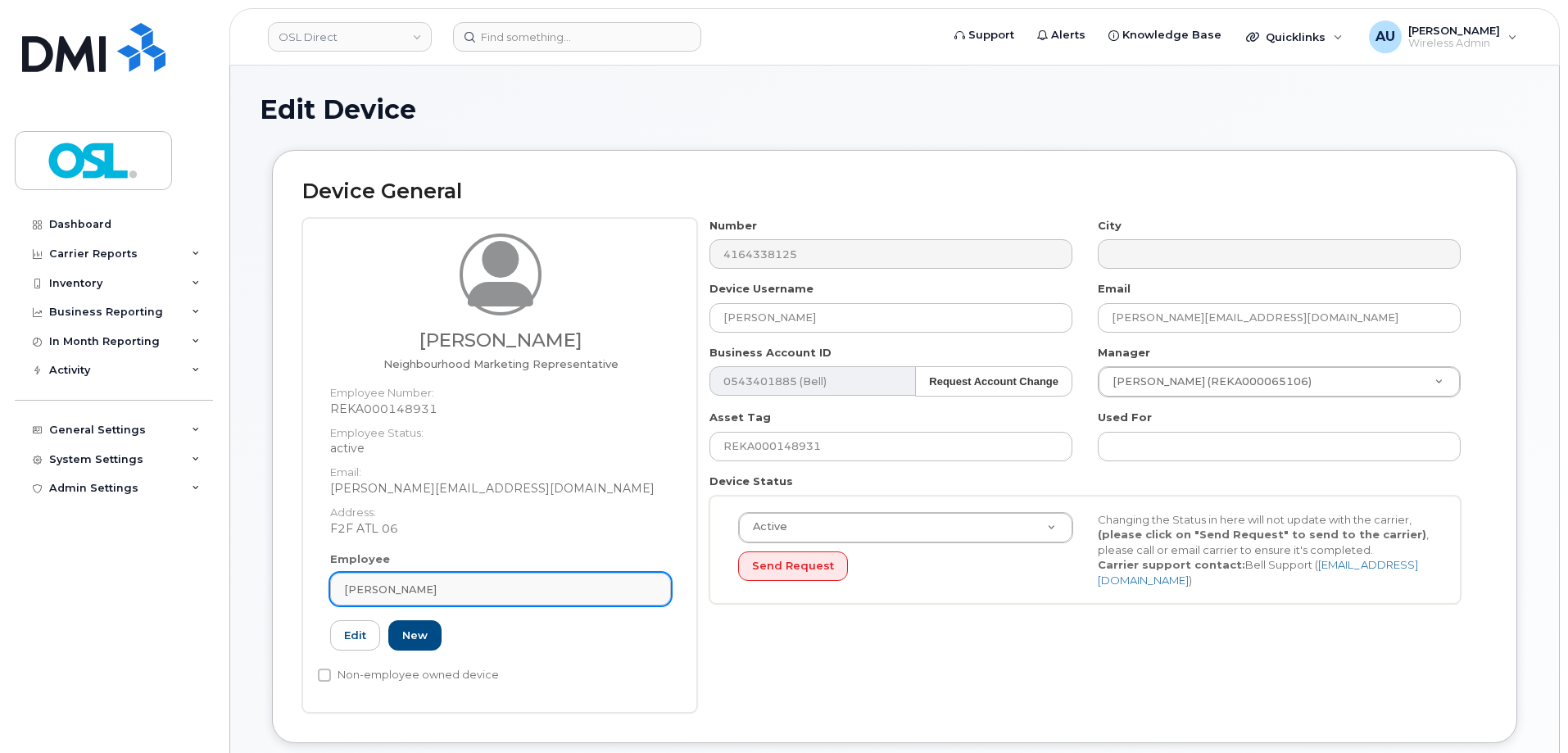
click at [459, 596] on div "[PERSON_NAME]" at bounding box center [501, 590] width 313 height 16
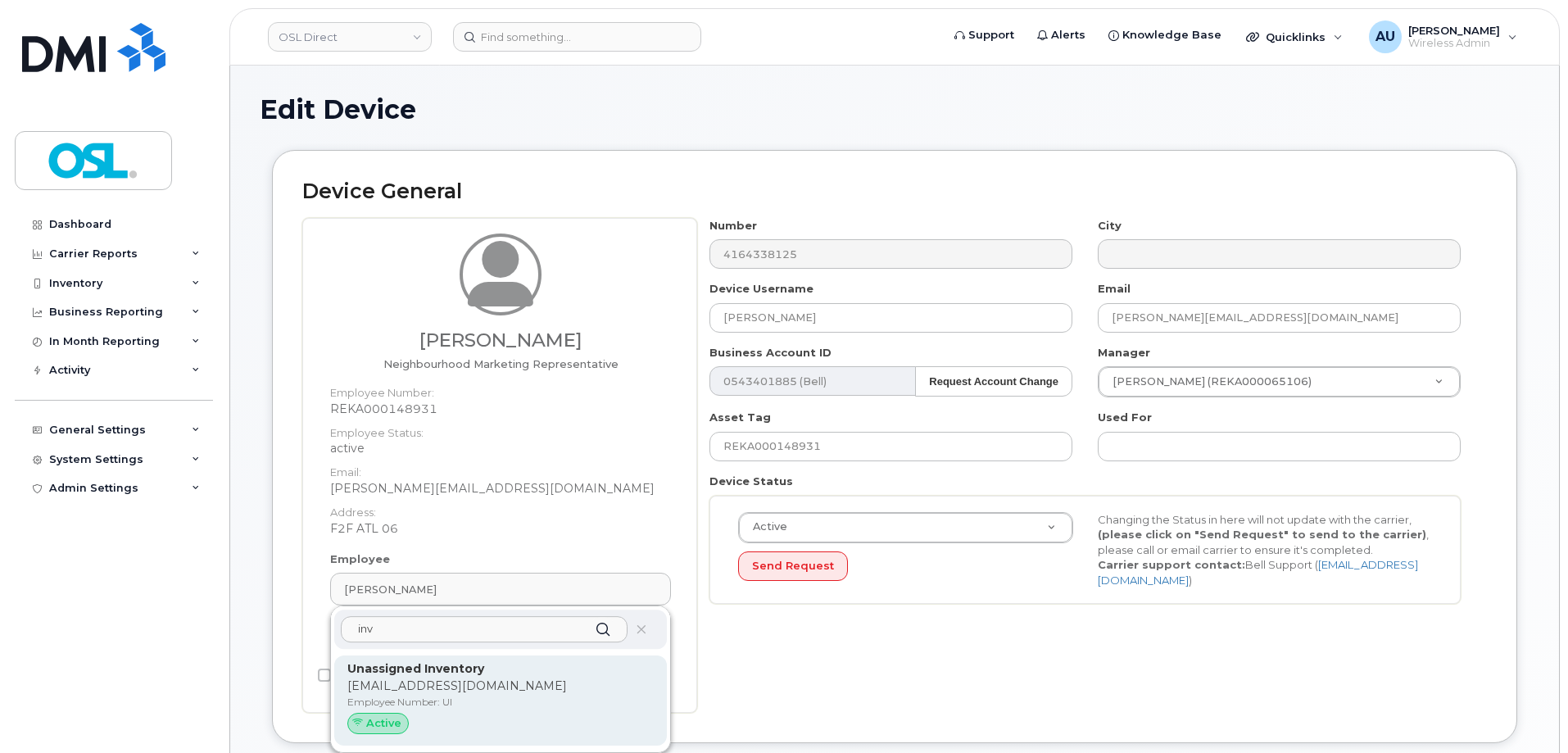
type input "inv"
click at [502, 686] on p "[EMAIL_ADDRESS][DOMAIN_NAME]" at bounding box center [500, 685] width 306 height 17
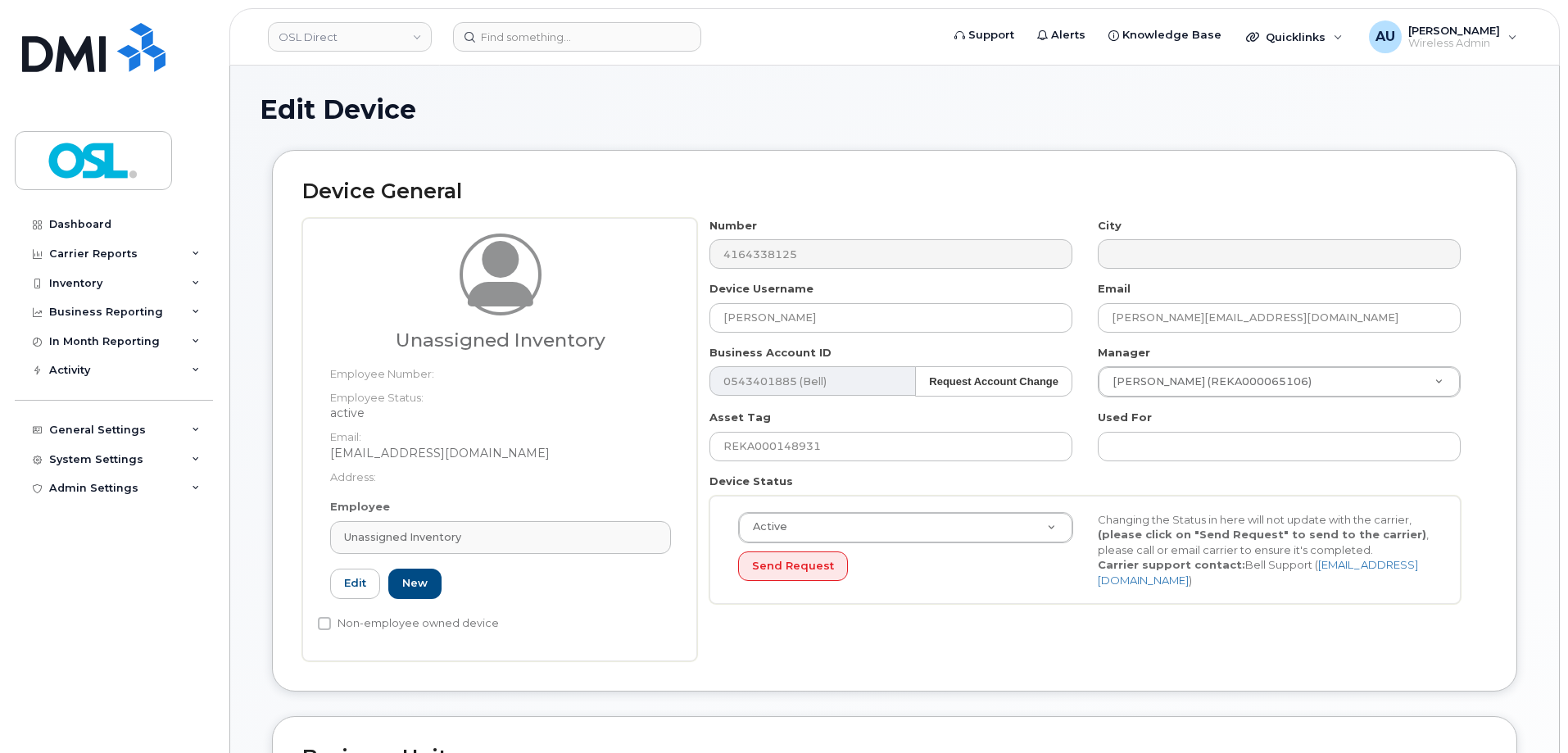
type input "UI"
type input "Unassigned Inventory"
type input "[EMAIL_ADDRESS][DOMAIN_NAME]"
type input "4724252"
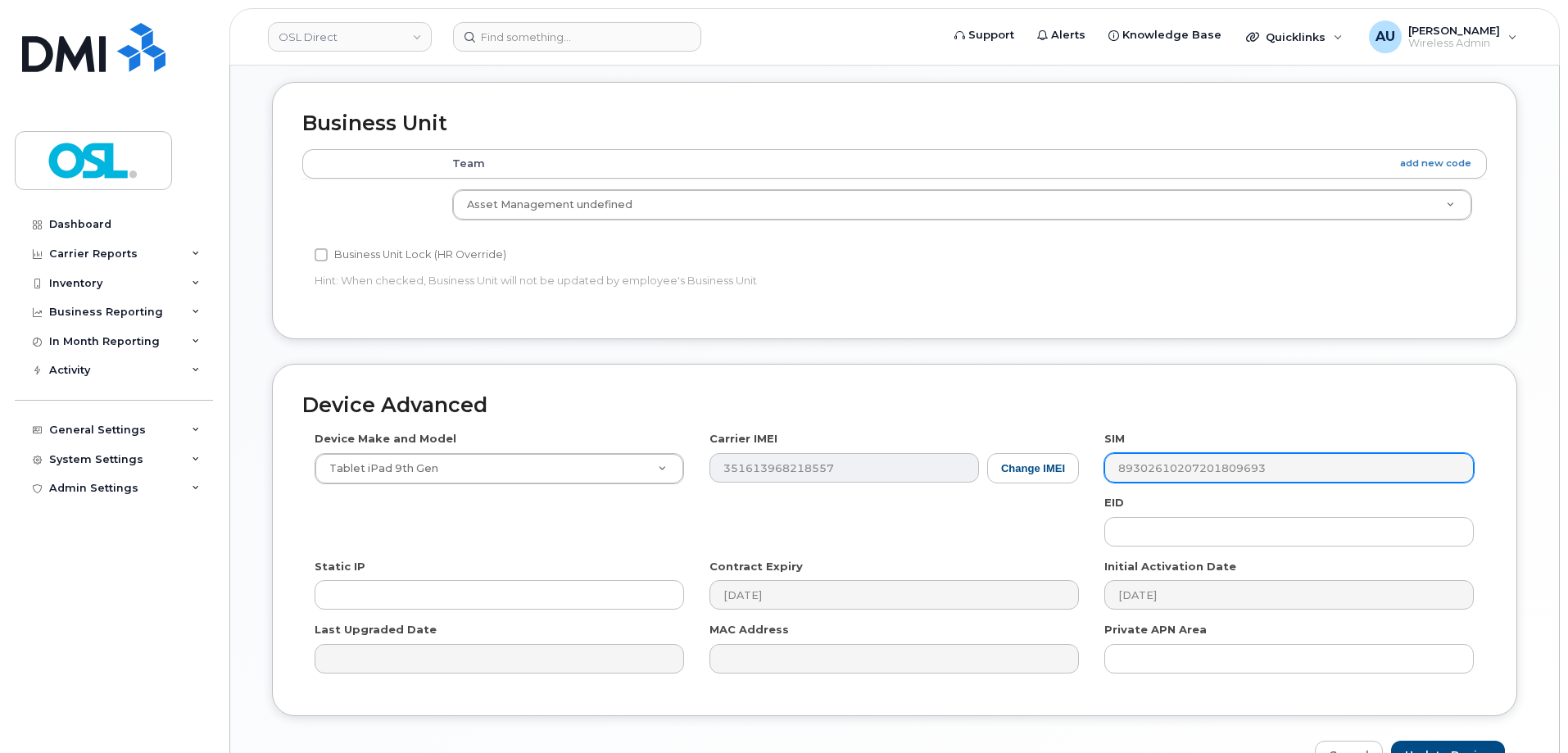
scroll to position [734, 0]
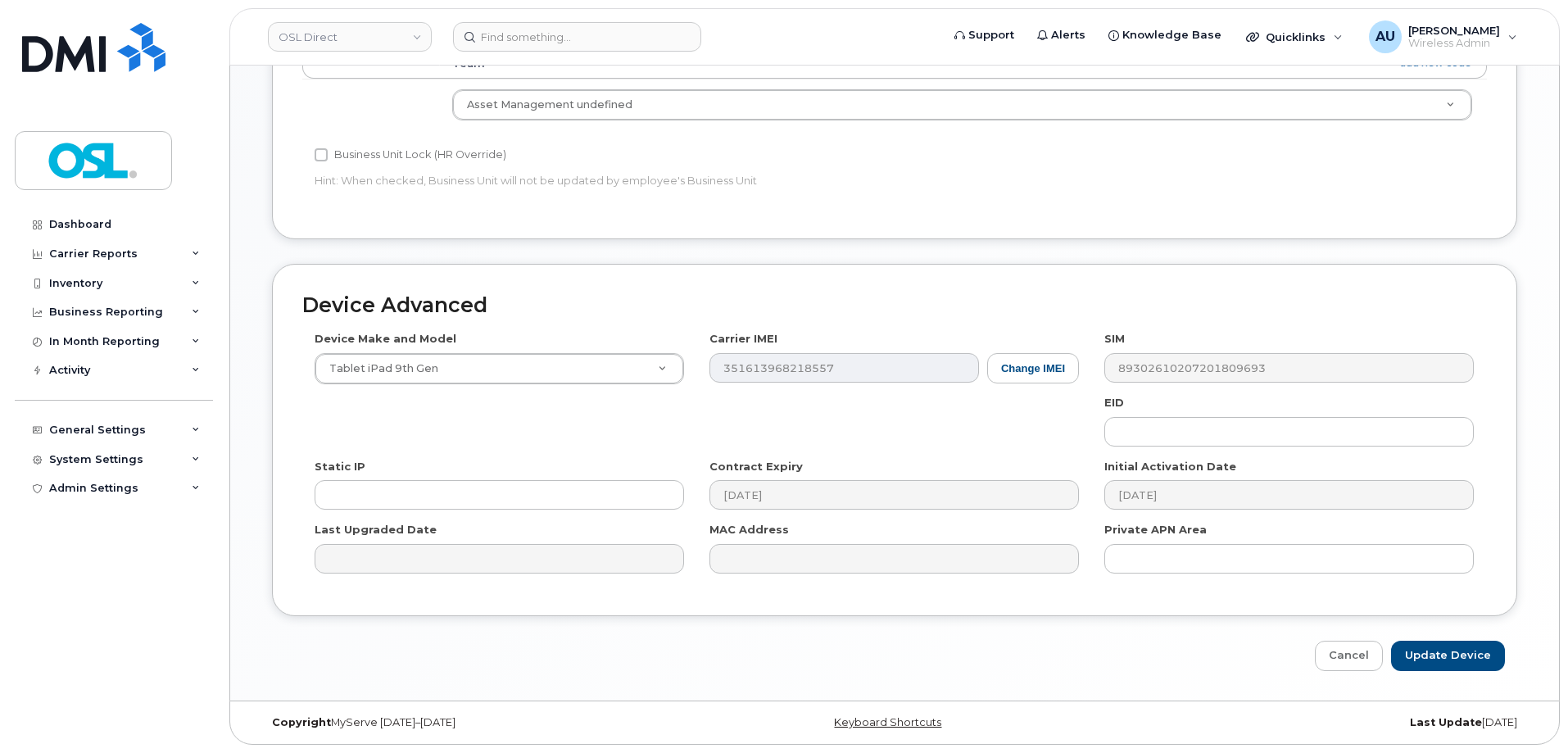
click at [1443, 672] on div "Edit Device Device General Unassigned Inventory Employee Number: Employee Statu…" at bounding box center [894, 16] width 1329 height 1368
click at [1429, 659] on input "Update Device" at bounding box center [1448, 656] width 114 height 30
type input "Saving..."
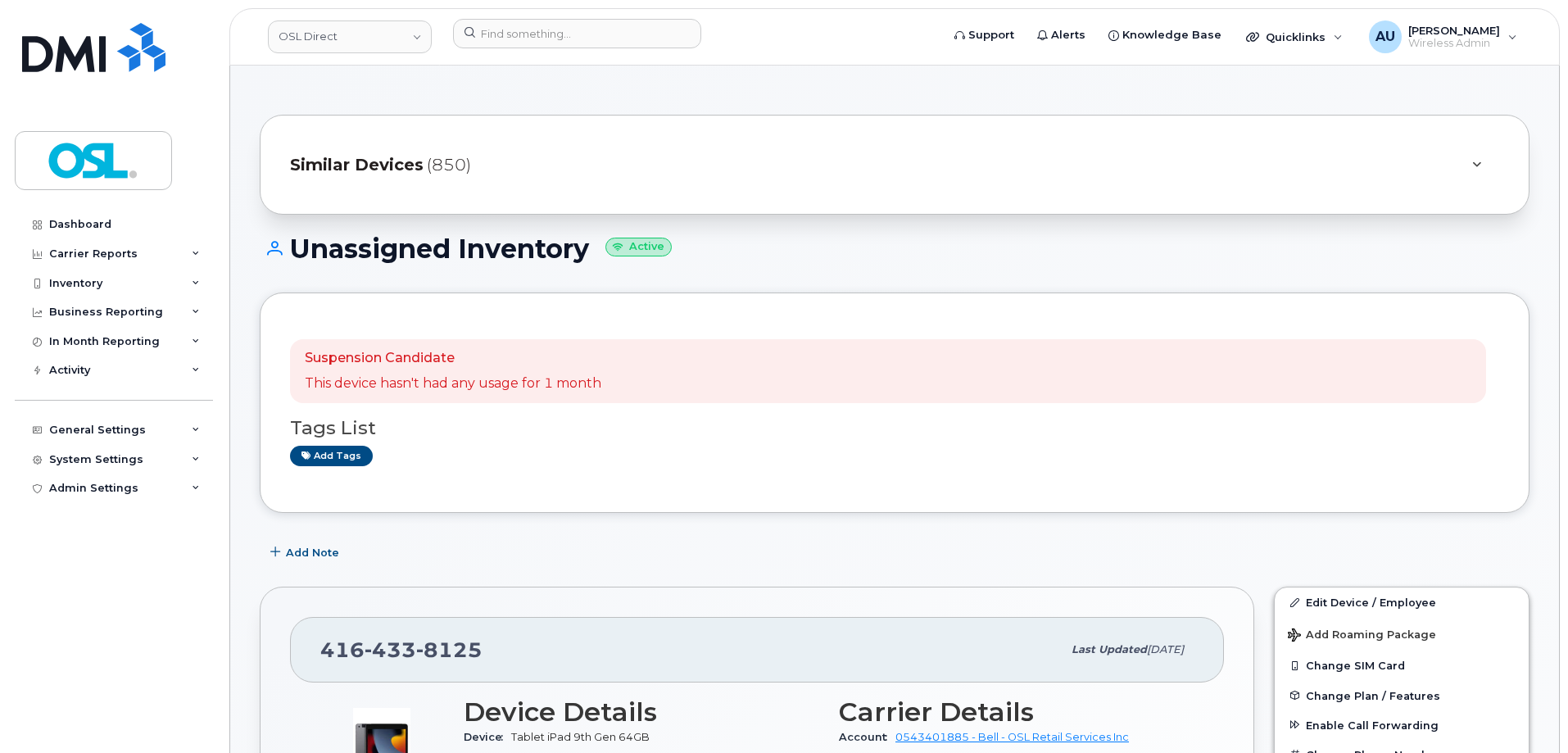
click at [1177, 441] on div "Tags List Add tags" at bounding box center [894, 434] width 1210 height 63
click at [542, 41] on input at bounding box center [577, 33] width 248 height 29
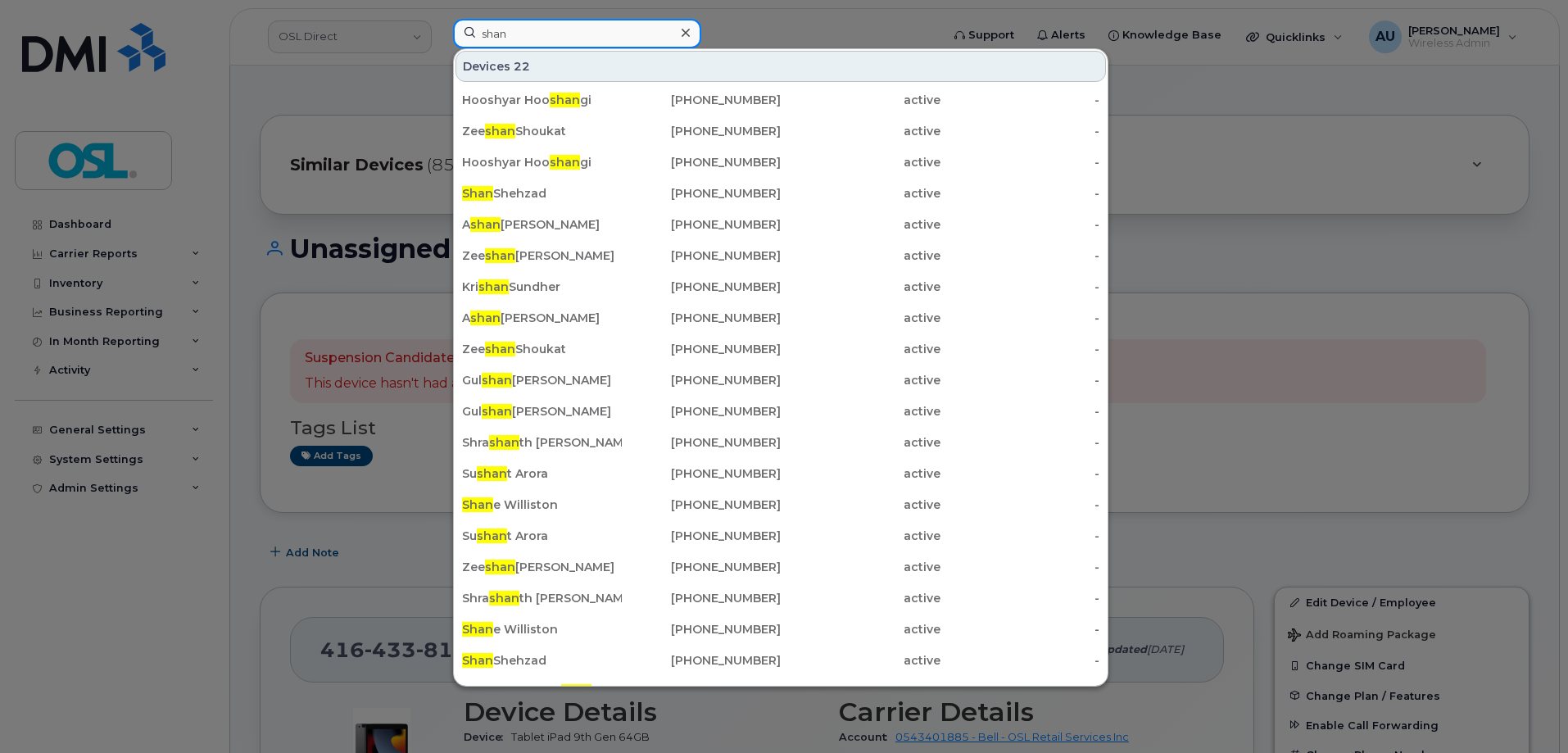
click at [563, 39] on input "shan" at bounding box center [577, 33] width 248 height 29
paste input "4165406066"
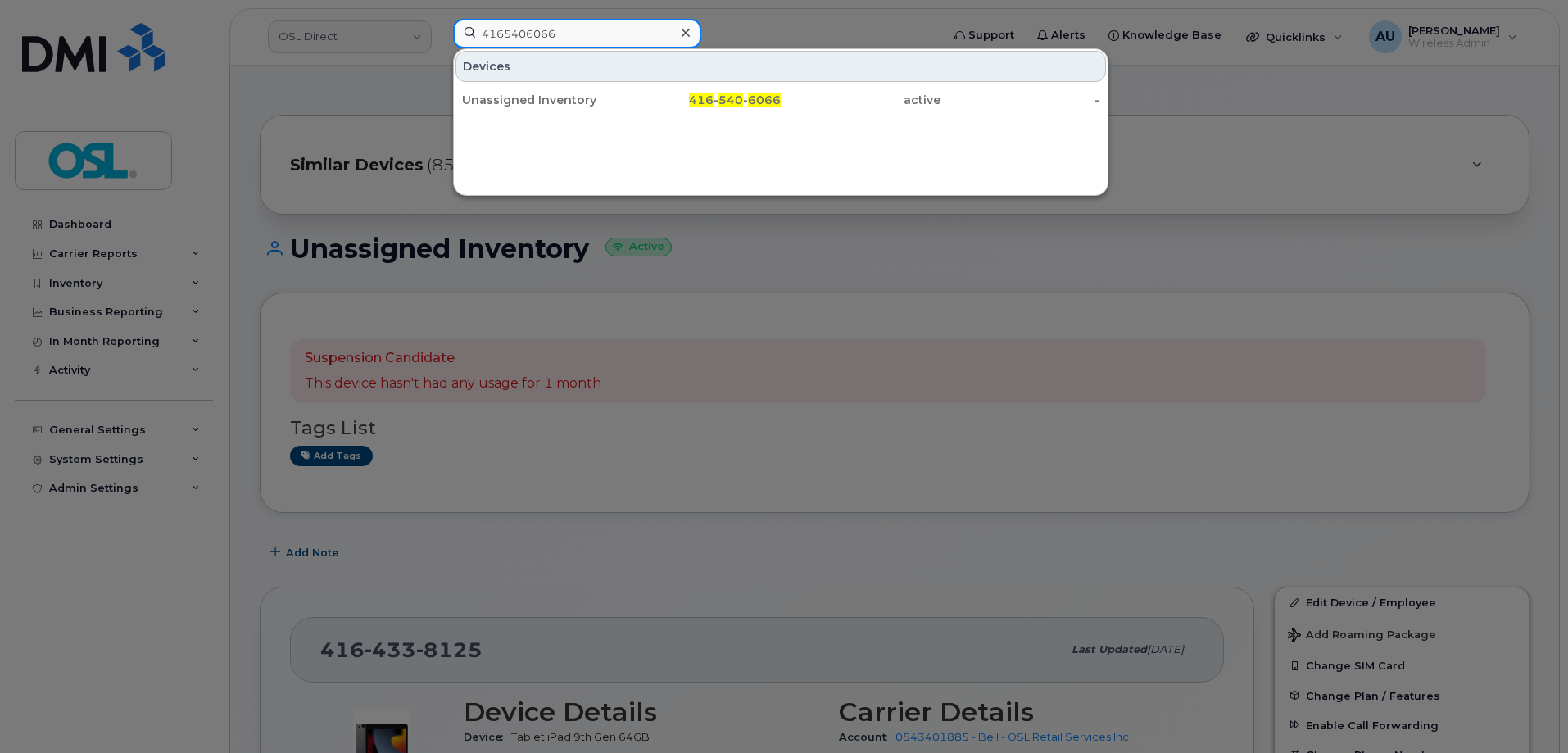
type input "4165406066"
